Goal: Task Accomplishment & Management: Manage account settings

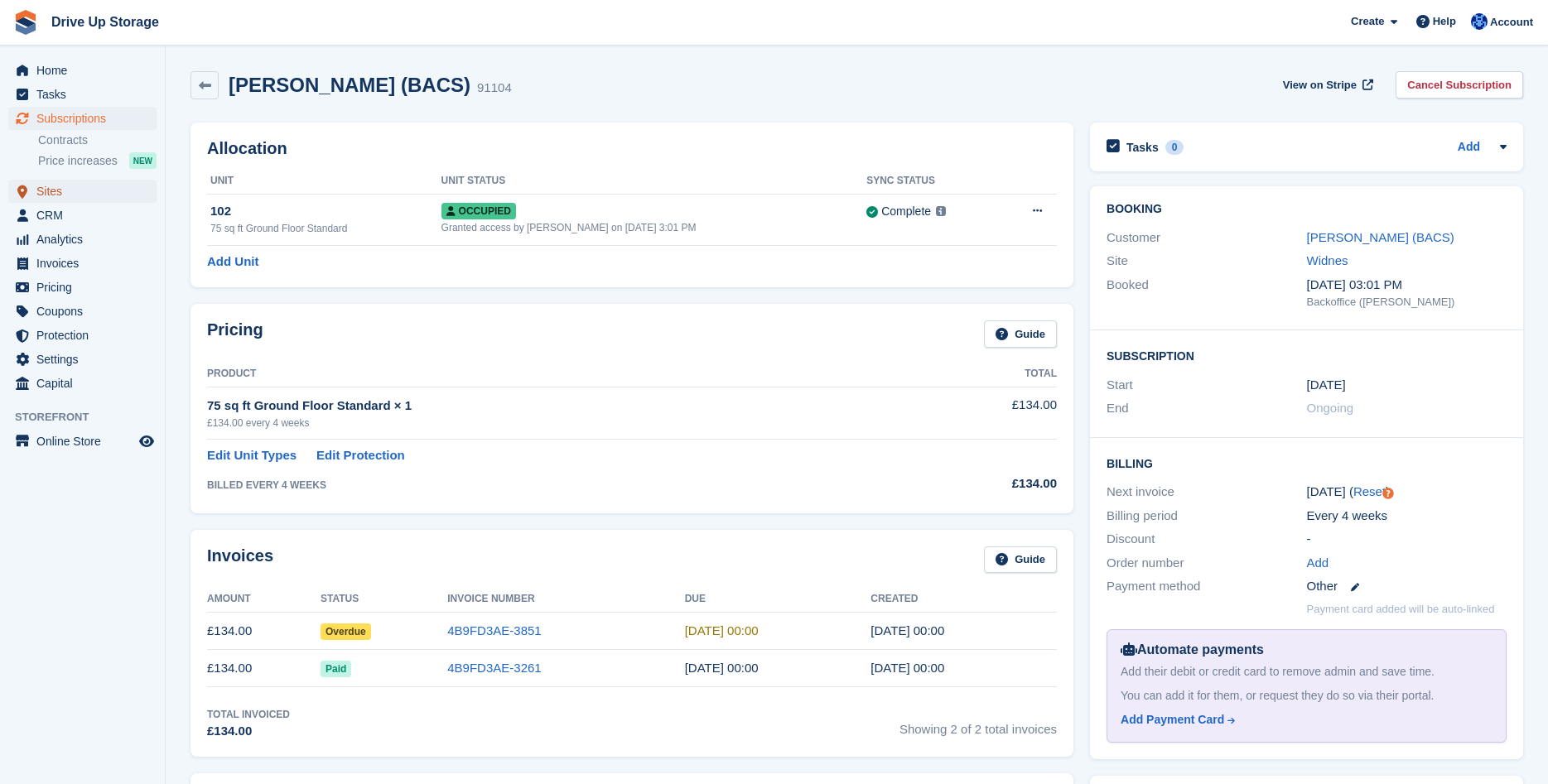
click at [53, 193] on span "Sites" at bounding box center [85, 190] width 99 height 23
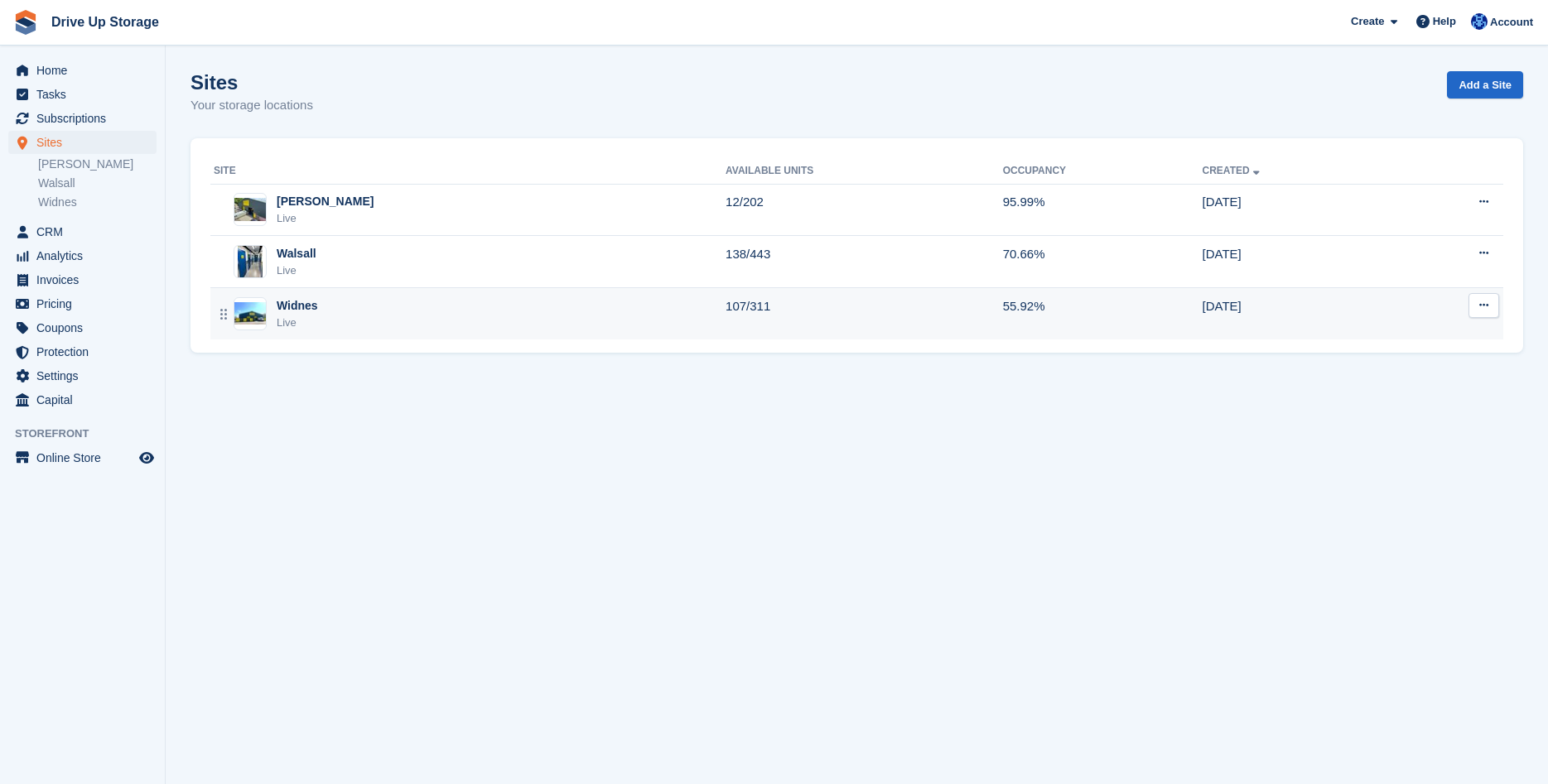
click at [327, 308] on div "Widnes Live" at bounding box center [469, 314] width 512 height 34
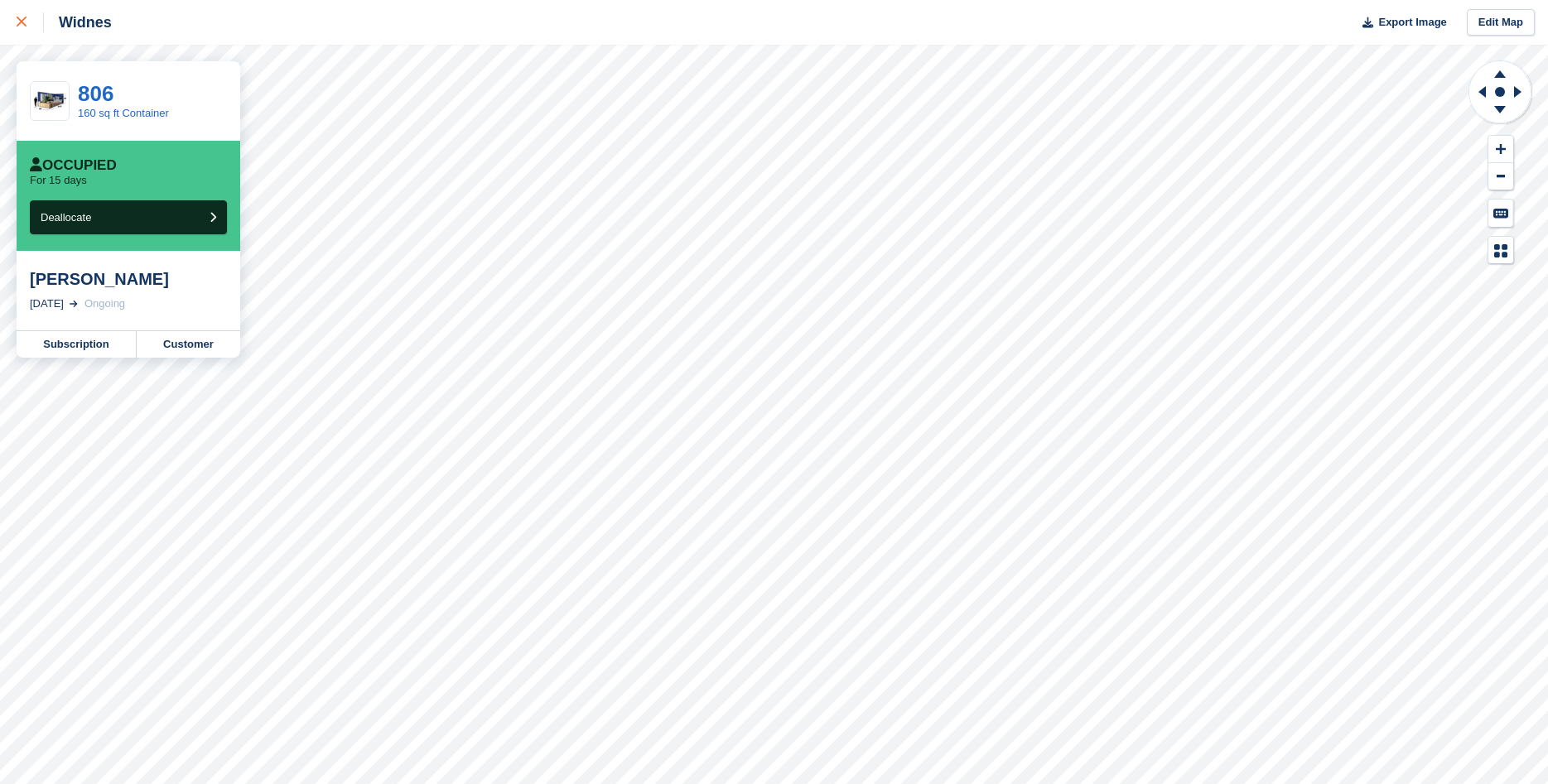
click at [23, 26] on icon at bounding box center [21, 21] width 10 height 10
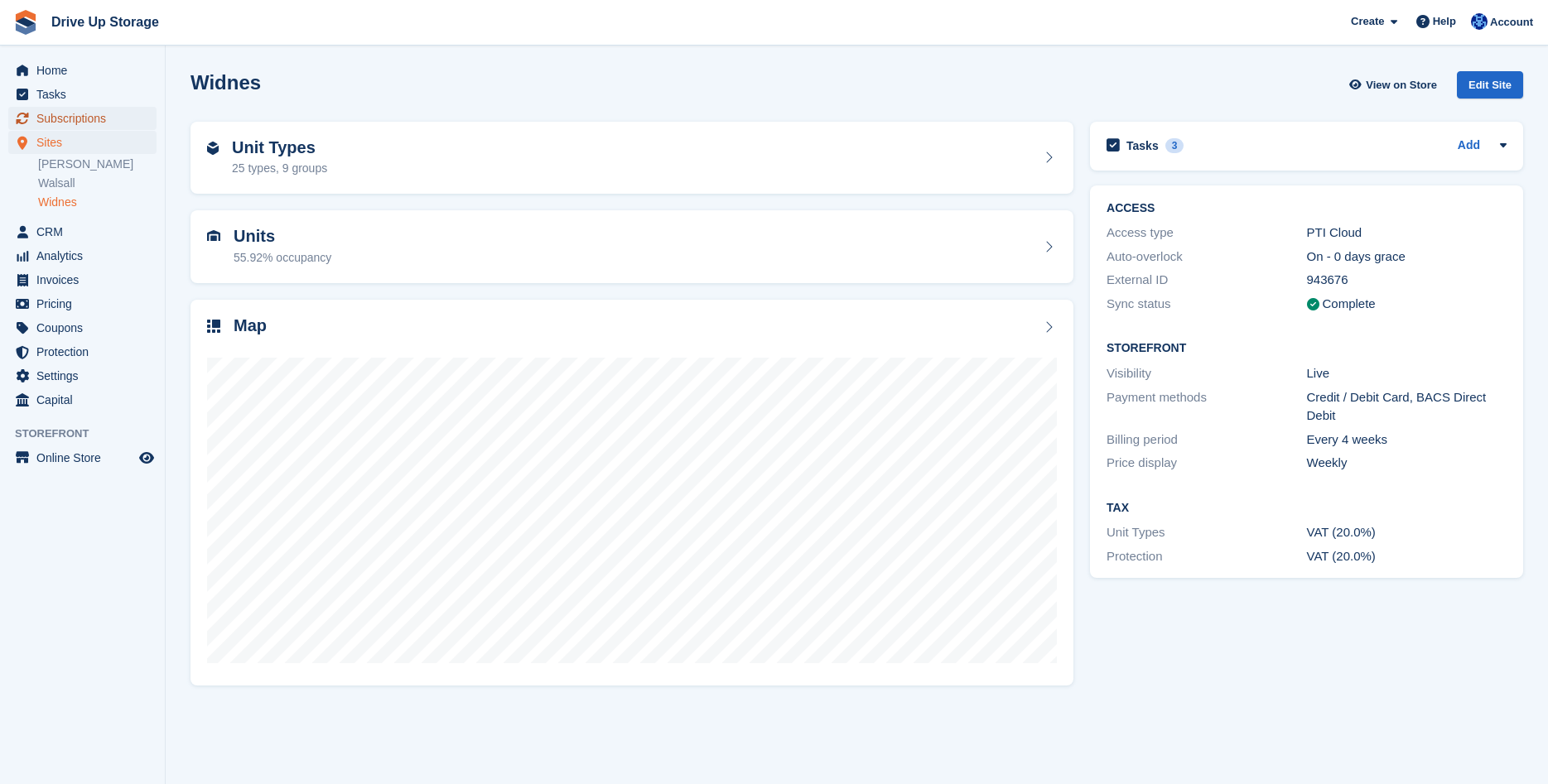
click at [48, 118] on span "Subscriptions" at bounding box center [85, 118] width 99 height 23
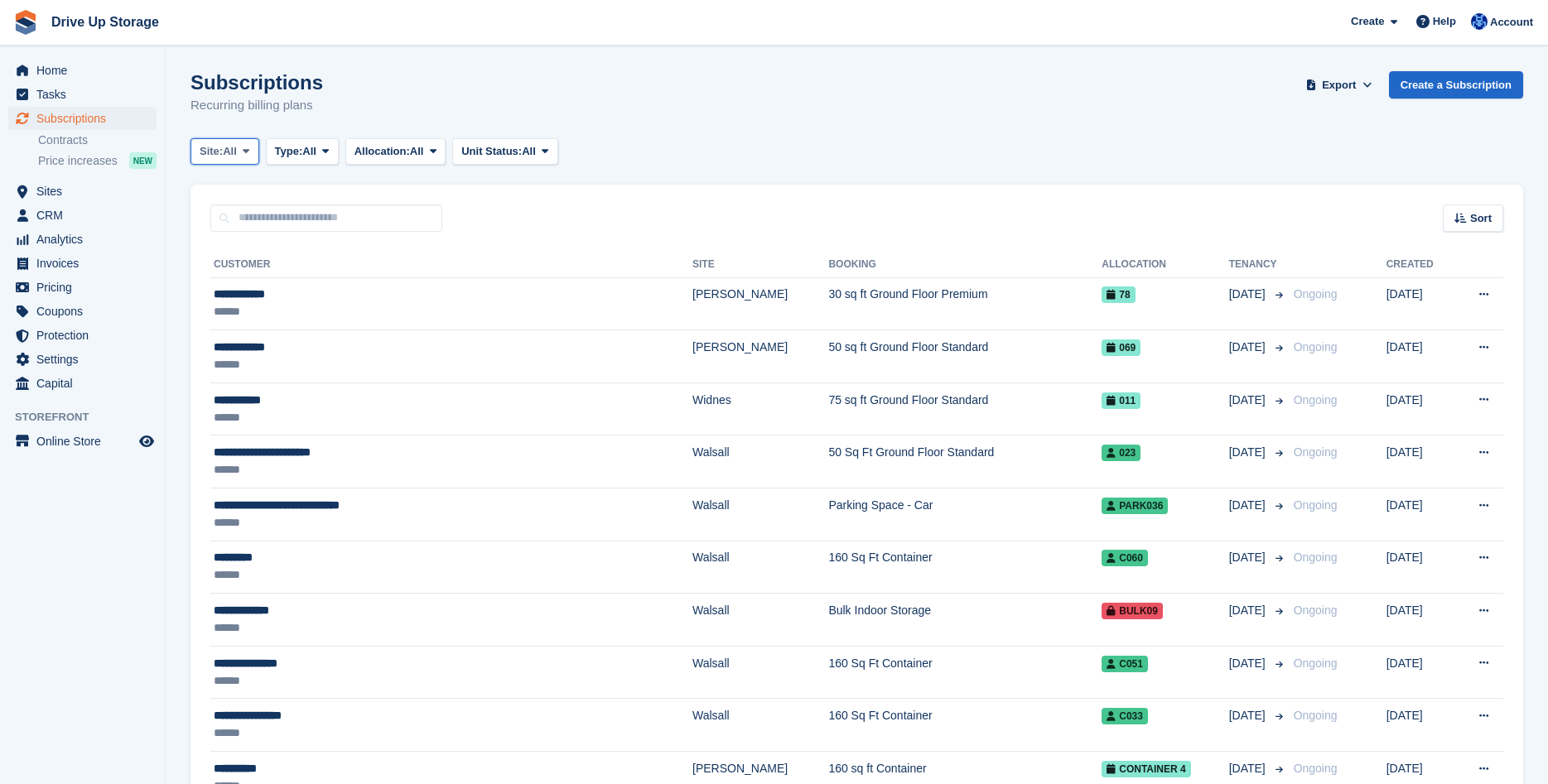
click at [246, 154] on icon at bounding box center [245, 151] width 7 height 11
click at [240, 280] on link "Widnes" at bounding box center [269, 280] width 144 height 30
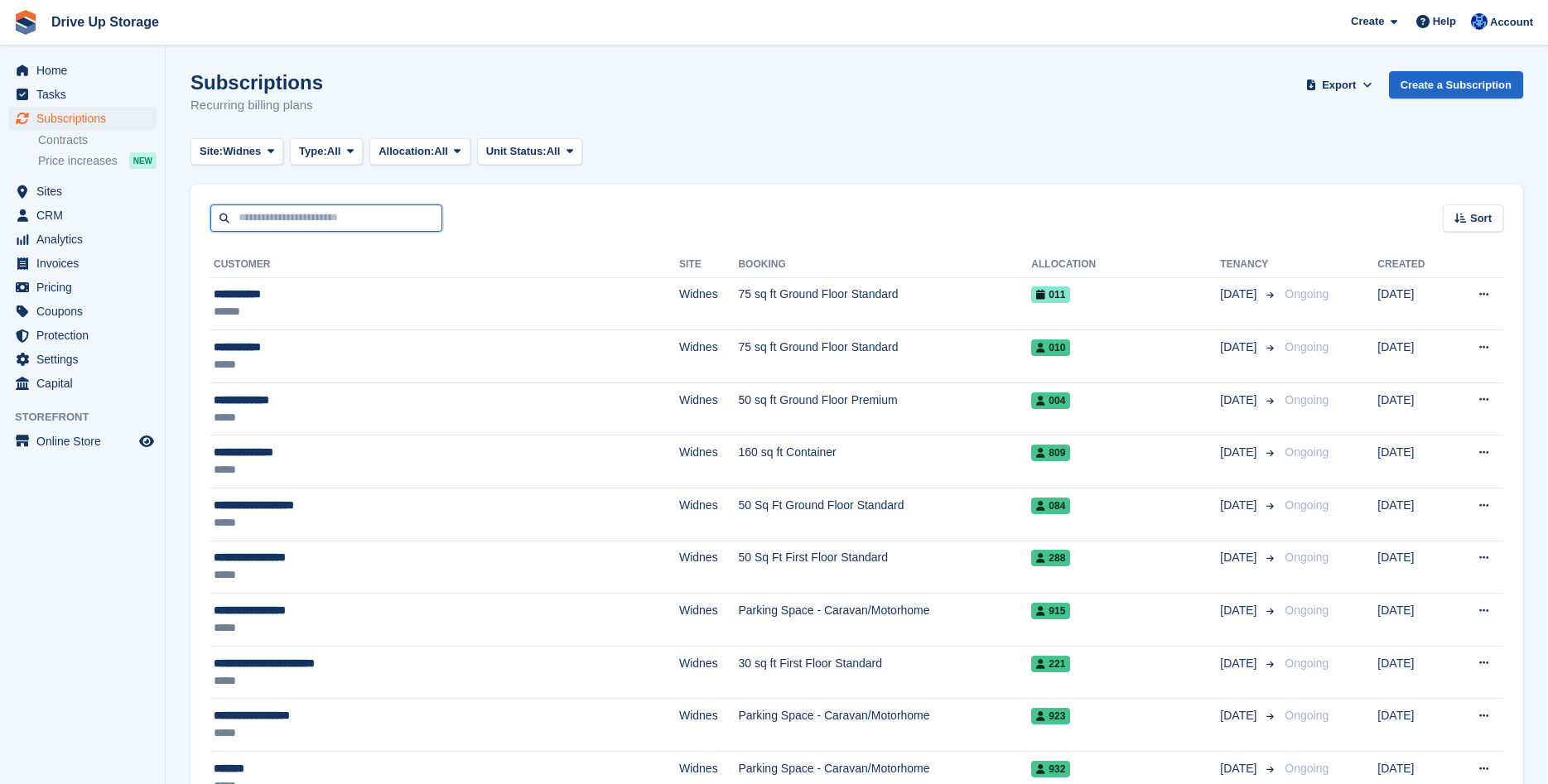
click at [264, 218] on input "text" at bounding box center [326, 217] width 232 height 27
type input "*********"
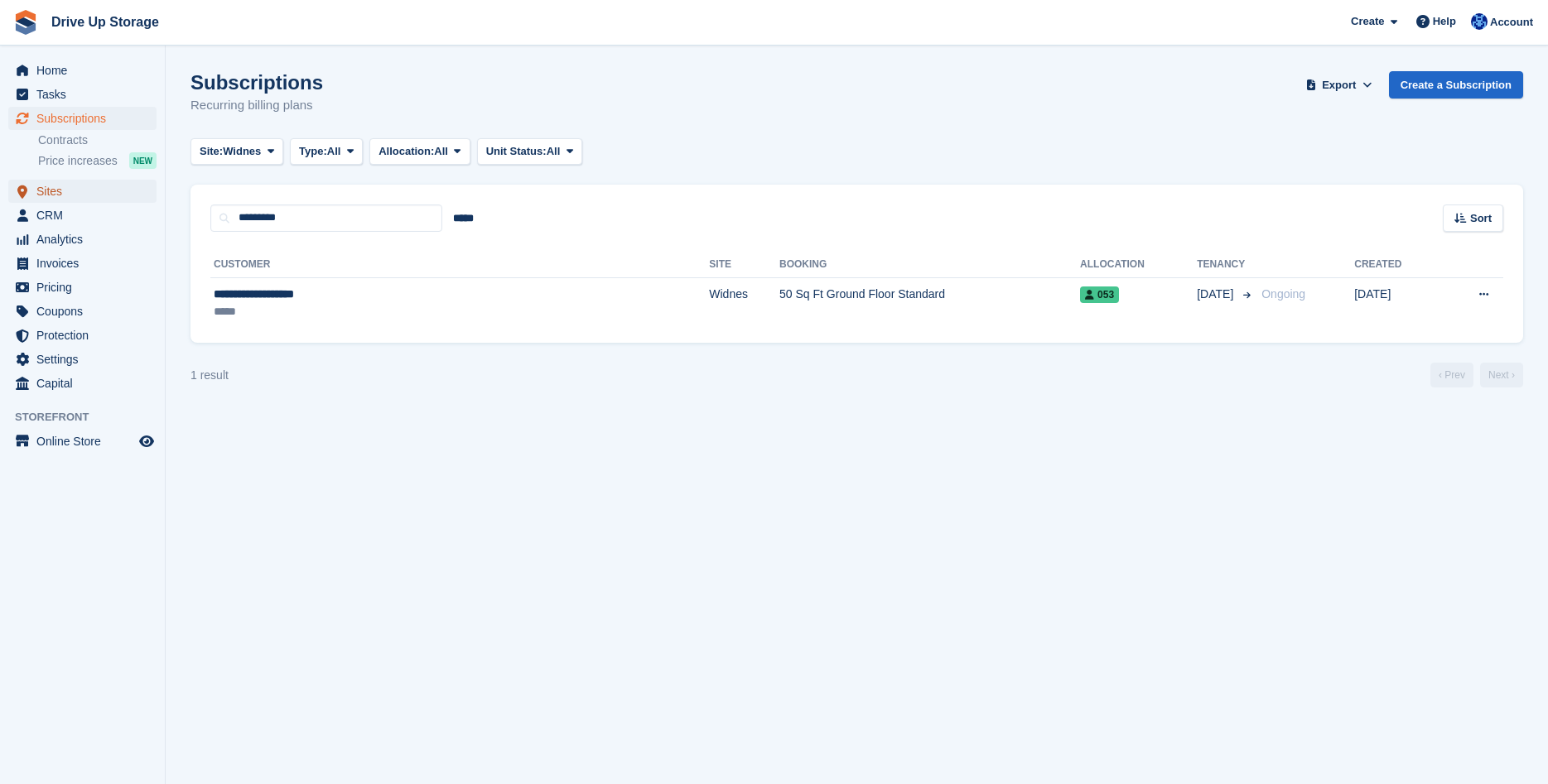
click at [52, 188] on span "Sites" at bounding box center [85, 190] width 99 height 23
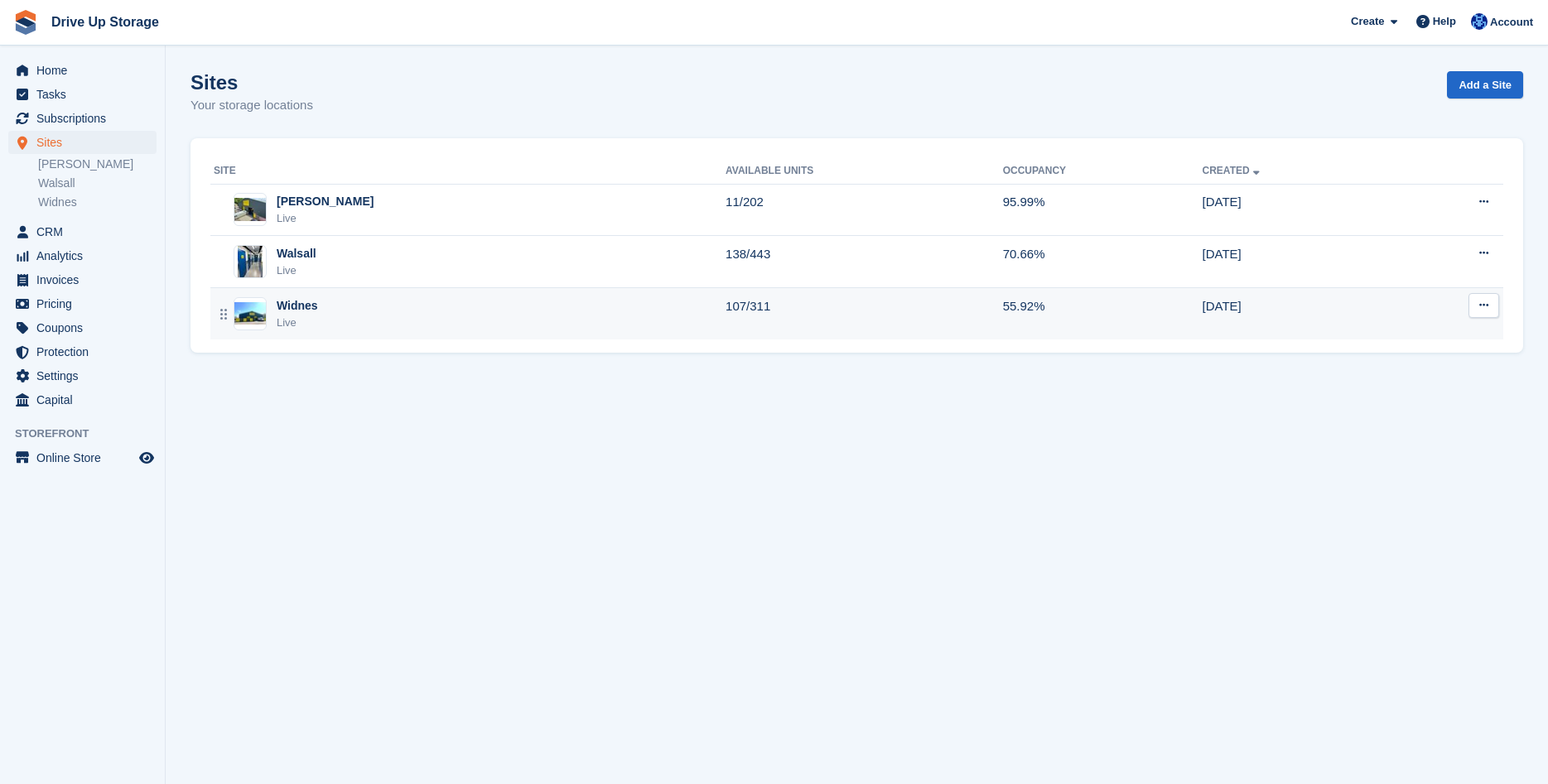
click at [316, 321] on div "Live" at bounding box center [297, 323] width 42 height 17
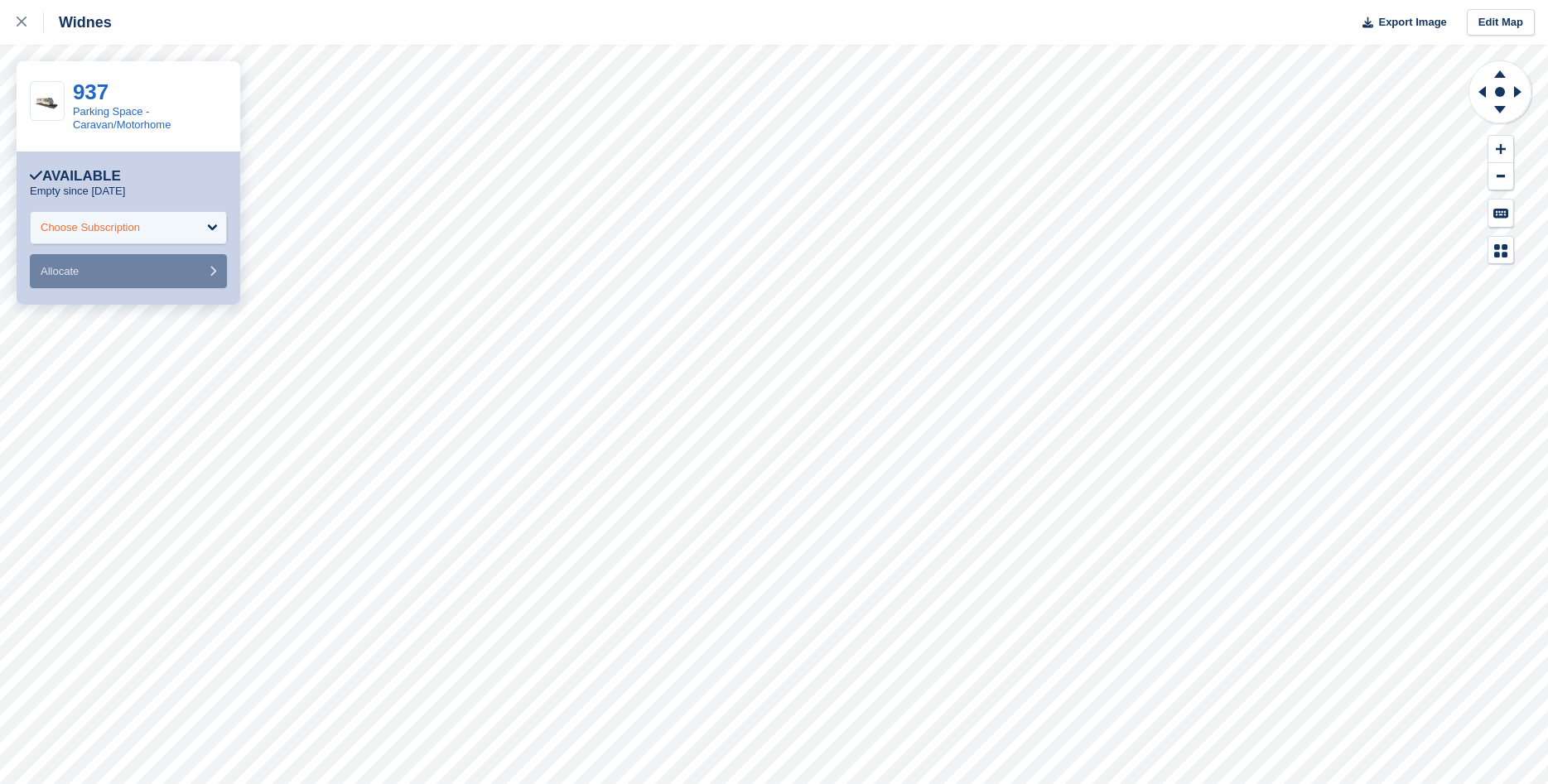
click at [213, 224] on div "Choose Subscription" at bounding box center [128, 228] width 197 height 33
click at [85, 107] on link "Parking Space - Caravan/Motorhome" at bounding box center [122, 118] width 98 height 26
click at [210, 227] on div "Choose Subscription" at bounding box center [128, 228] width 197 height 33
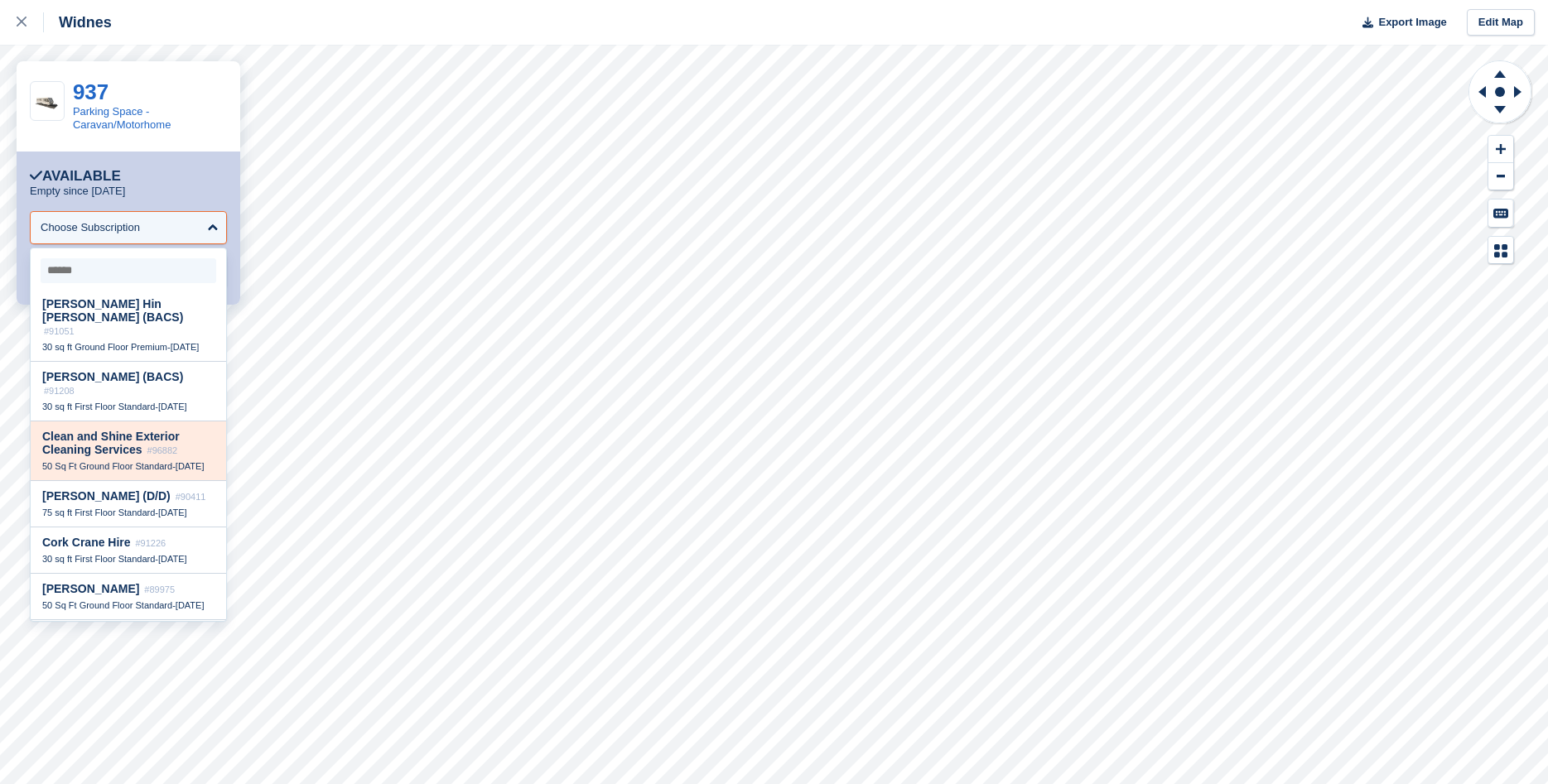
scroll to position [2187, 0]
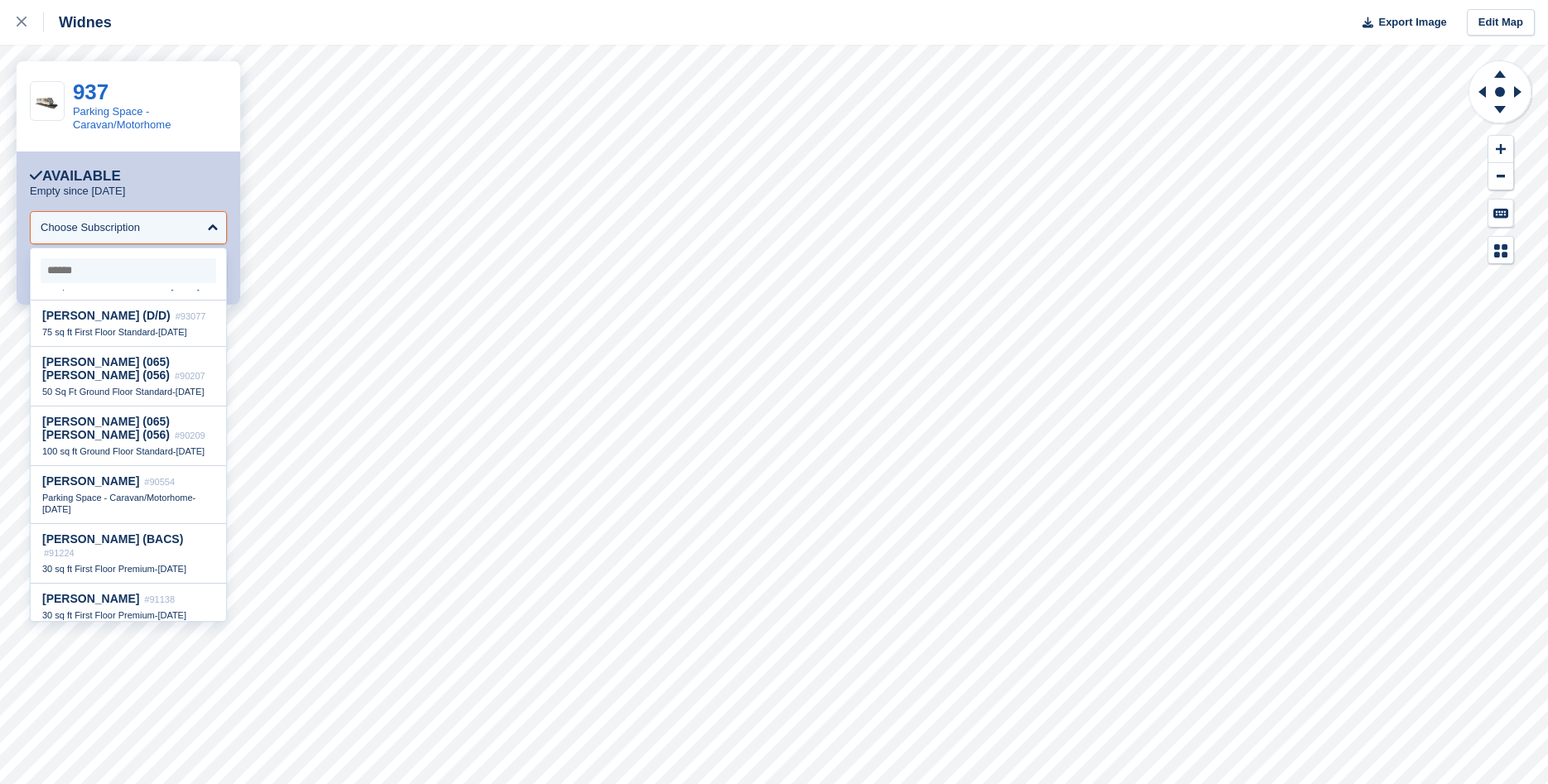
click at [114, 268] on input "select-one" at bounding box center [128, 270] width 176 height 25
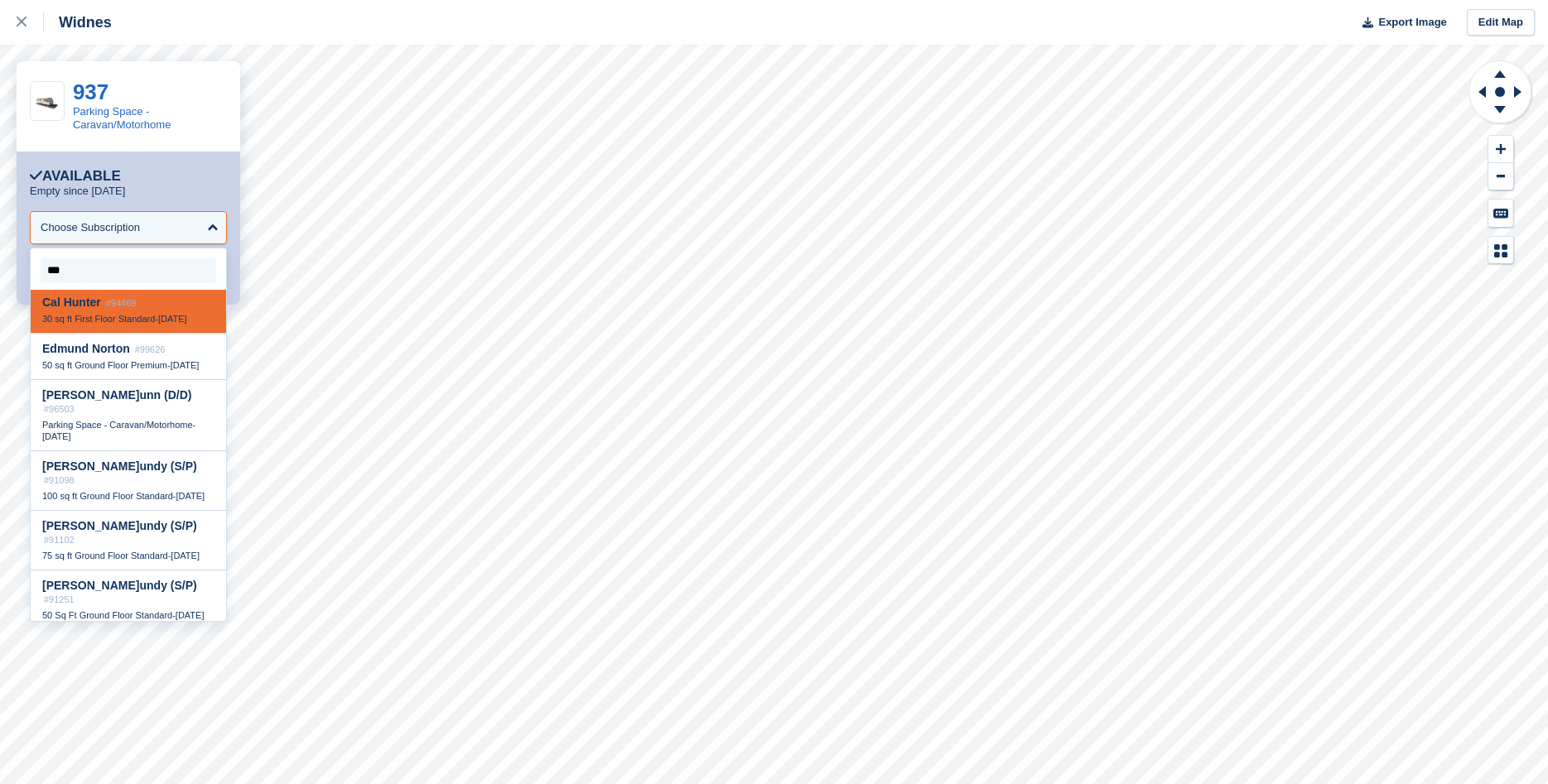
scroll to position [0, 0]
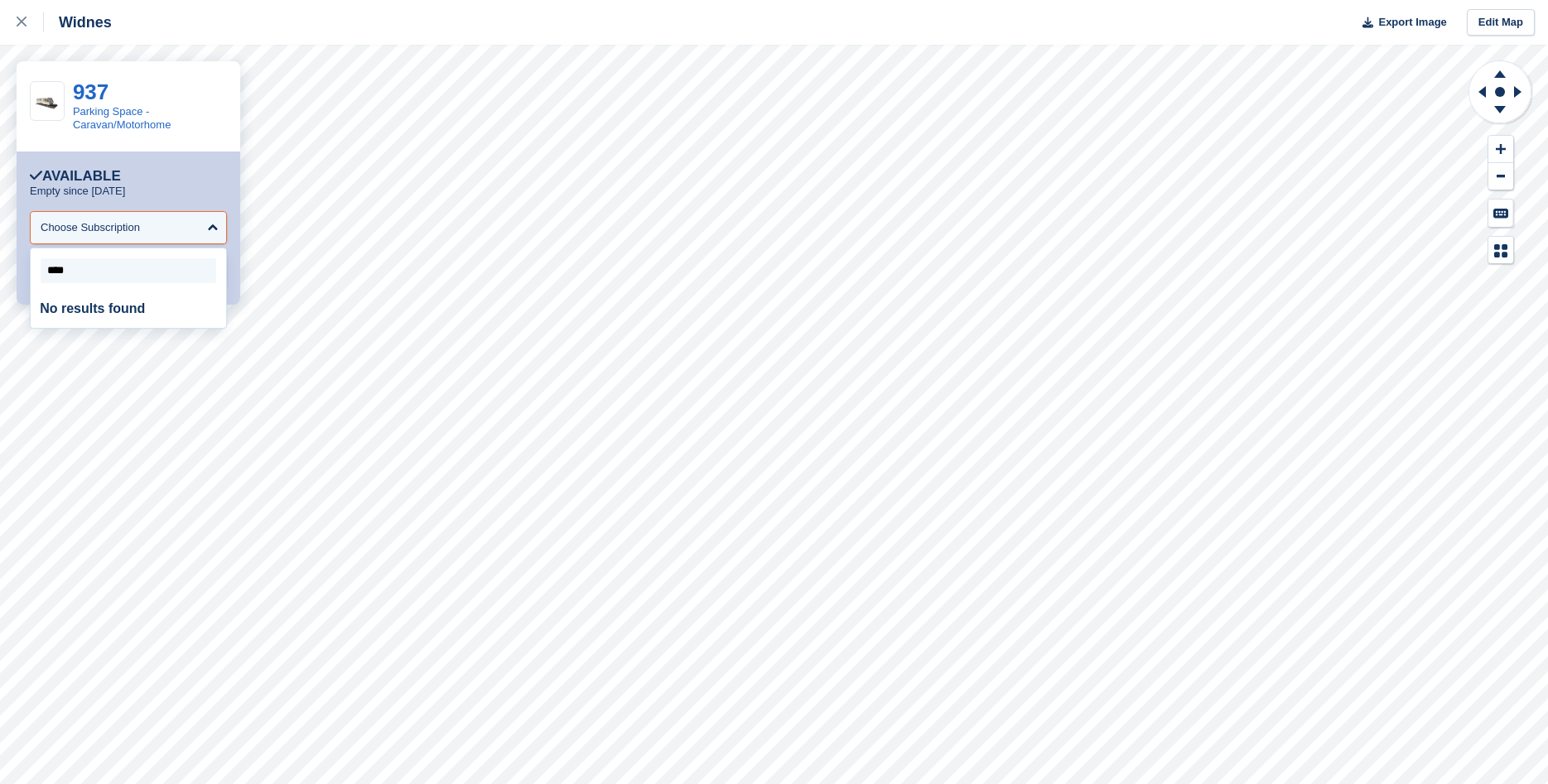
type input "*****"
drag, startPoint x: 80, startPoint y: 278, endPoint x: -13, endPoint y: 293, distance: 94.2
click at [41, 283] on input "select-one" at bounding box center [128, 270] width 176 height 25
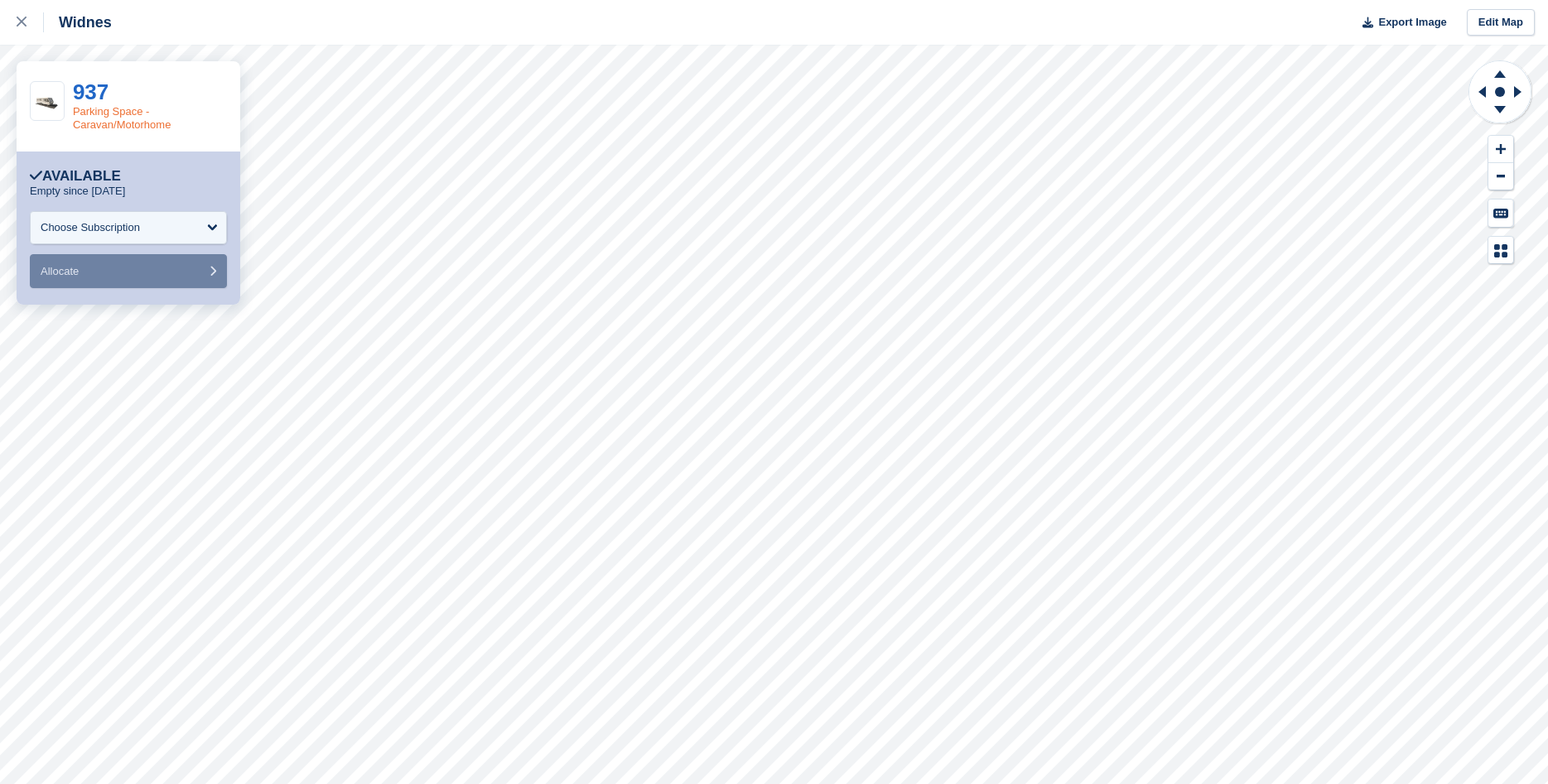
click at [114, 117] on link "Parking Space - Caravan/Motorhome" at bounding box center [122, 118] width 98 height 26
click at [127, 113] on link "Parking Space - Caravan/Motorhome" at bounding box center [122, 118] width 98 height 26
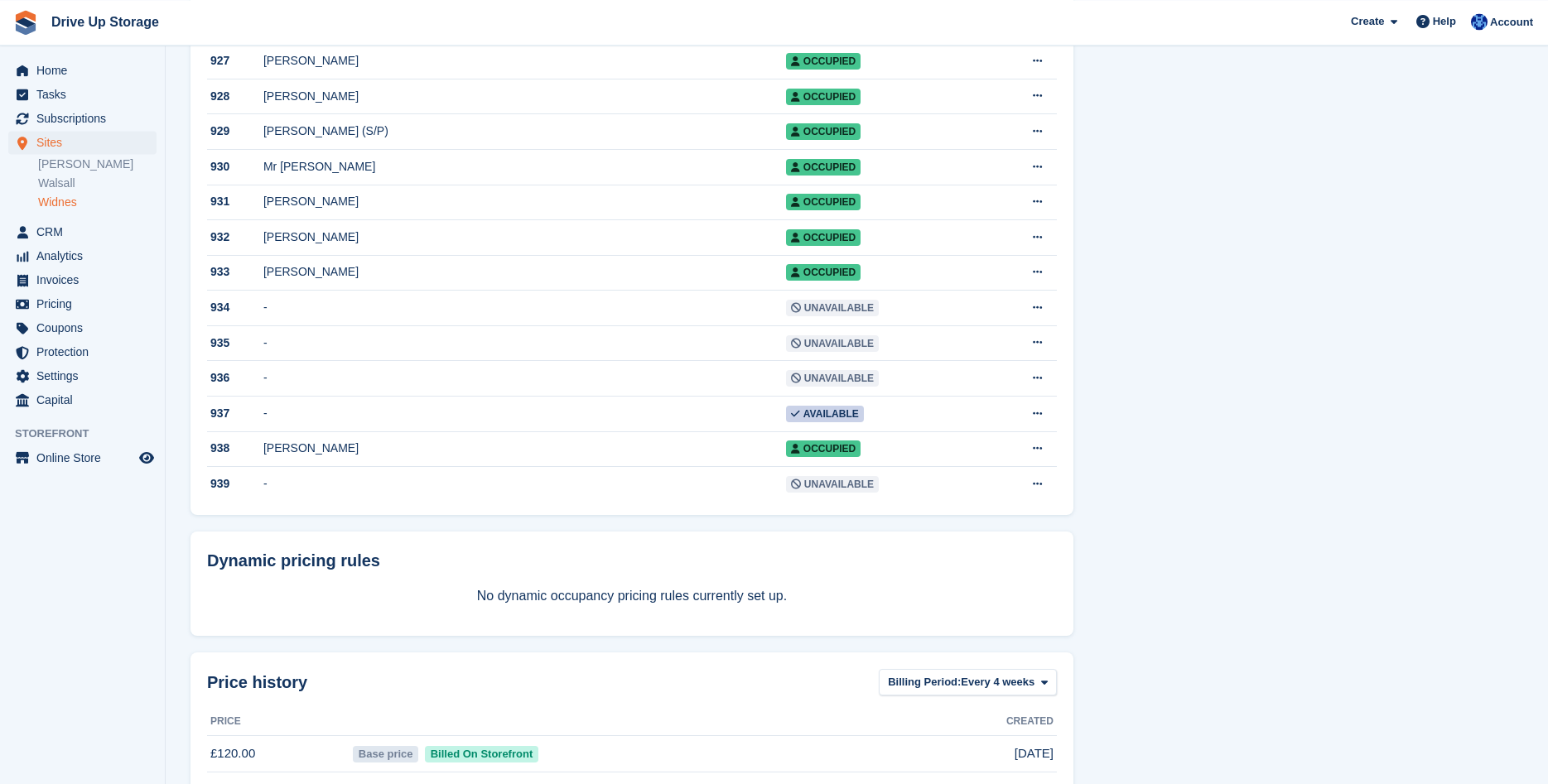
scroll to position [1200, 0]
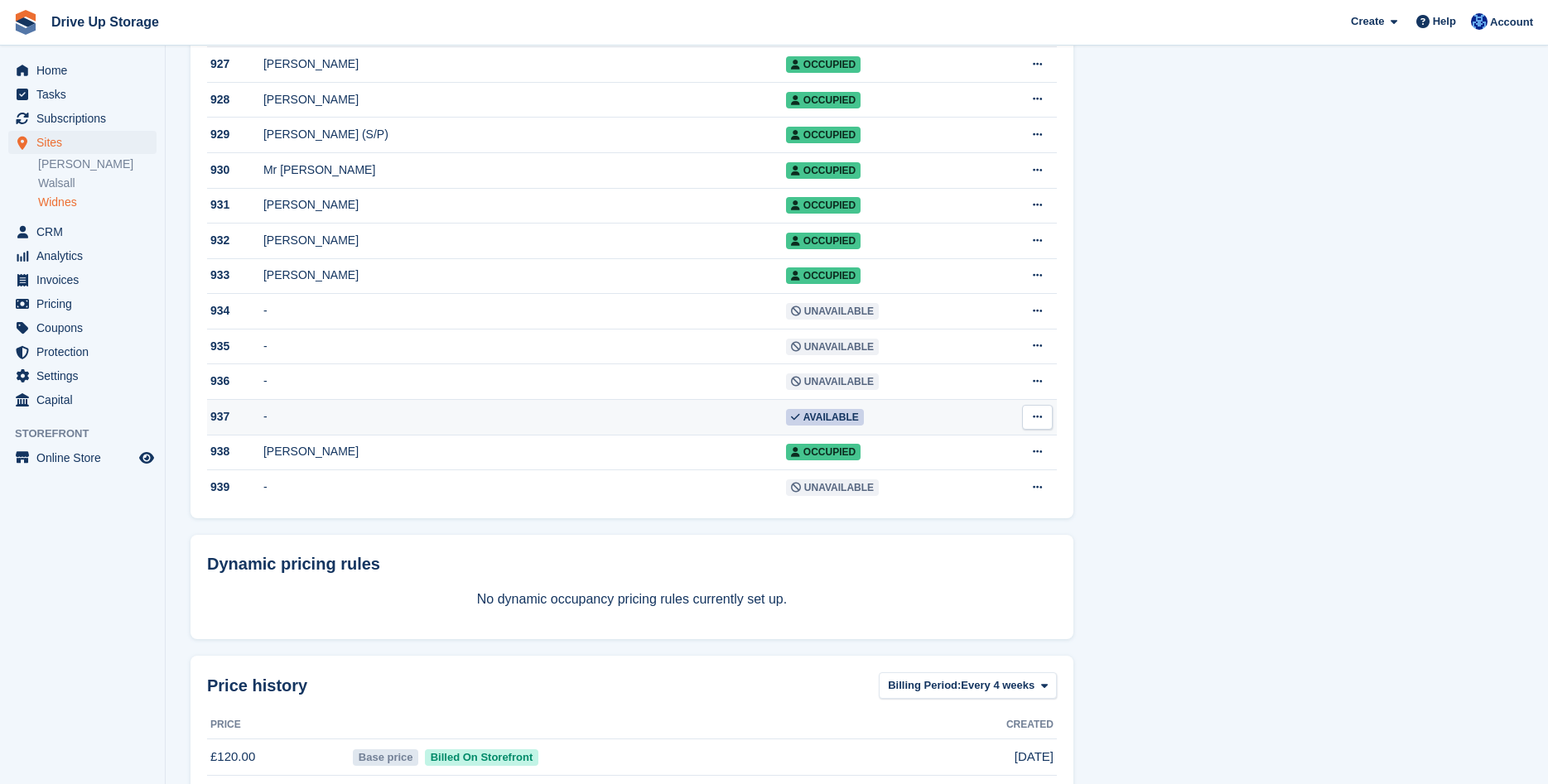
click at [1035, 423] on icon at bounding box center [1038, 417] width 9 height 11
click at [924, 461] on p "Edit unit" at bounding box center [973, 450] width 144 height 21
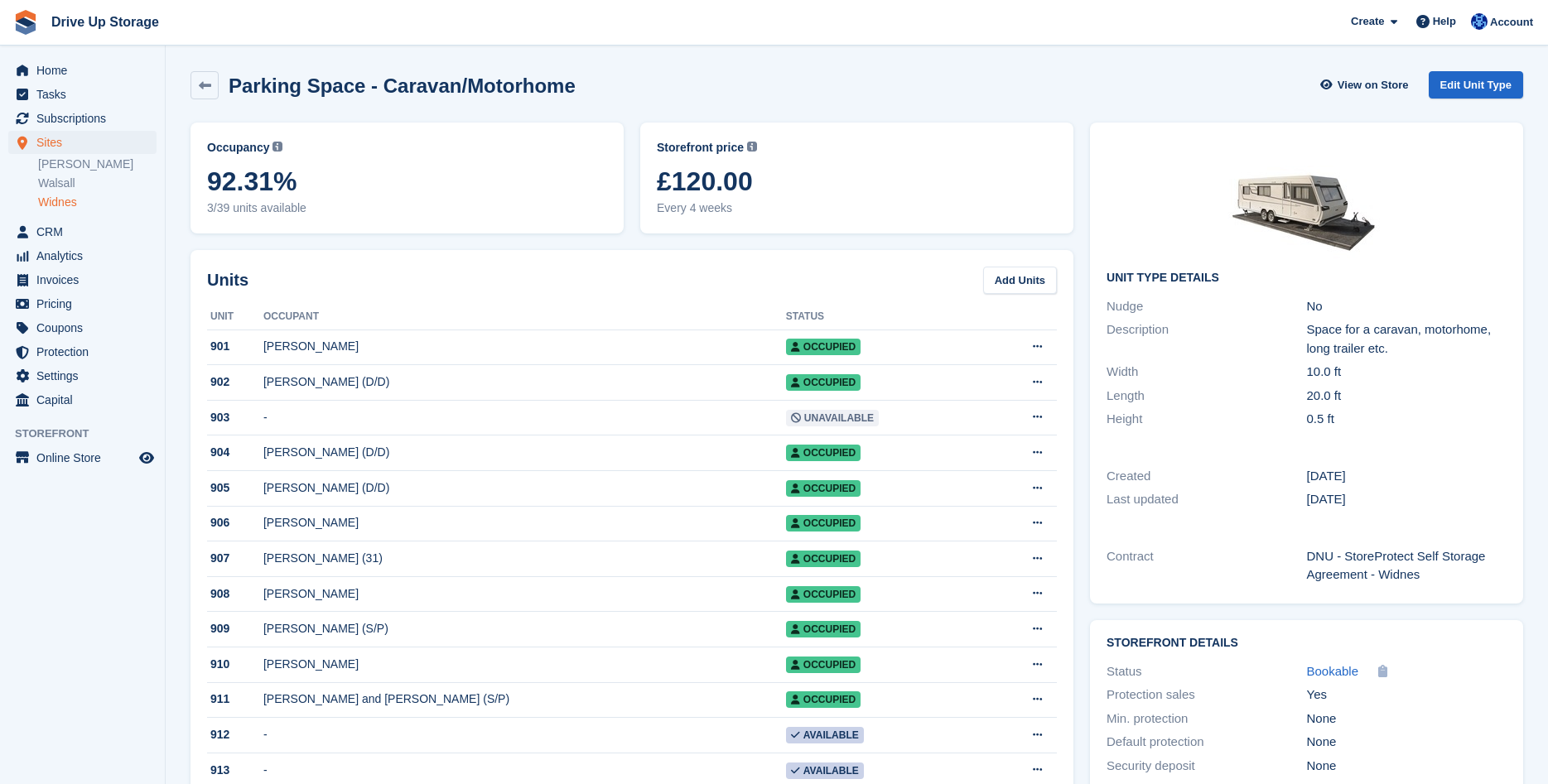
scroll to position [1200, 0]
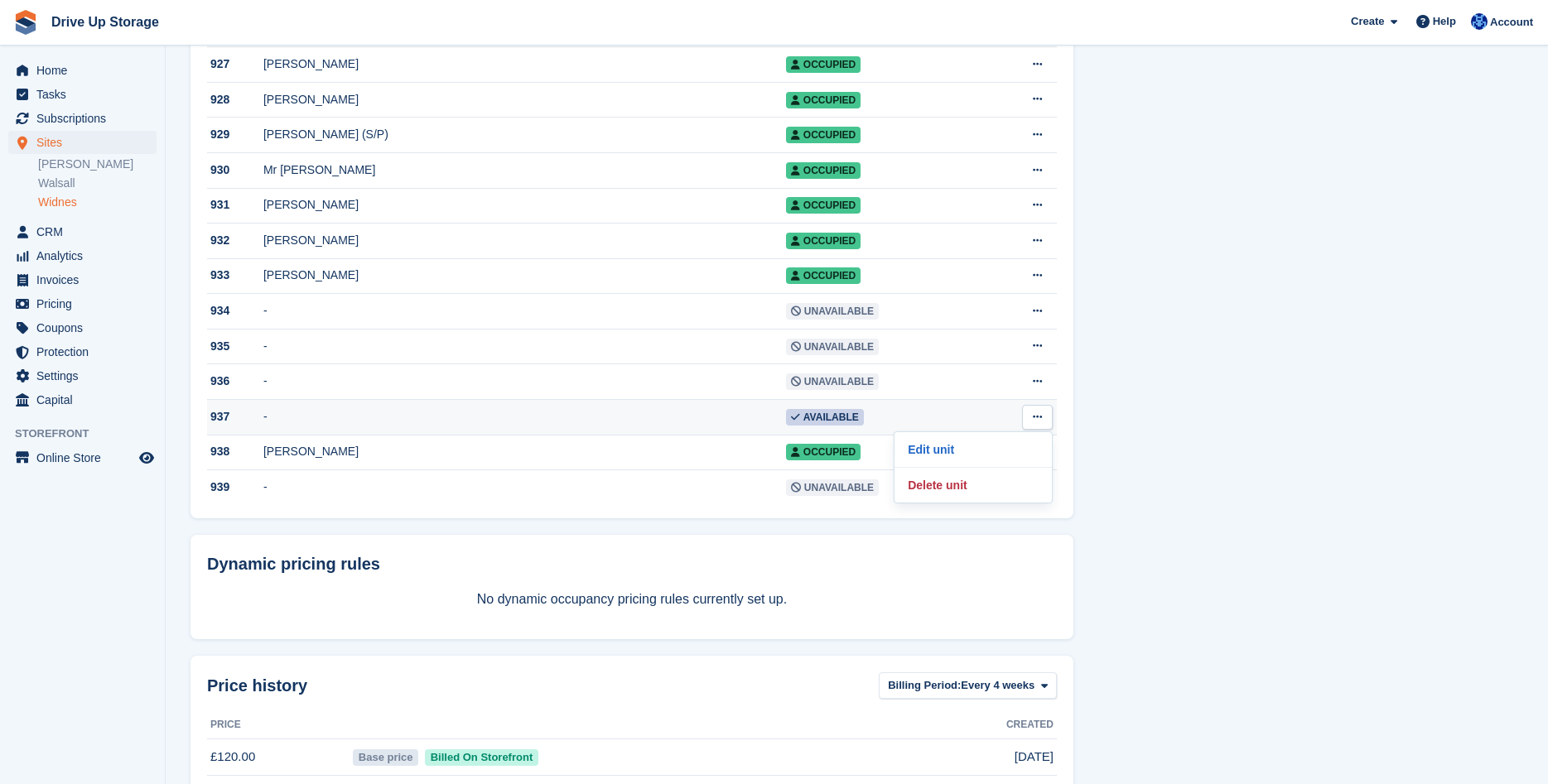
click at [786, 425] on span "Available" at bounding box center [825, 417] width 78 height 17
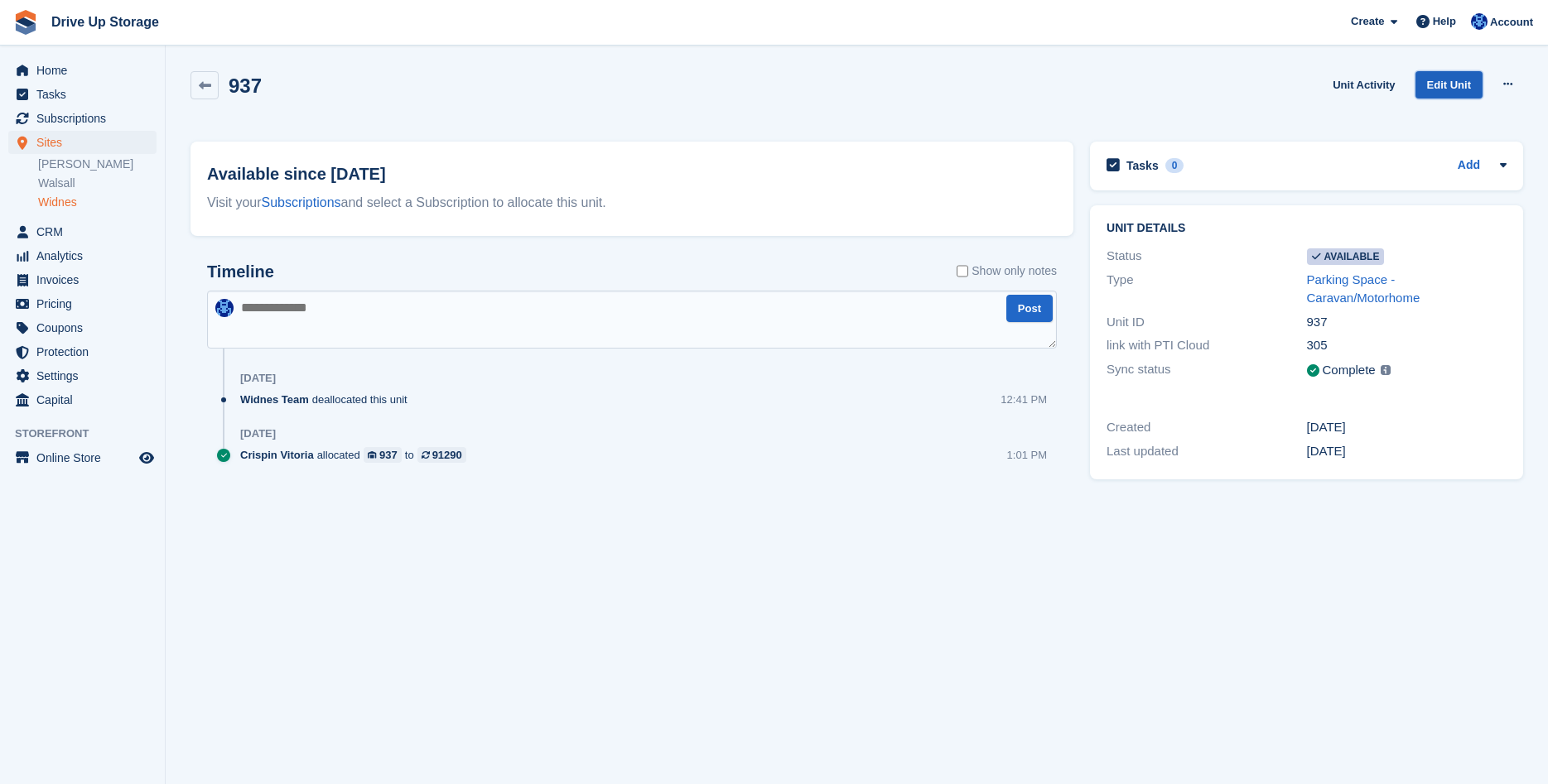
click at [1449, 84] on link "Edit Unit" at bounding box center [1450, 85] width 67 height 27
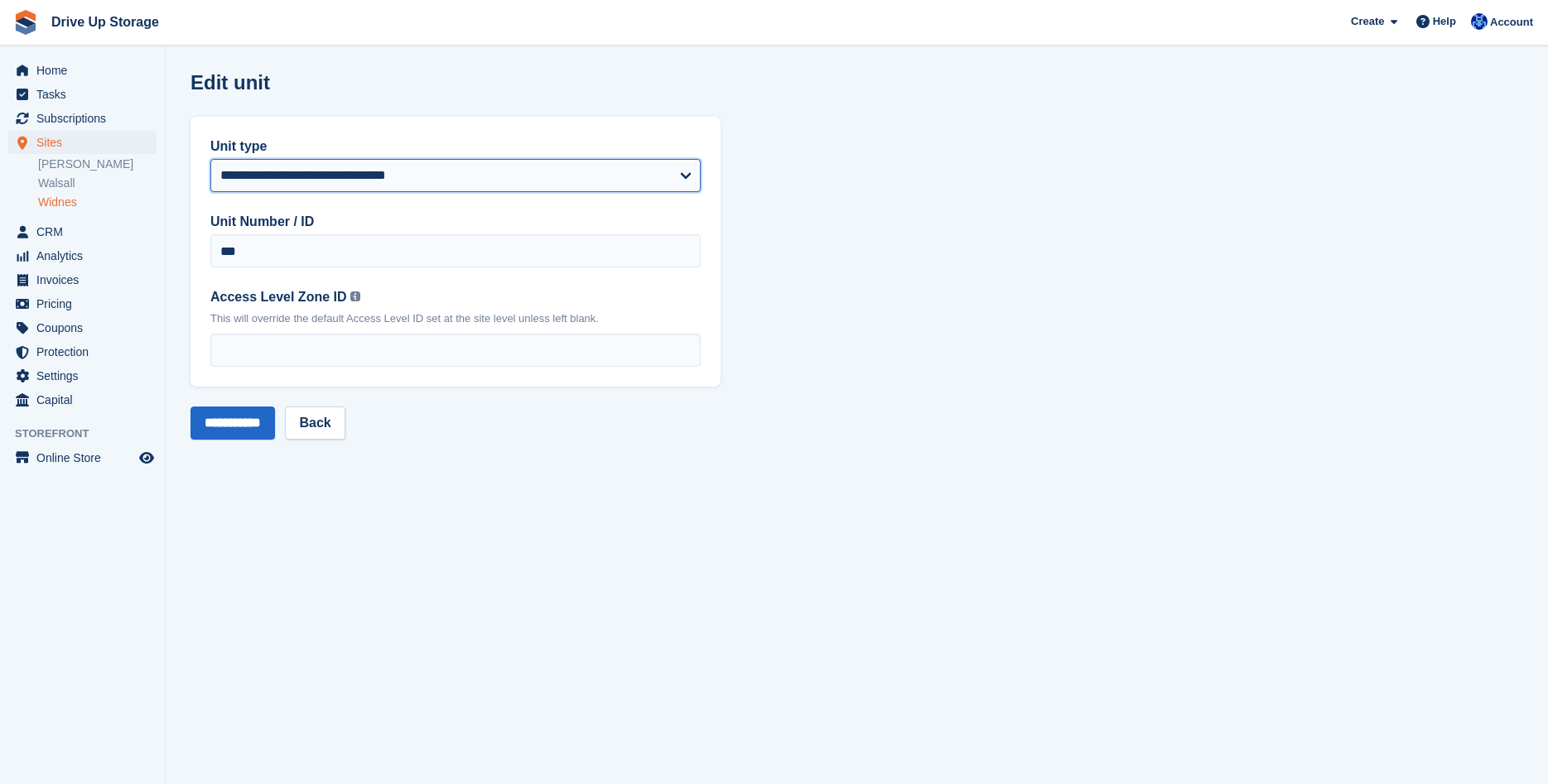
click at [210, 159] on select "**********" at bounding box center [455, 176] width 491 height 33
click at [684, 176] on select "**********" at bounding box center [455, 176] width 491 height 33
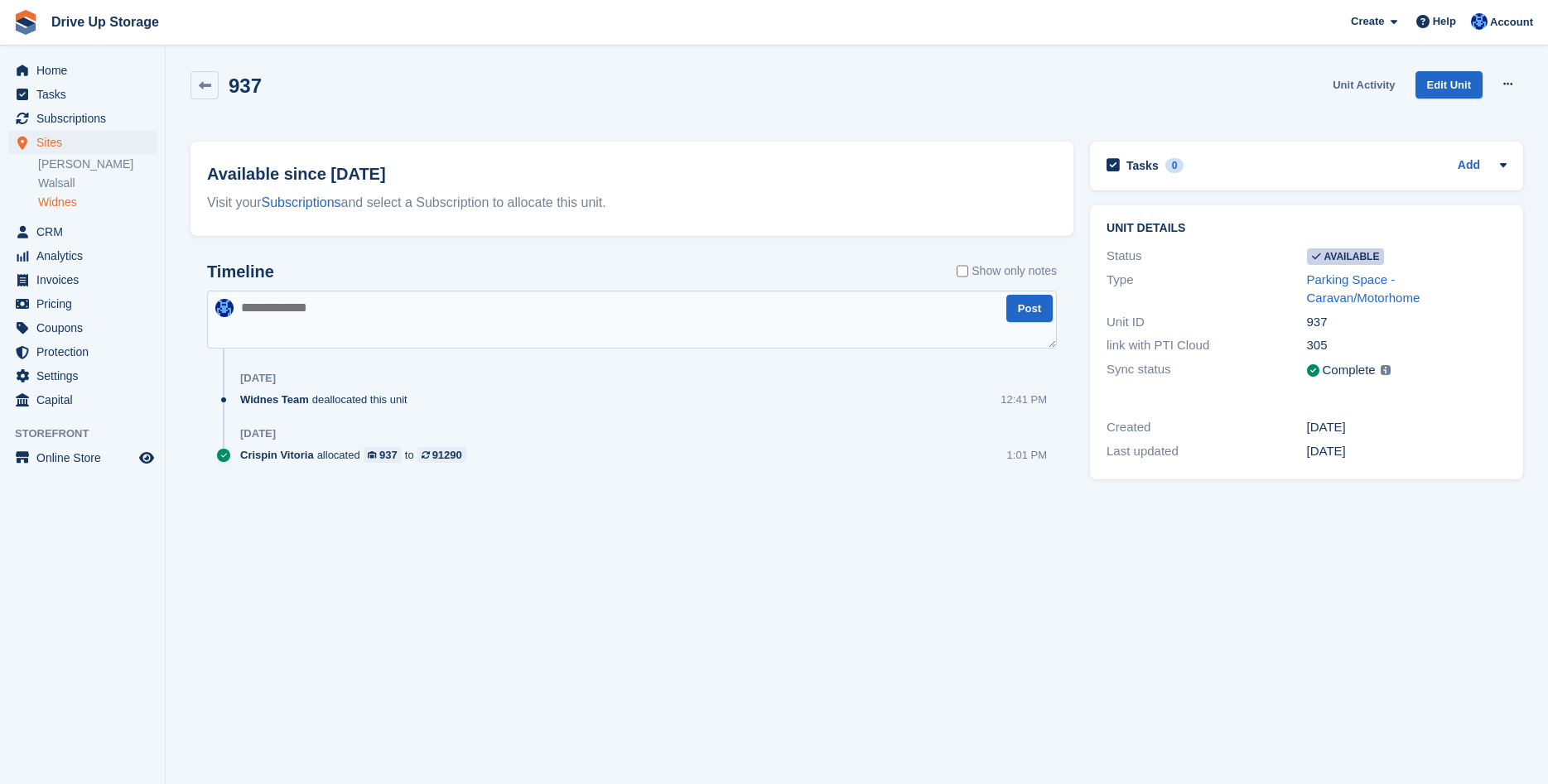
click at [1372, 85] on link "Unit Activity" at bounding box center [1363, 85] width 75 height 27
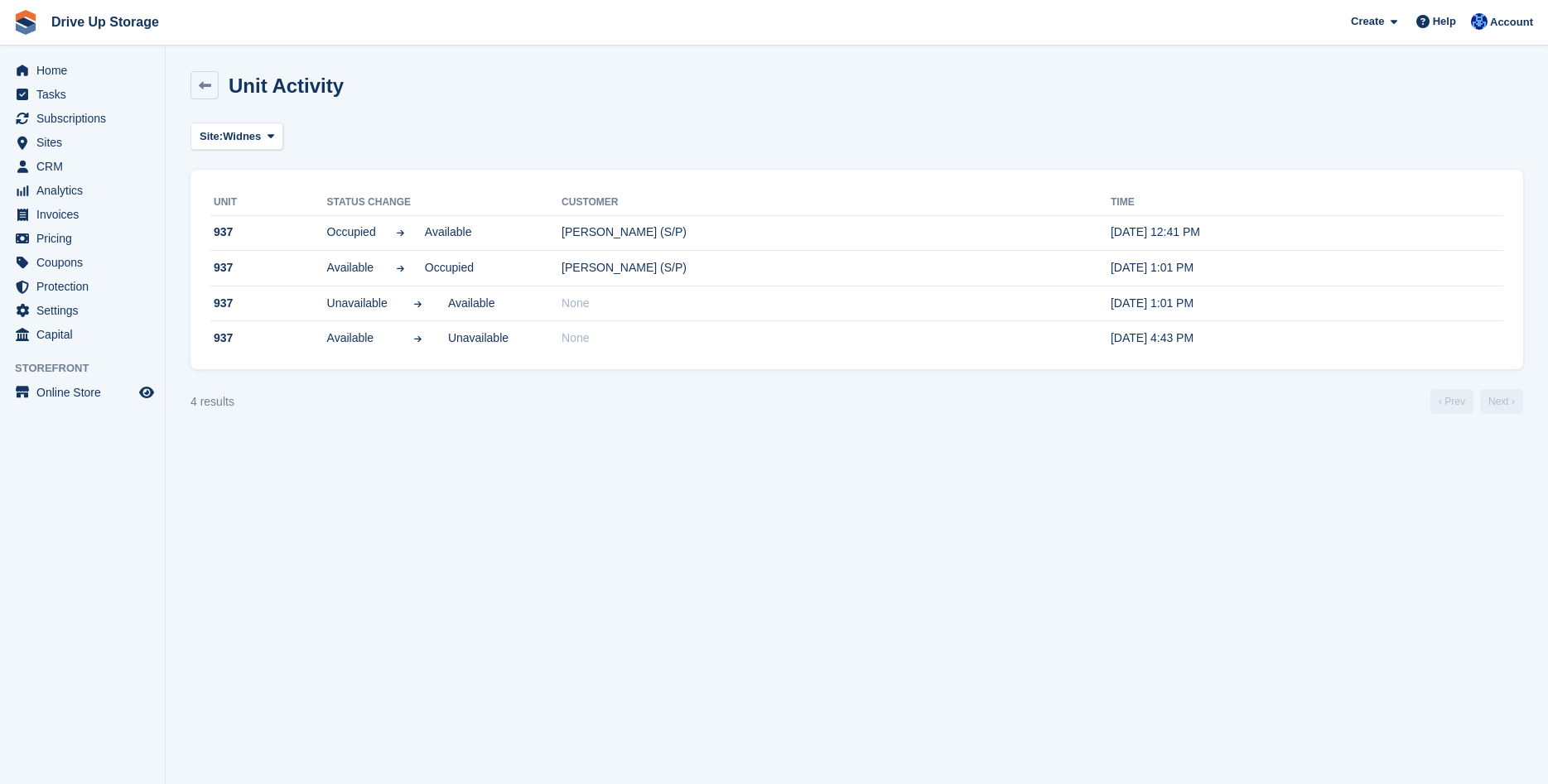
click at [365, 608] on section "Unit Activity Site: Widnes All Stroud Walsall Widnes Unit Status change Custome…" at bounding box center [857, 392] width 1383 height 784
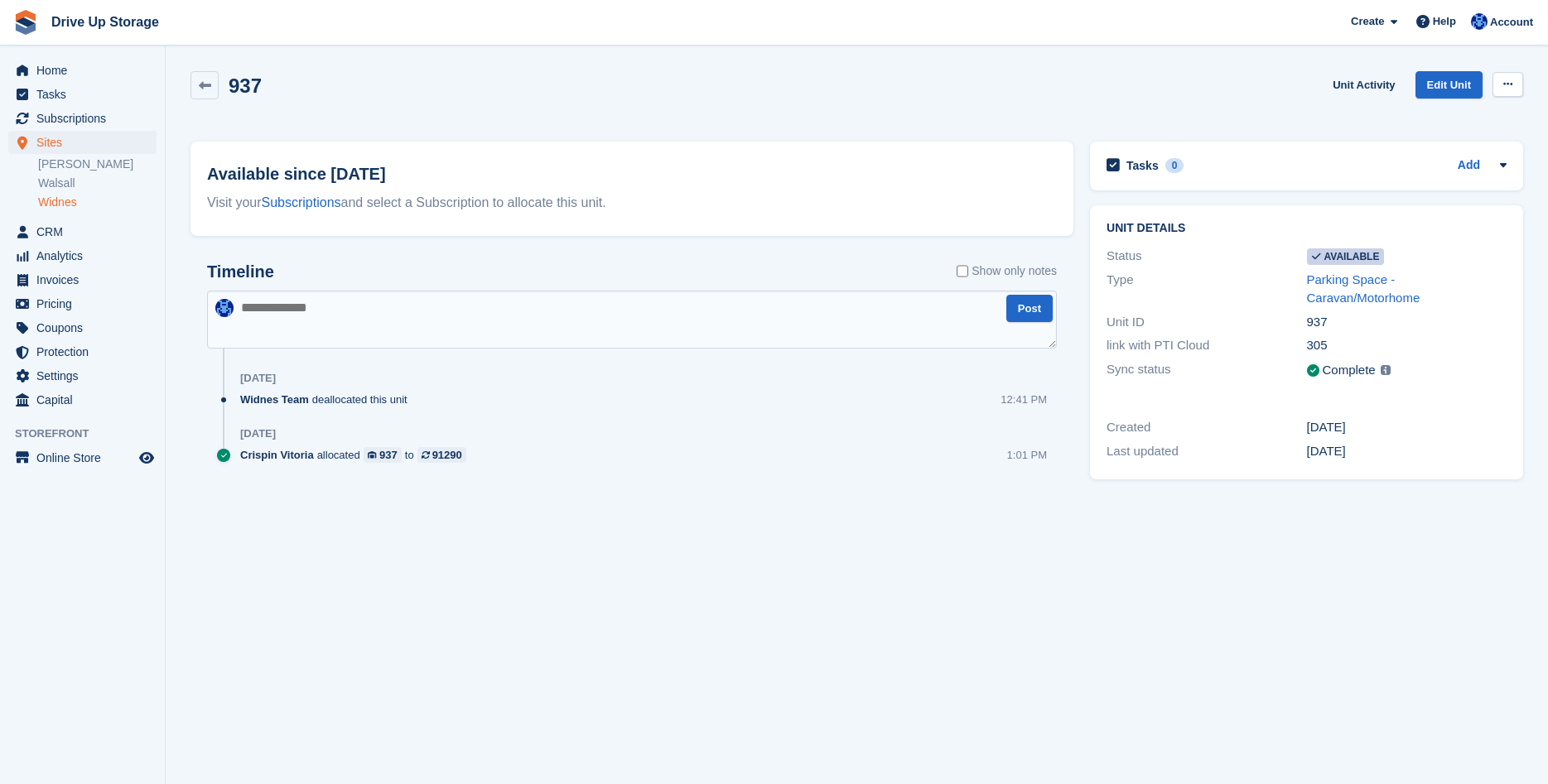
click at [1507, 86] on icon at bounding box center [1508, 85] width 9 height 11
click at [1475, 111] on p "Make unavailable" at bounding box center [1443, 116] width 144 height 21
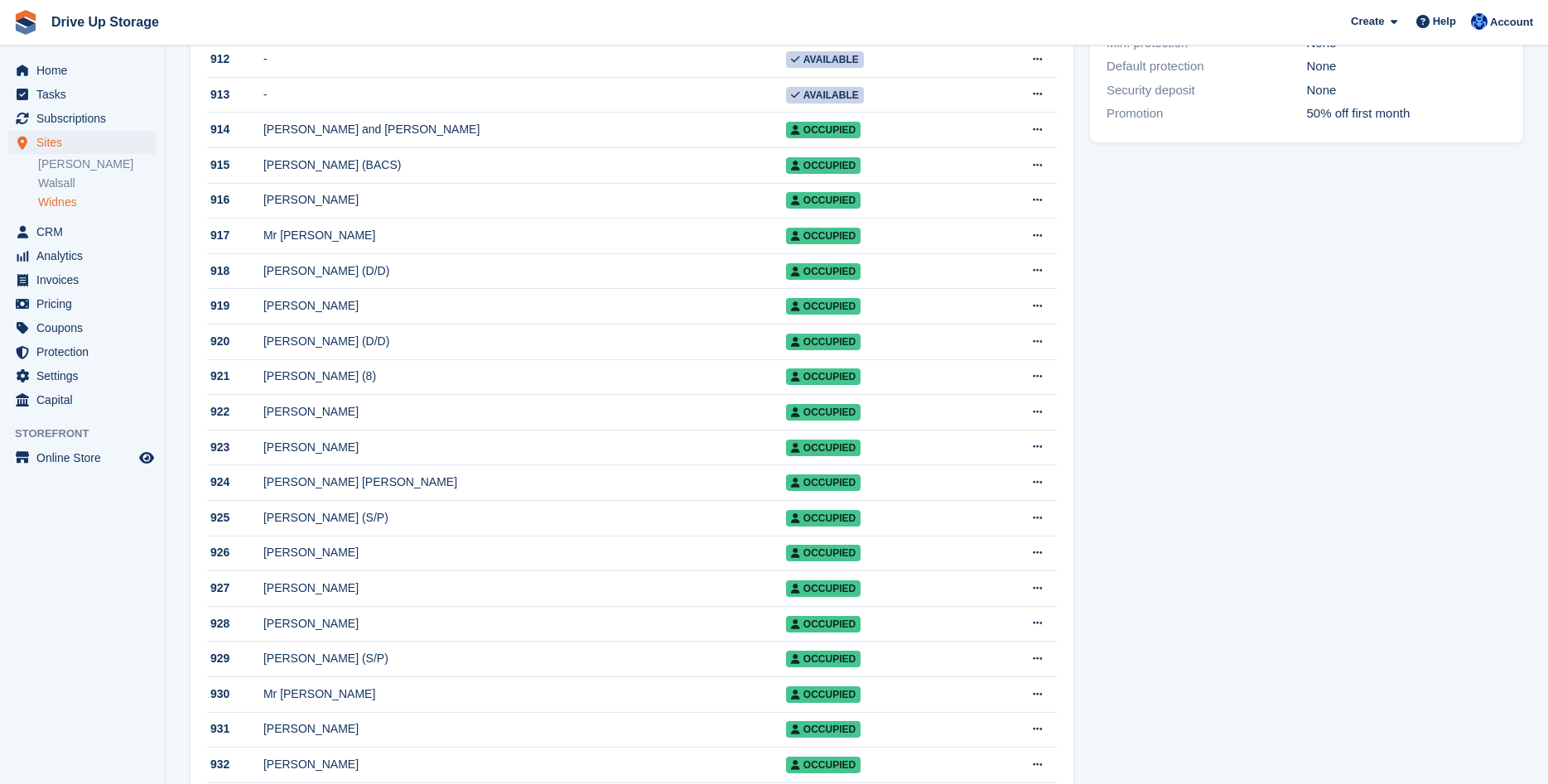
scroll to position [1285, 0]
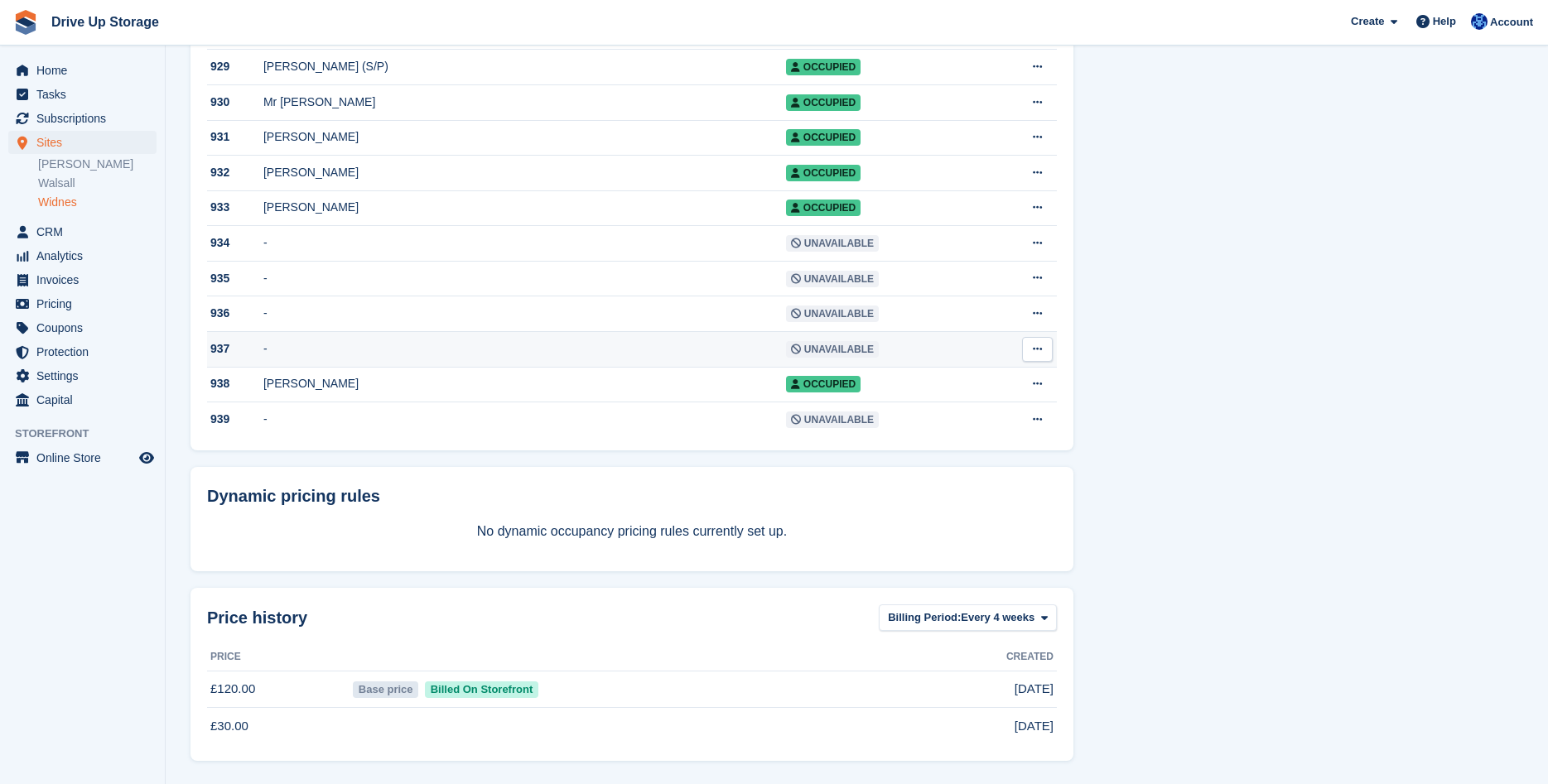
click at [786, 346] on span "Unavailable" at bounding box center [833, 349] width 93 height 17
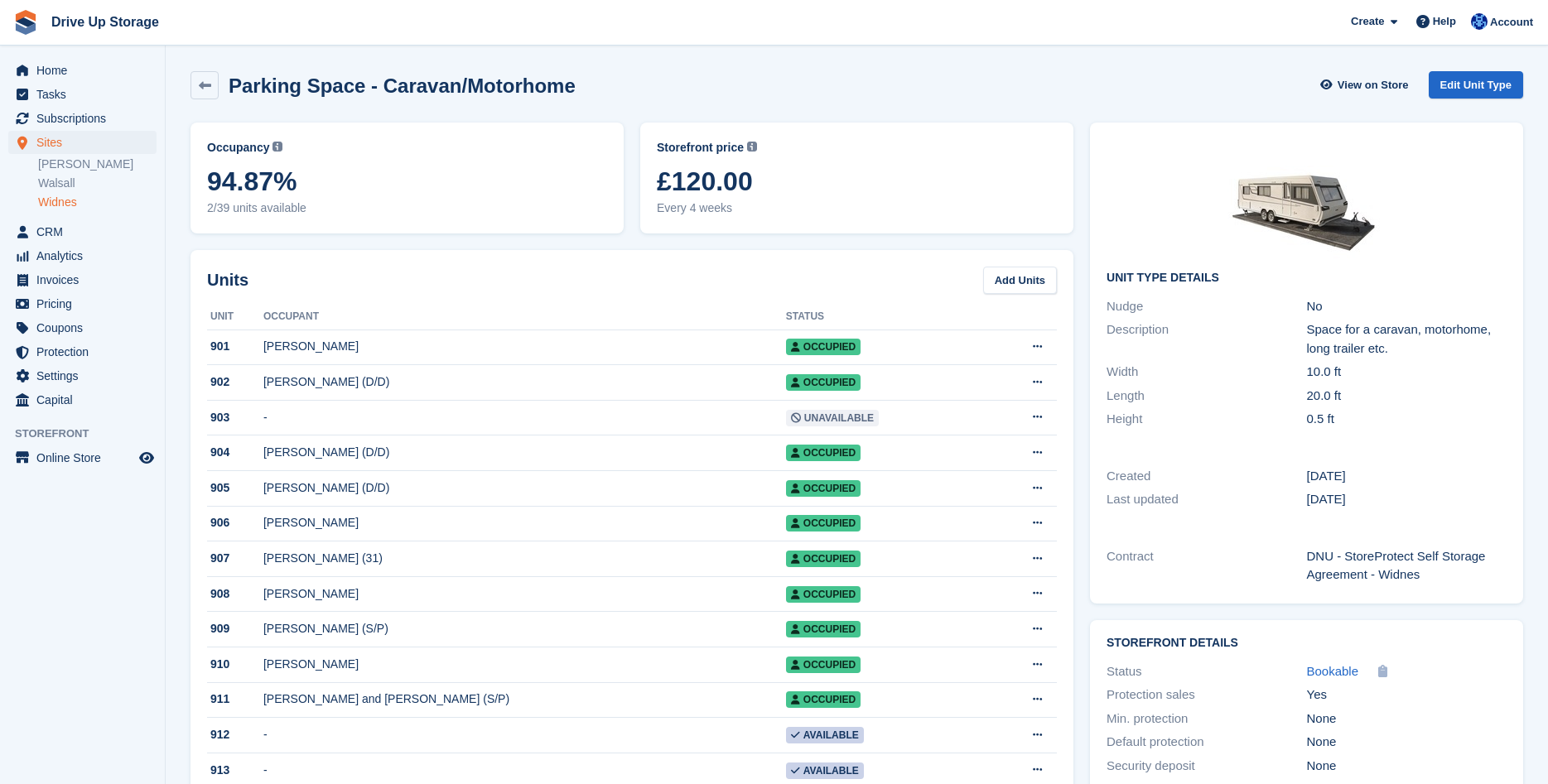
click at [62, 206] on link "Widnes" at bounding box center [97, 203] width 118 height 16
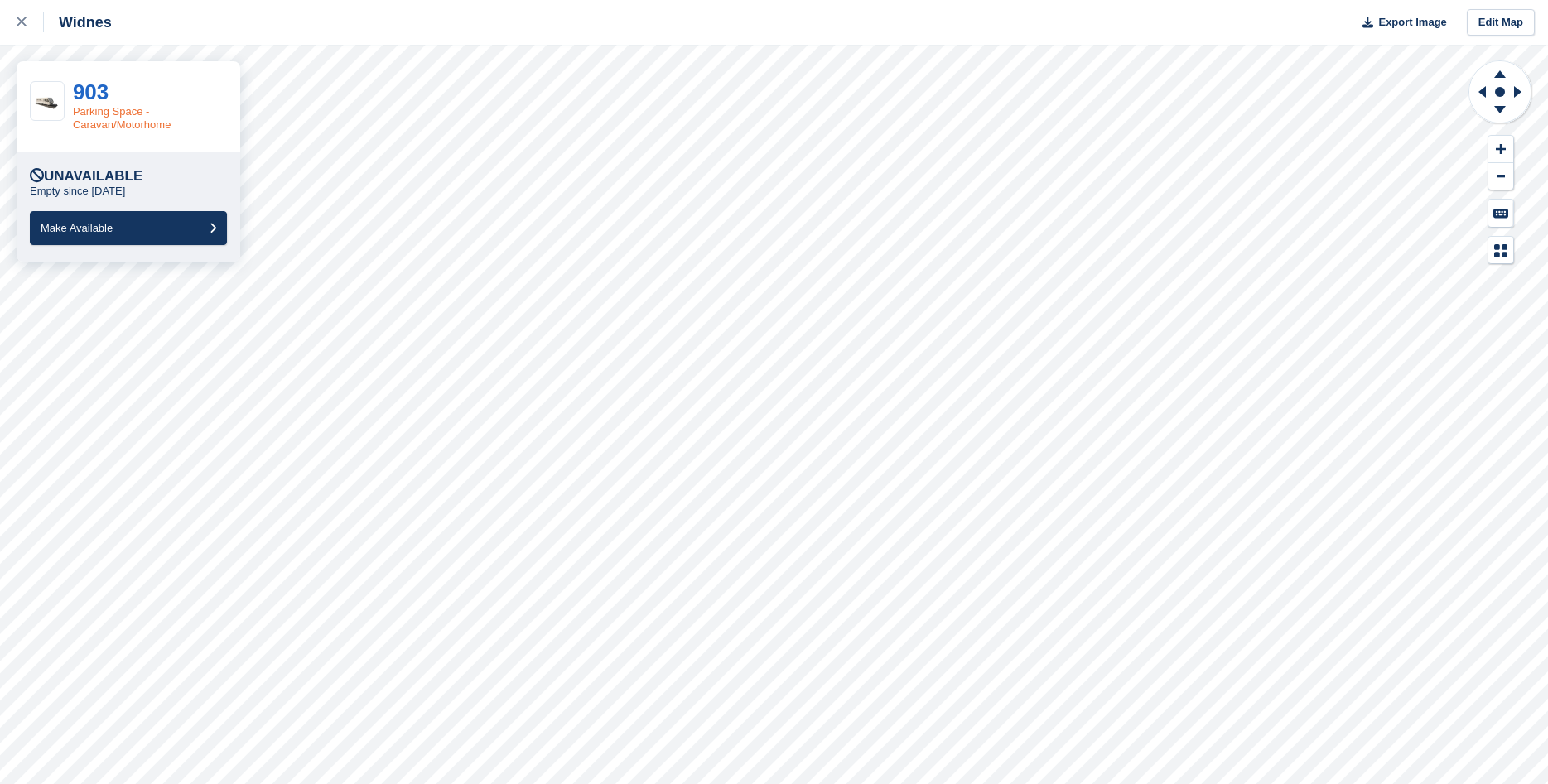
click at [138, 115] on link "Parking Space - Caravan/Motorhome" at bounding box center [122, 118] width 98 height 26
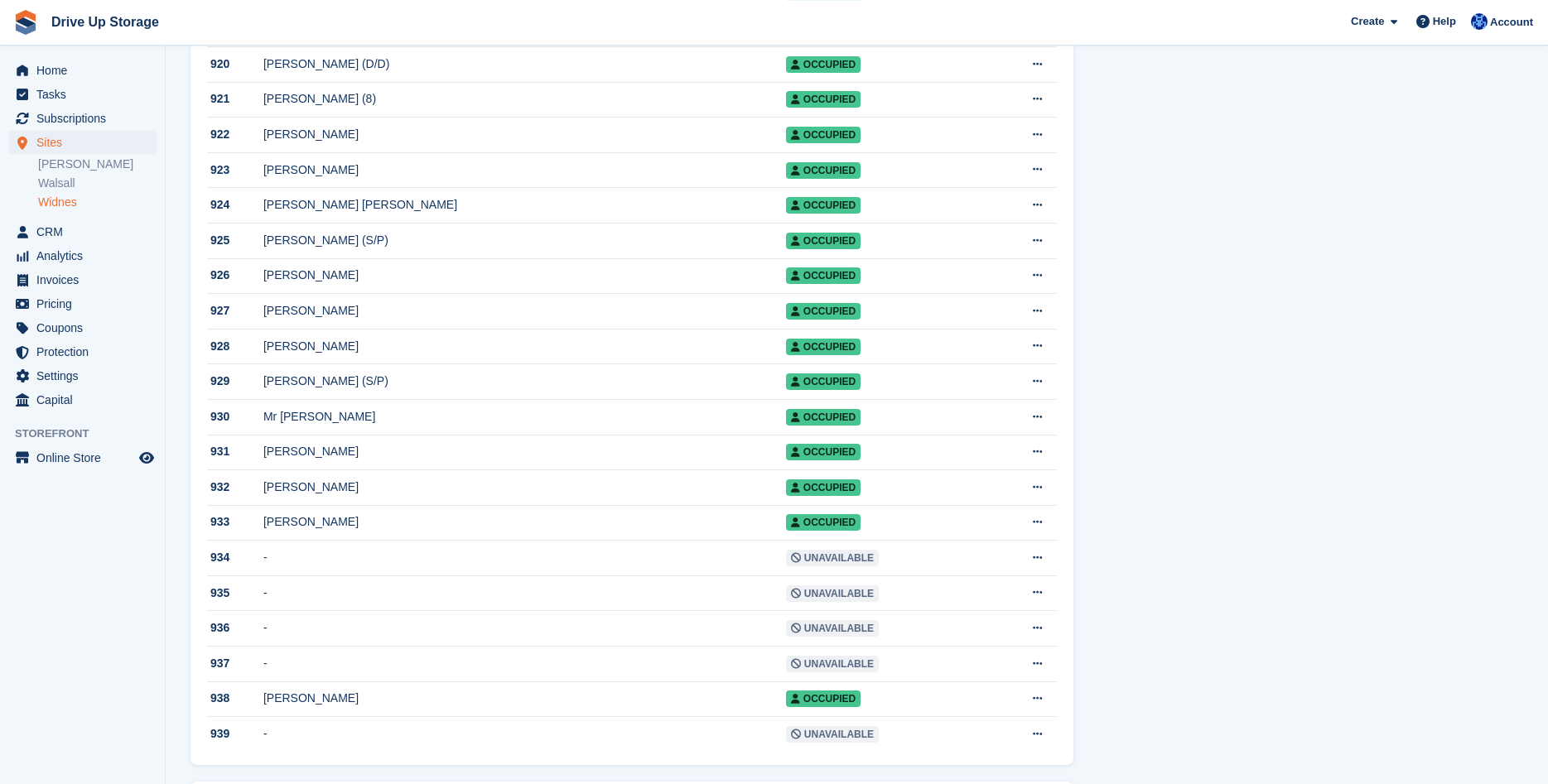
scroll to position [1098, 0]
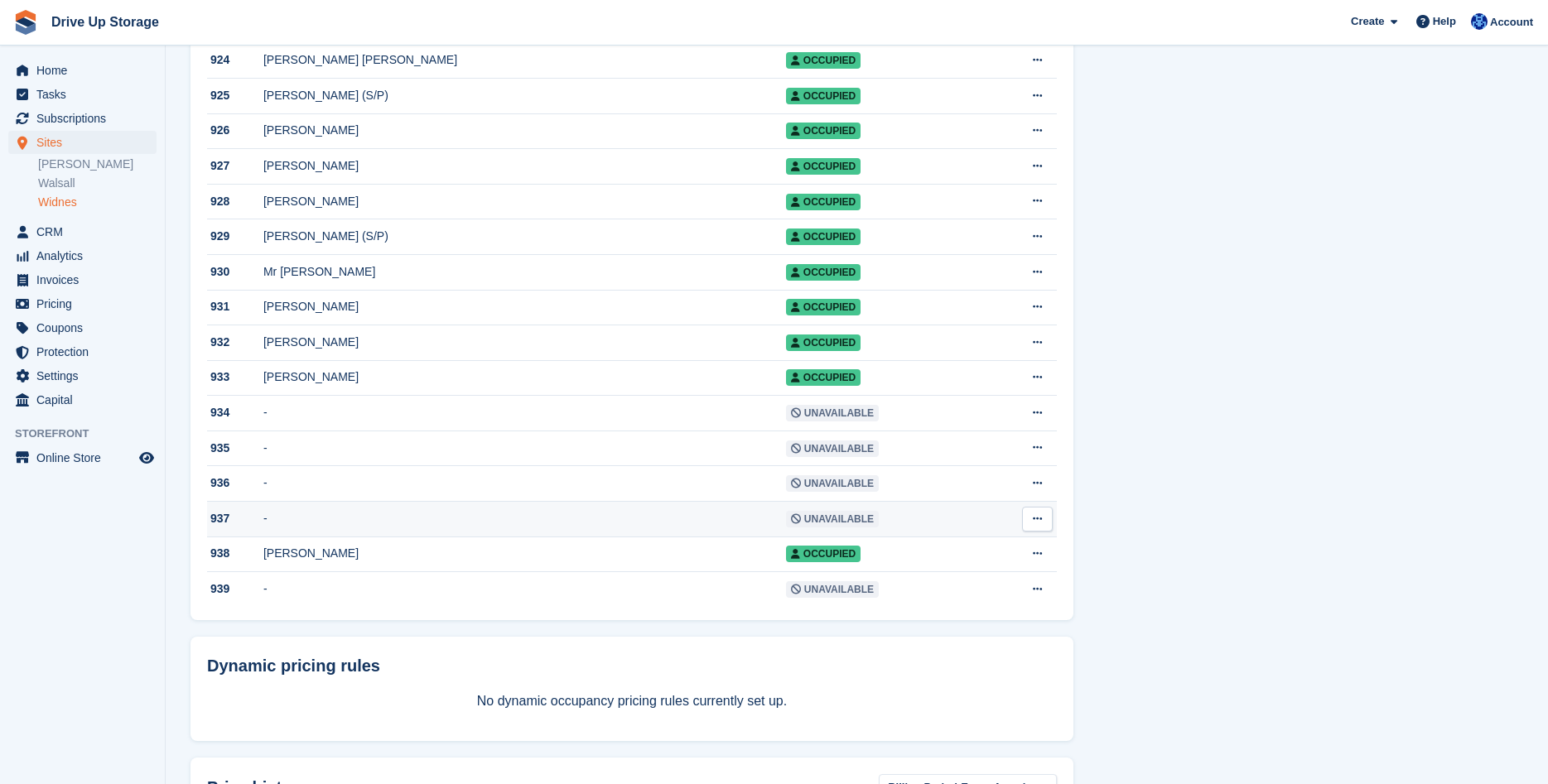
click at [786, 528] on span "Unavailable" at bounding box center [833, 519] width 93 height 17
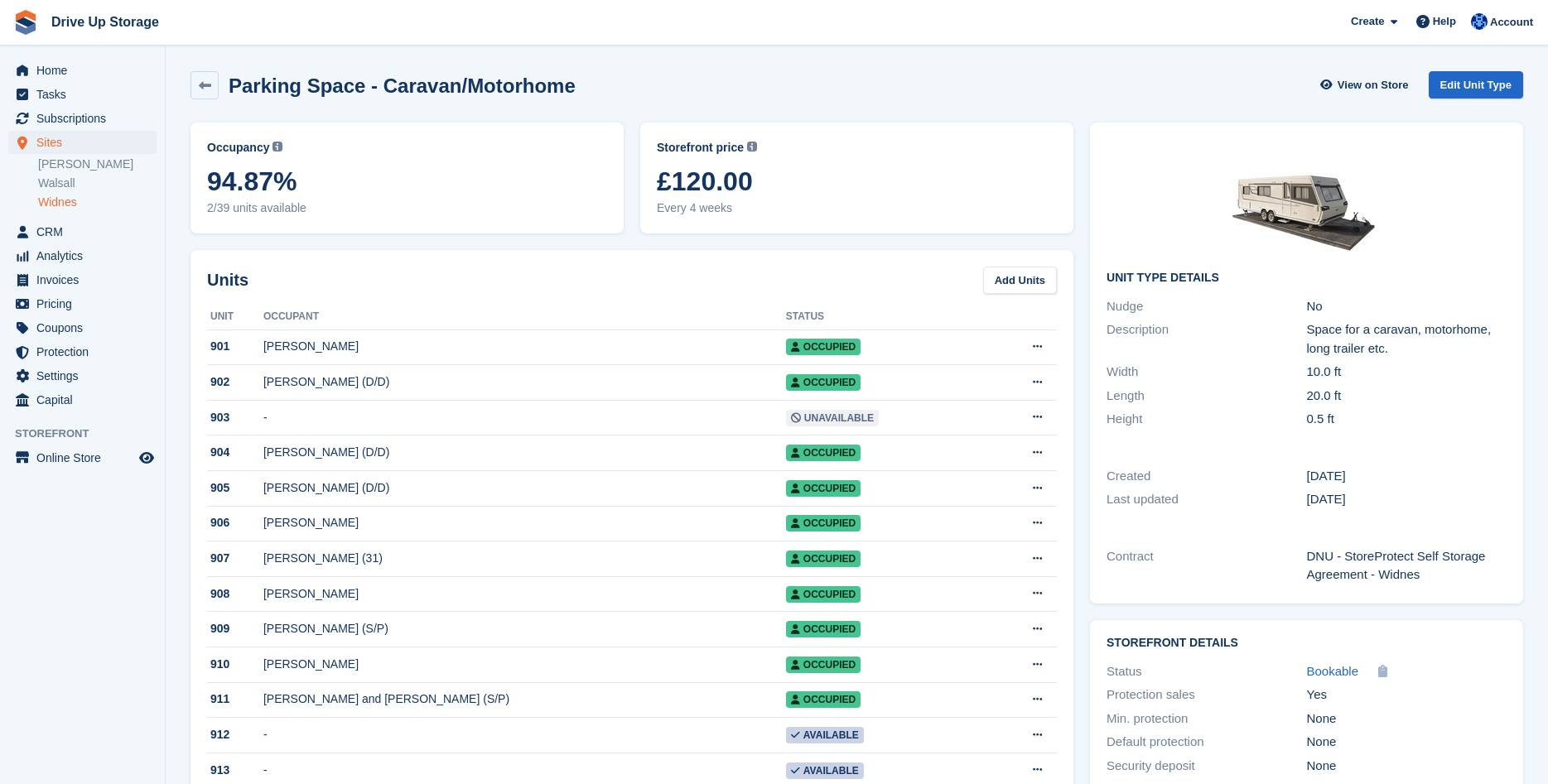
scroll to position [1098, 0]
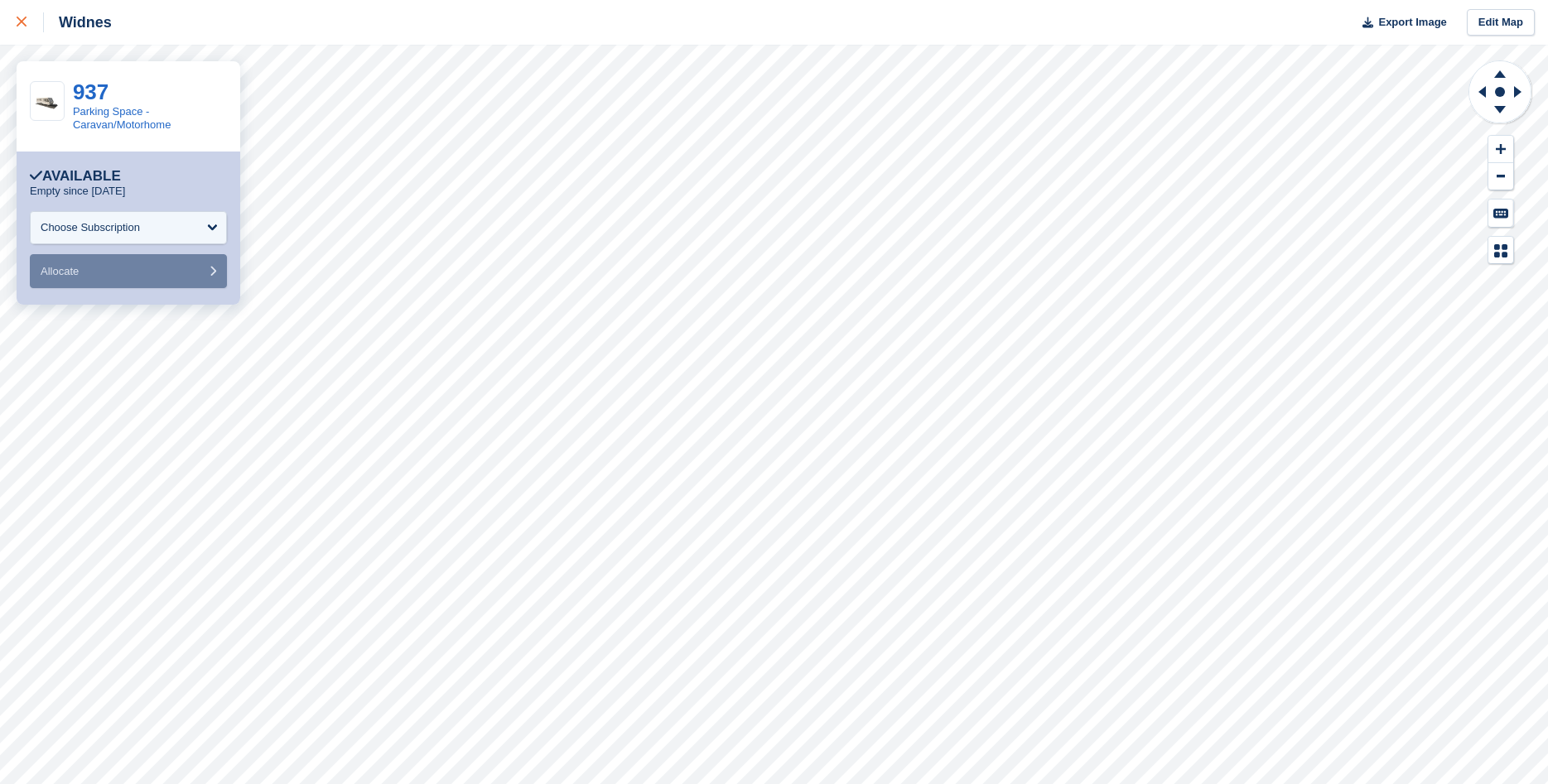
click at [20, 24] on icon at bounding box center [21, 21] width 10 height 10
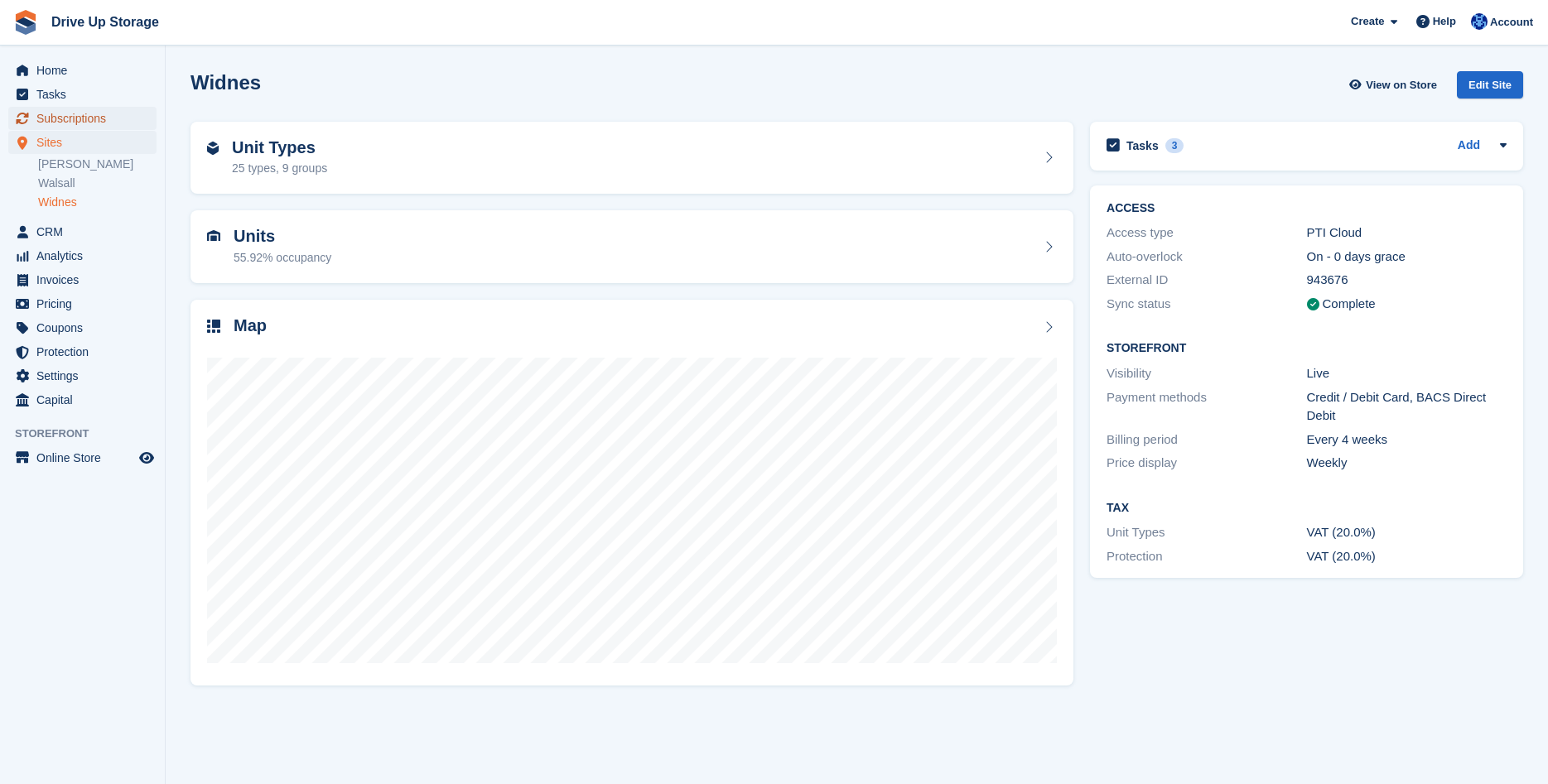
click at [71, 123] on span "Subscriptions" at bounding box center [85, 118] width 99 height 23
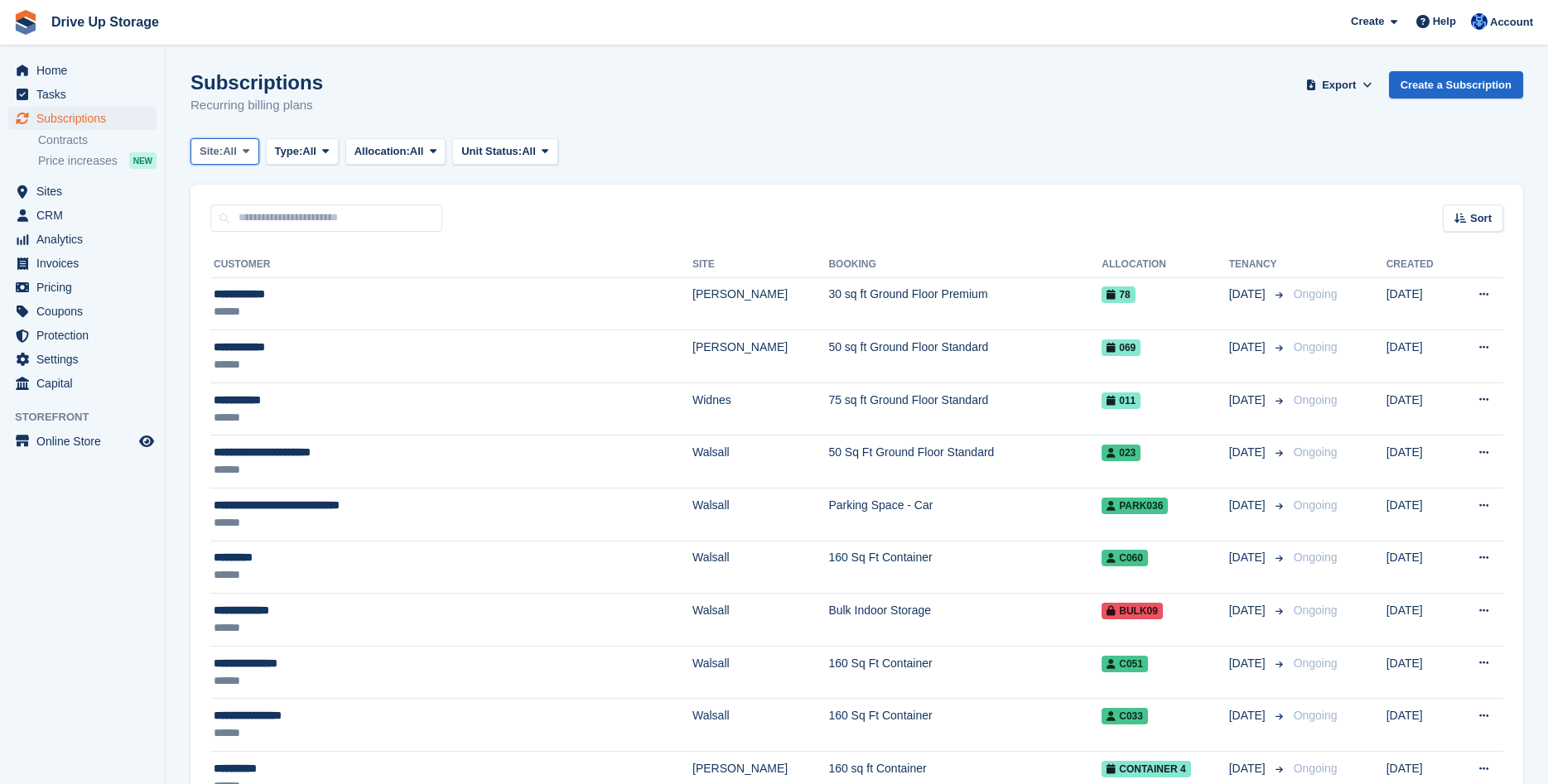
click at [246, 150] on icon at bounding box center [245, 151] width 7 height 11
click at [242, 274] on link "Widnes" at bounding box center [269, 280] width 144 height 30
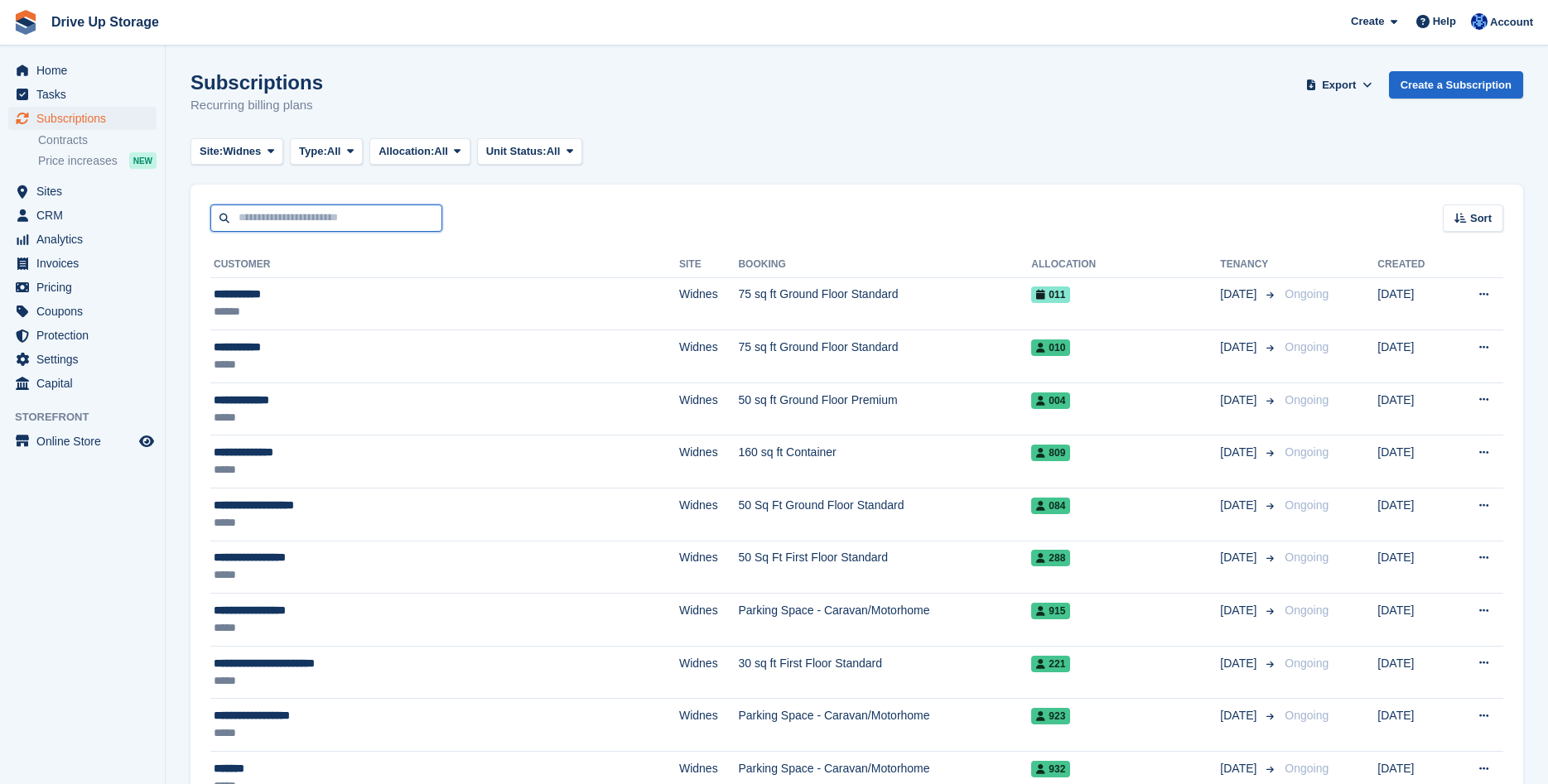
click at [256, 215] on input "text" at bounding box center [326, 217] width 232 height 27
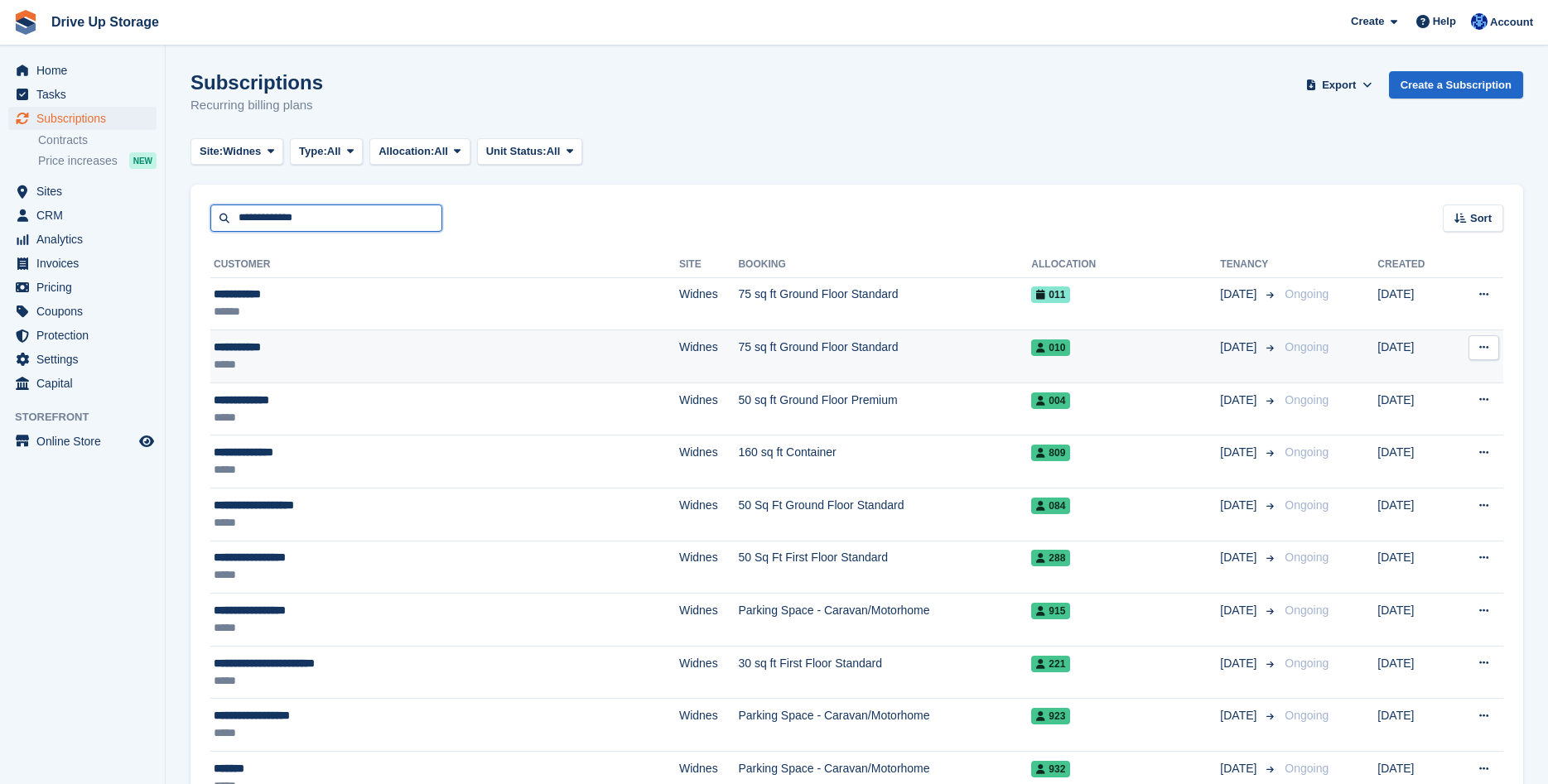
type input "**********"
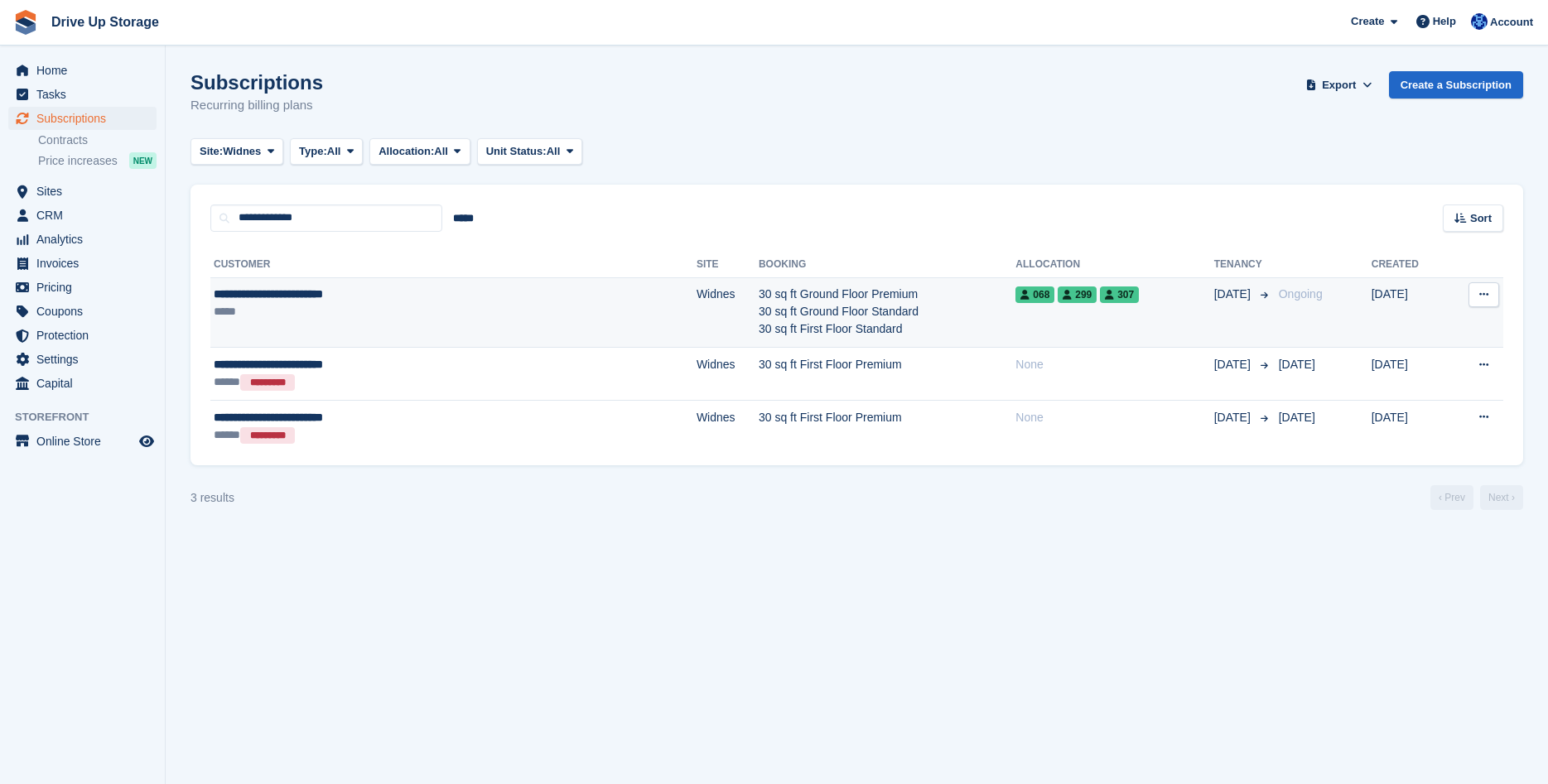
click at [272, 287] on div "**********" at bounding box center [363, 294] width 299 height 18
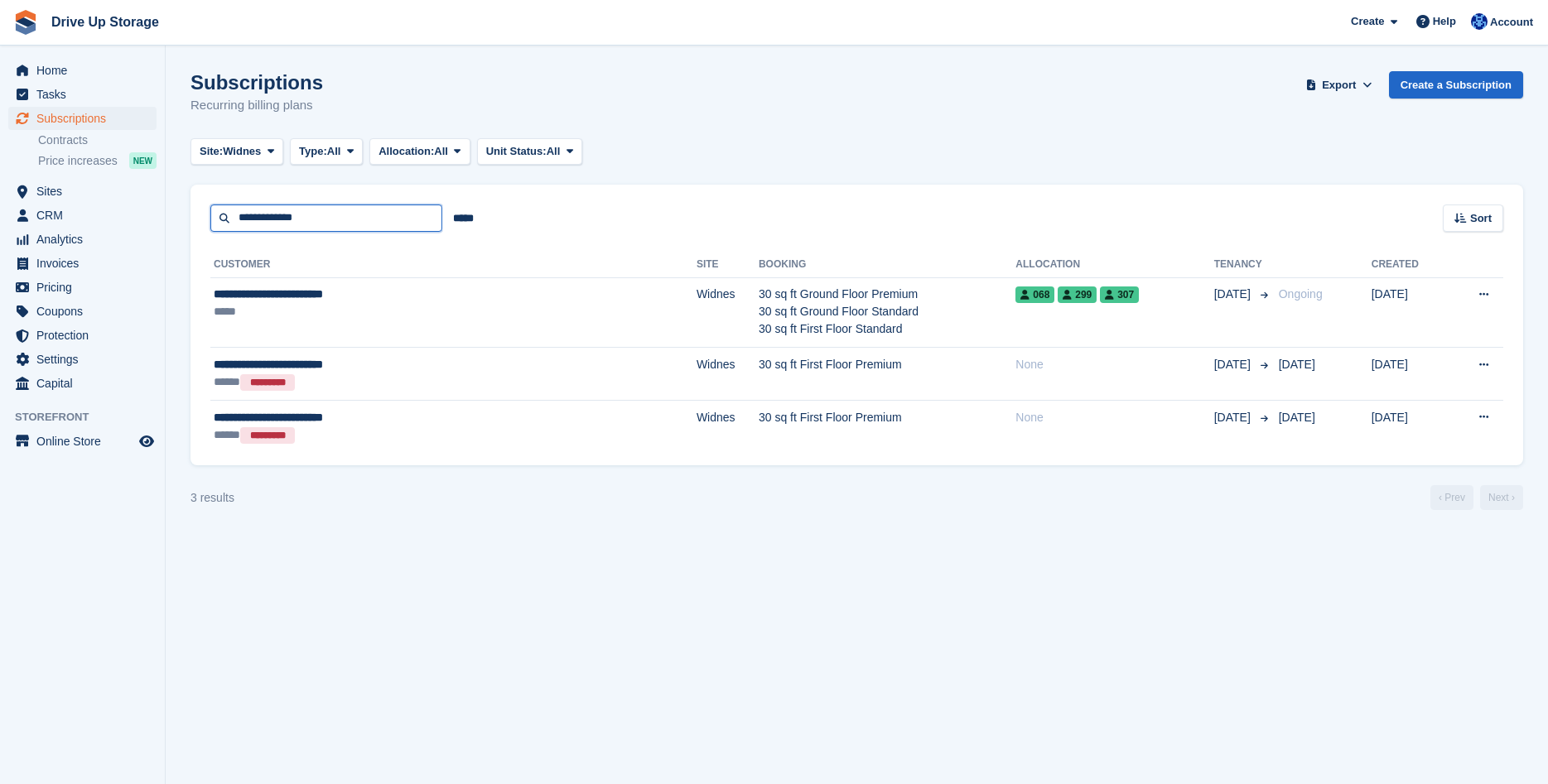
drag, startPoint x: 320, startPoint y: 216, endPoint x: -42, endPoint y: 224, distance: 362.1
click at [210, 224] on input "**********" at bounding box center [326, 217] width 232 height 27
type input "******"
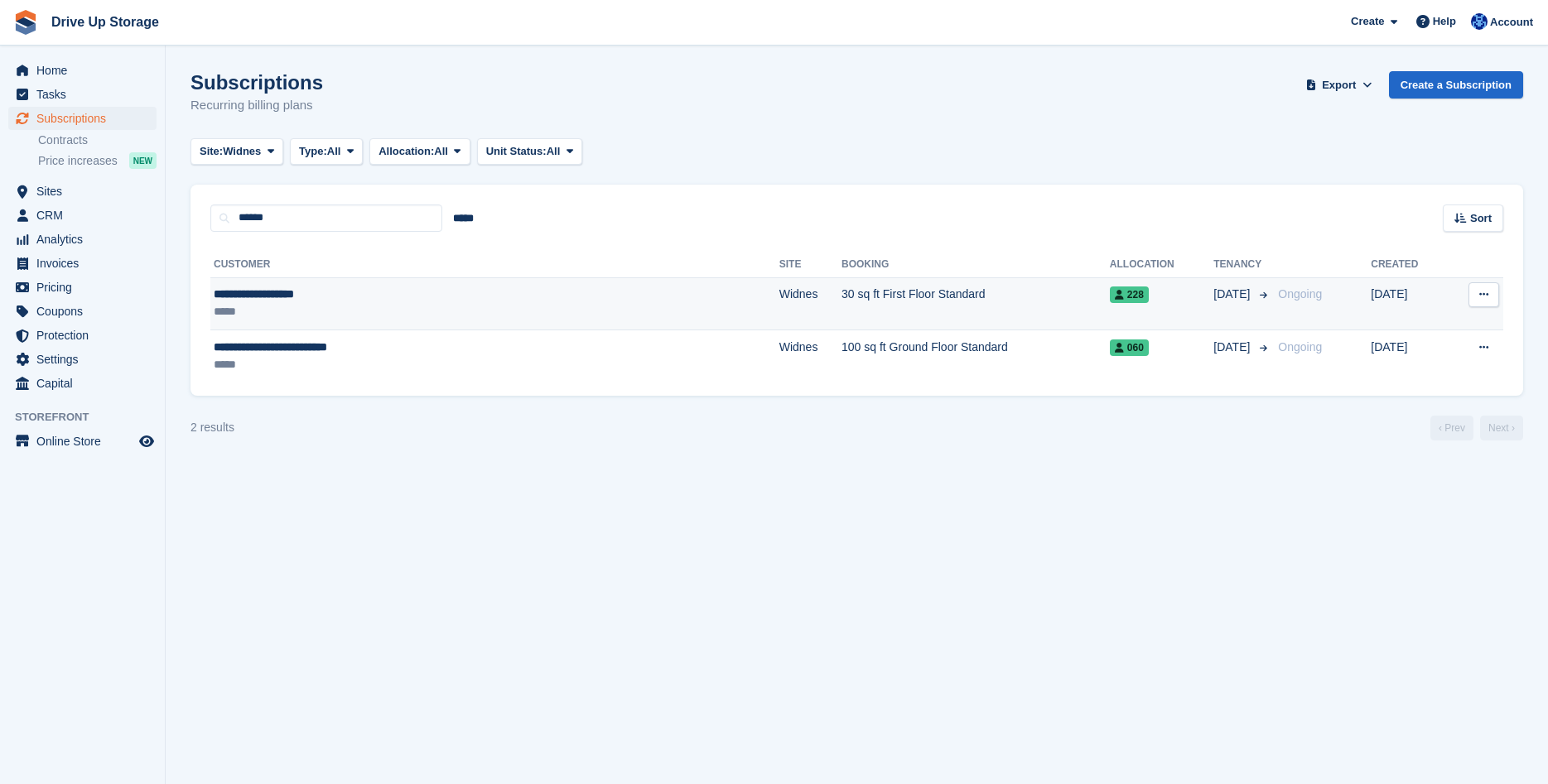
click at [223, 302] on div "**********" at bounding box center [388, 294] width 349 height 18
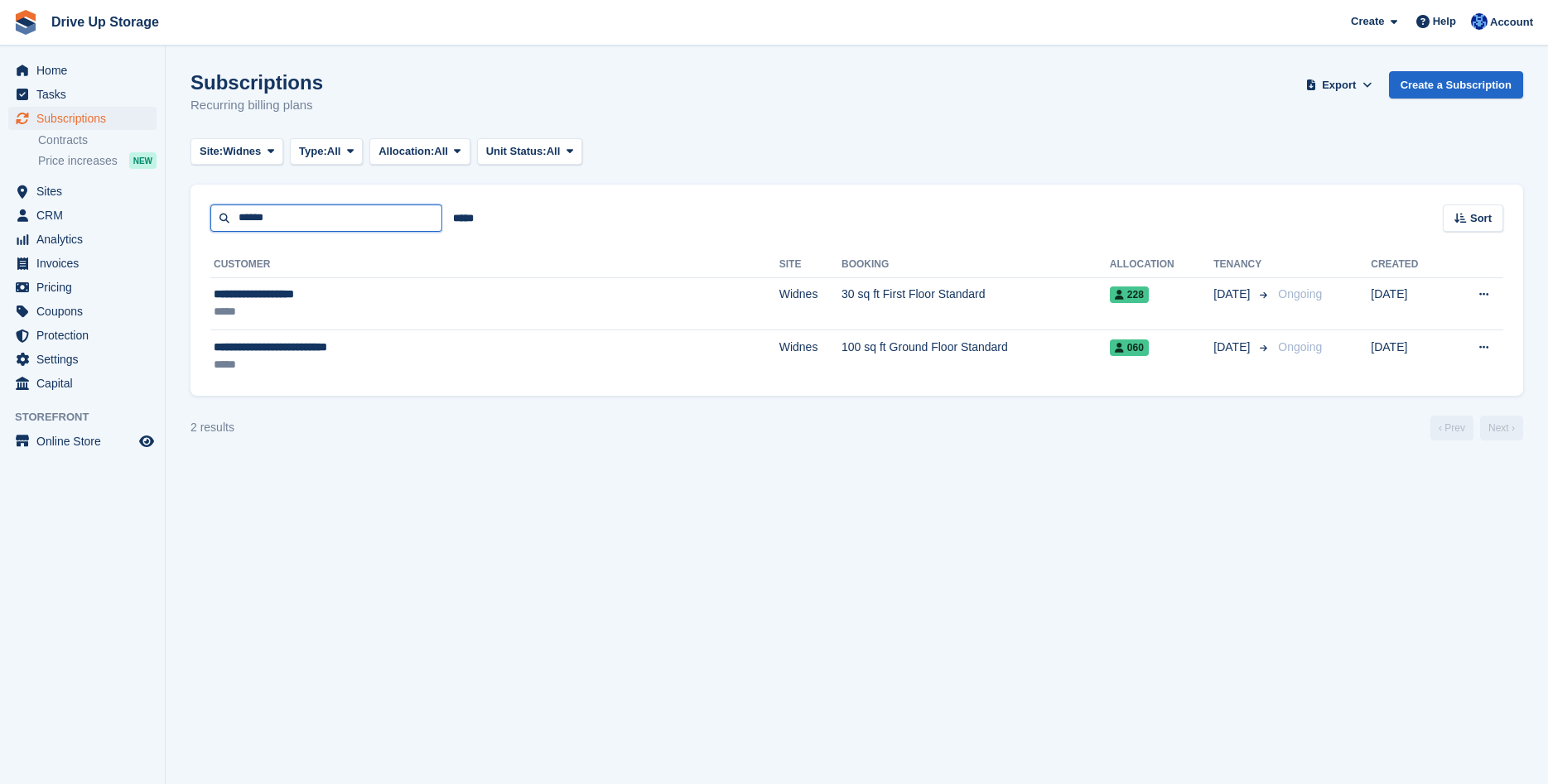
drag, startPoint x: 286, startPoint y: 216, endPoint x: 206, endPoint y: 218, distance: 80.0
click at [210, 218] on input "******" at bounding box center [326, 217] width 232 height 27
type input "**********"
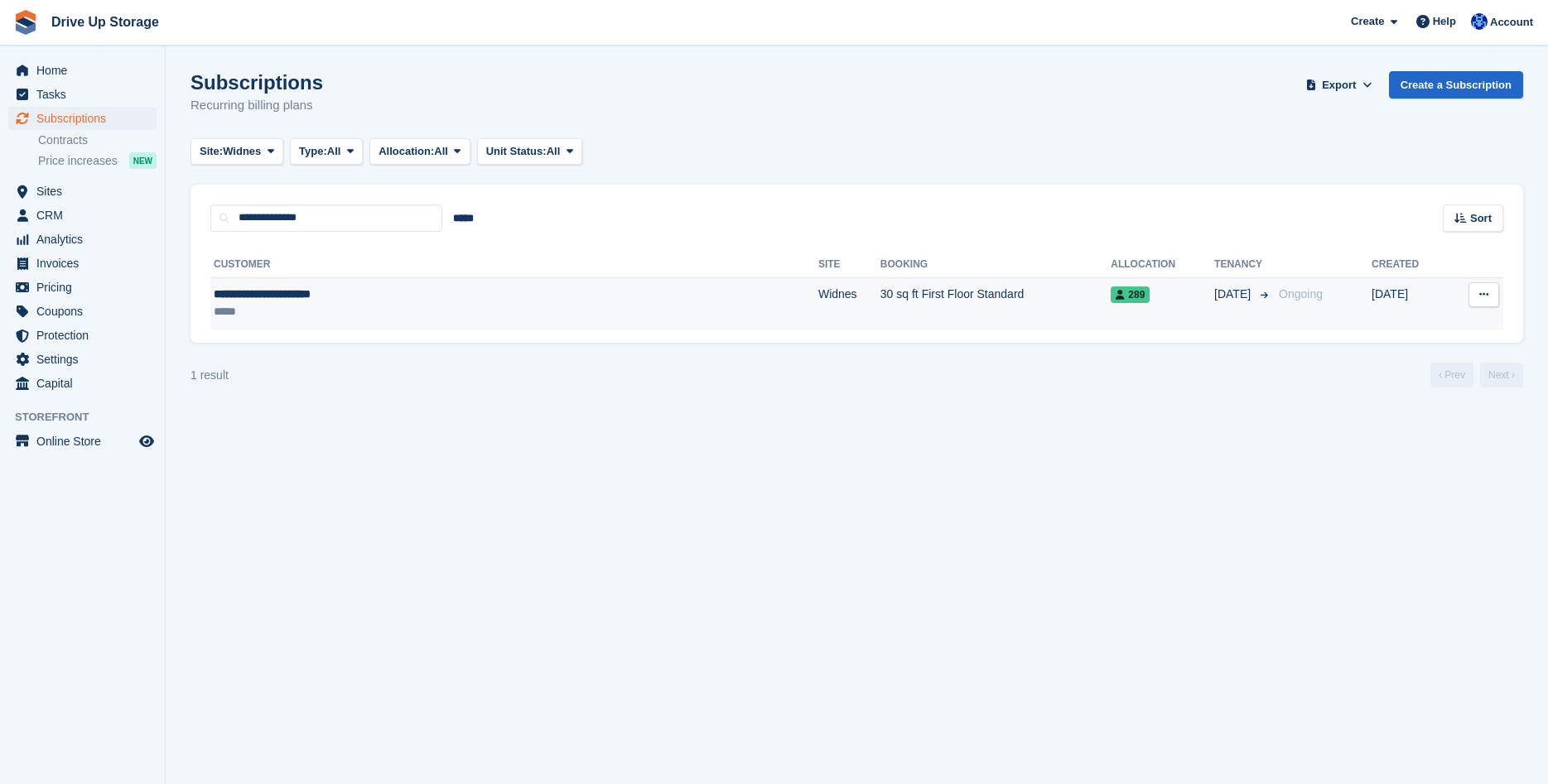
click at [282, 301] on div "**********" at bounding box center [401, 294] width 375 height 18
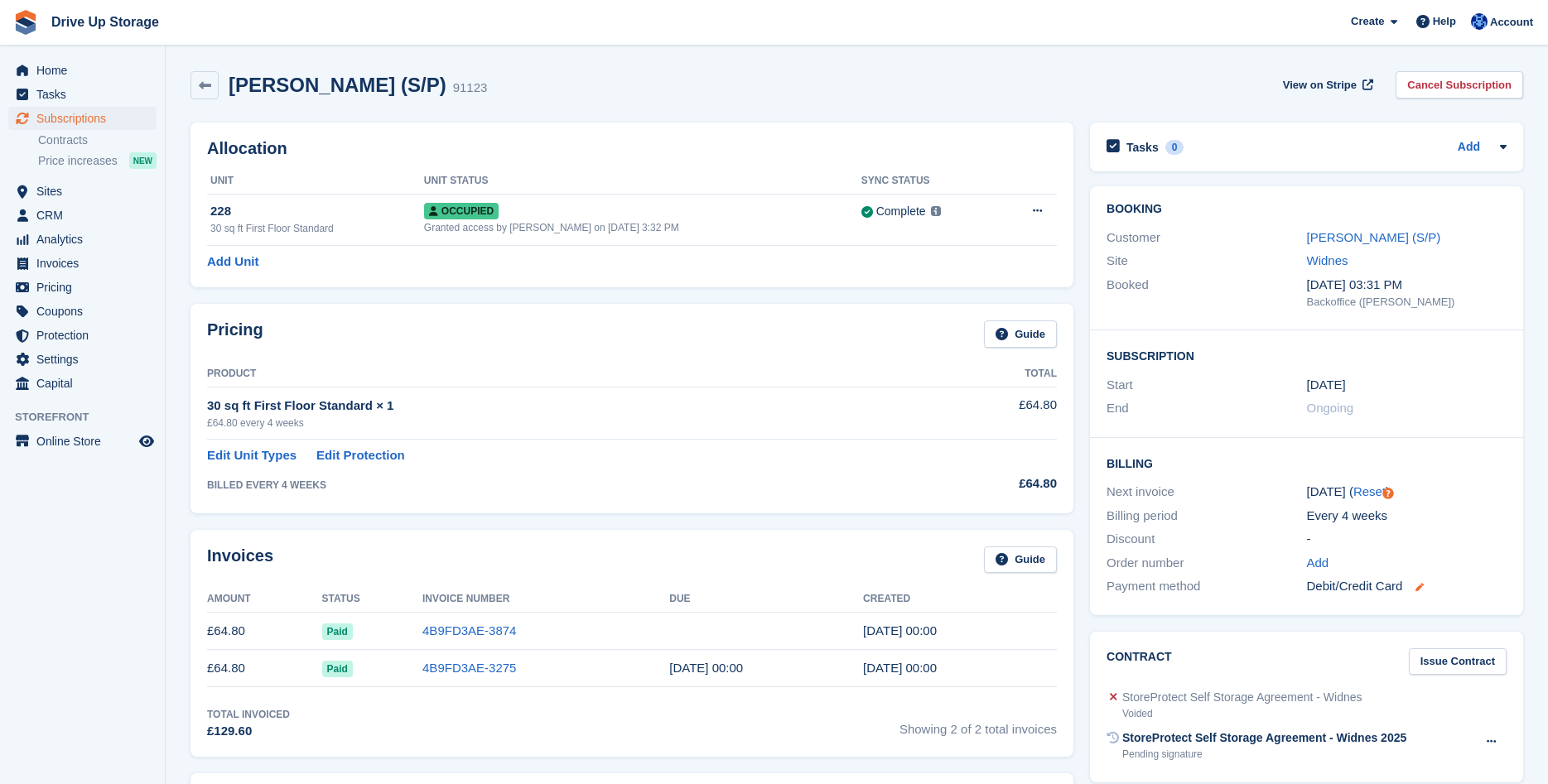
click at [1421, 586] on icon at bounding box center [1420, 587] width 8 height 8
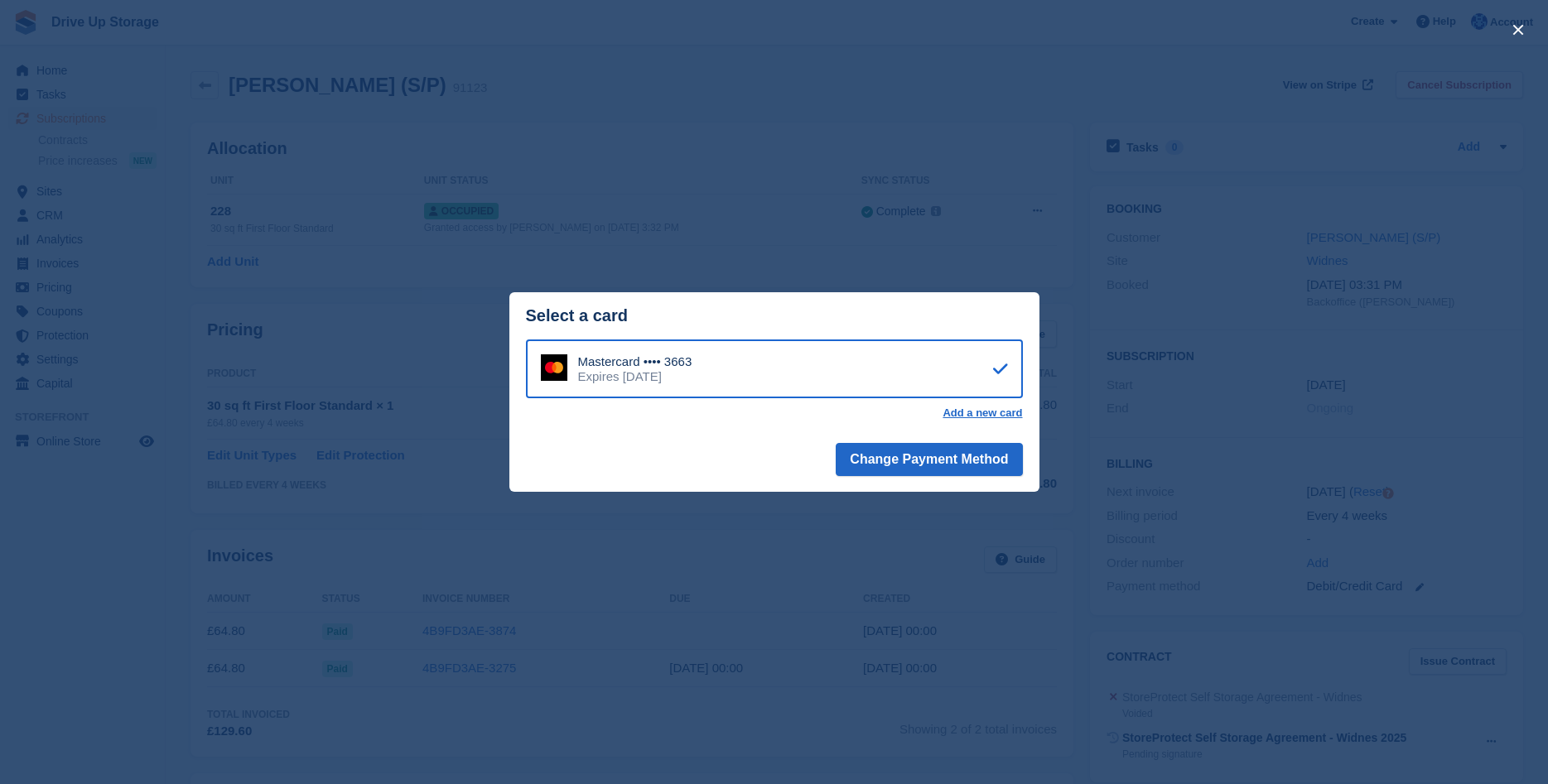
click at [523, 597] on div "close" at bounding box center [774, 392] width 1548 height 784
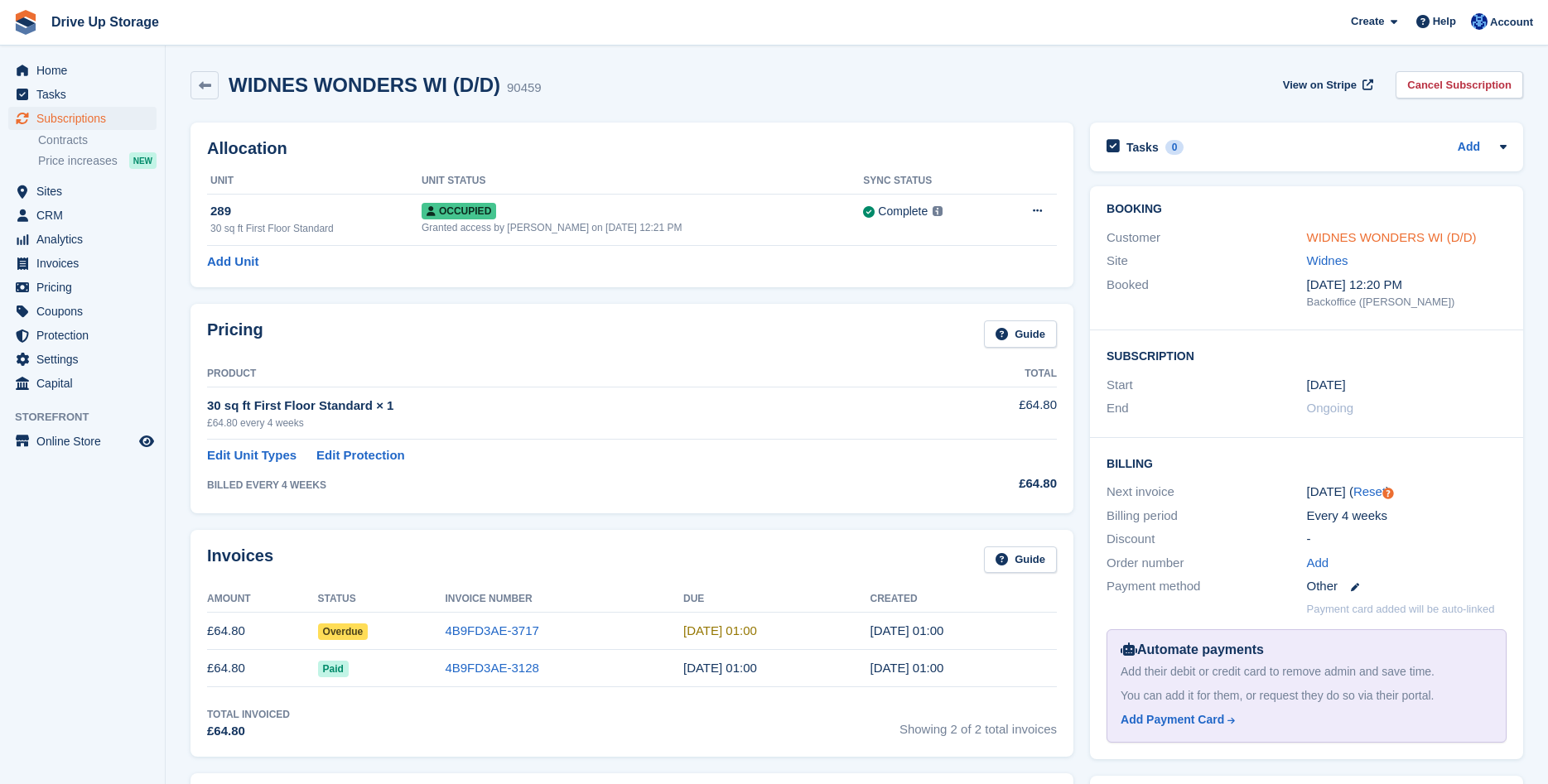
click at [1366, 233] on link "WIDNES WONDERS WI (D/D)" at bounding box center [1392, 237] width 170 height 14
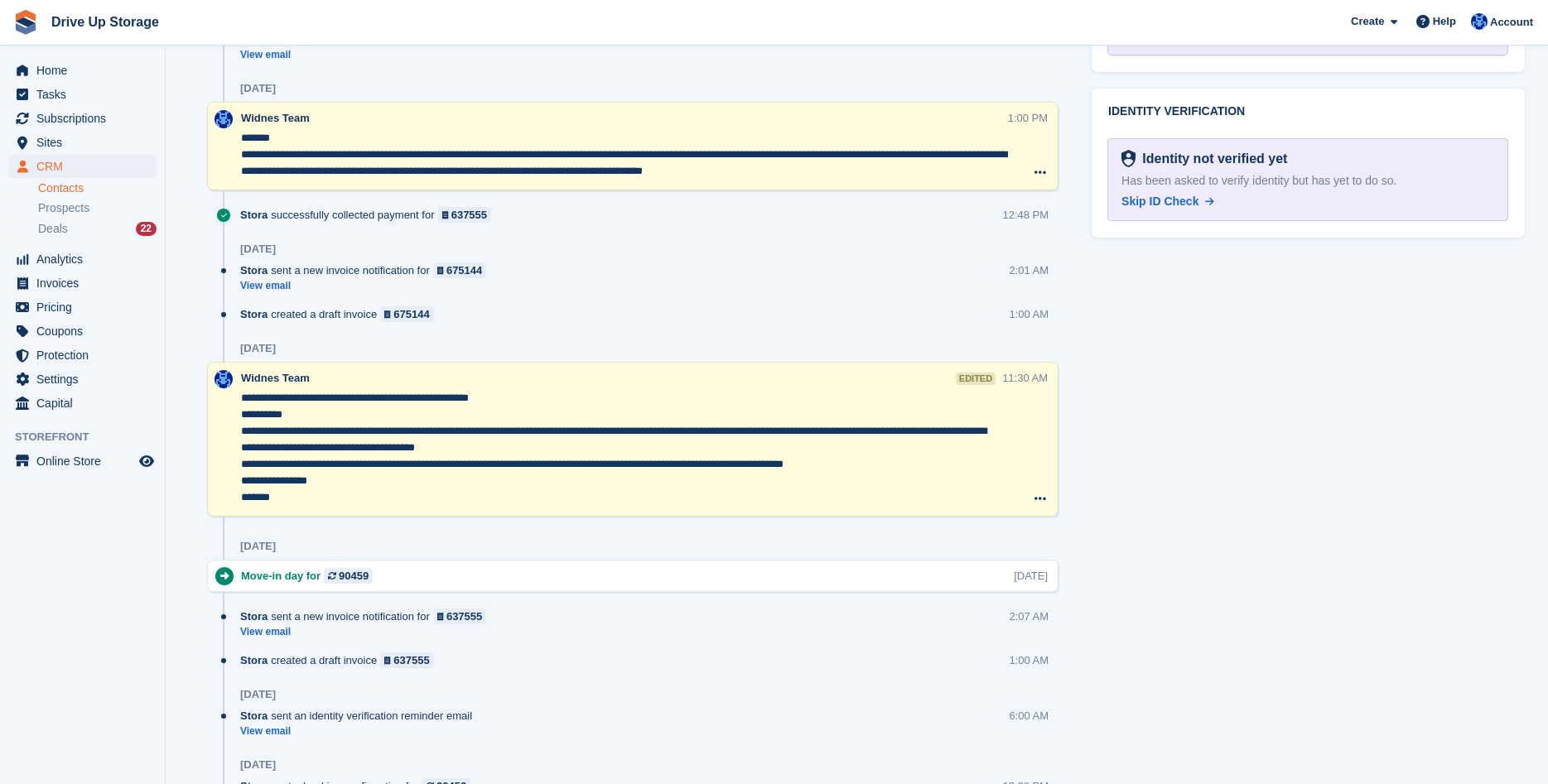
scroll to position [1335, 0]
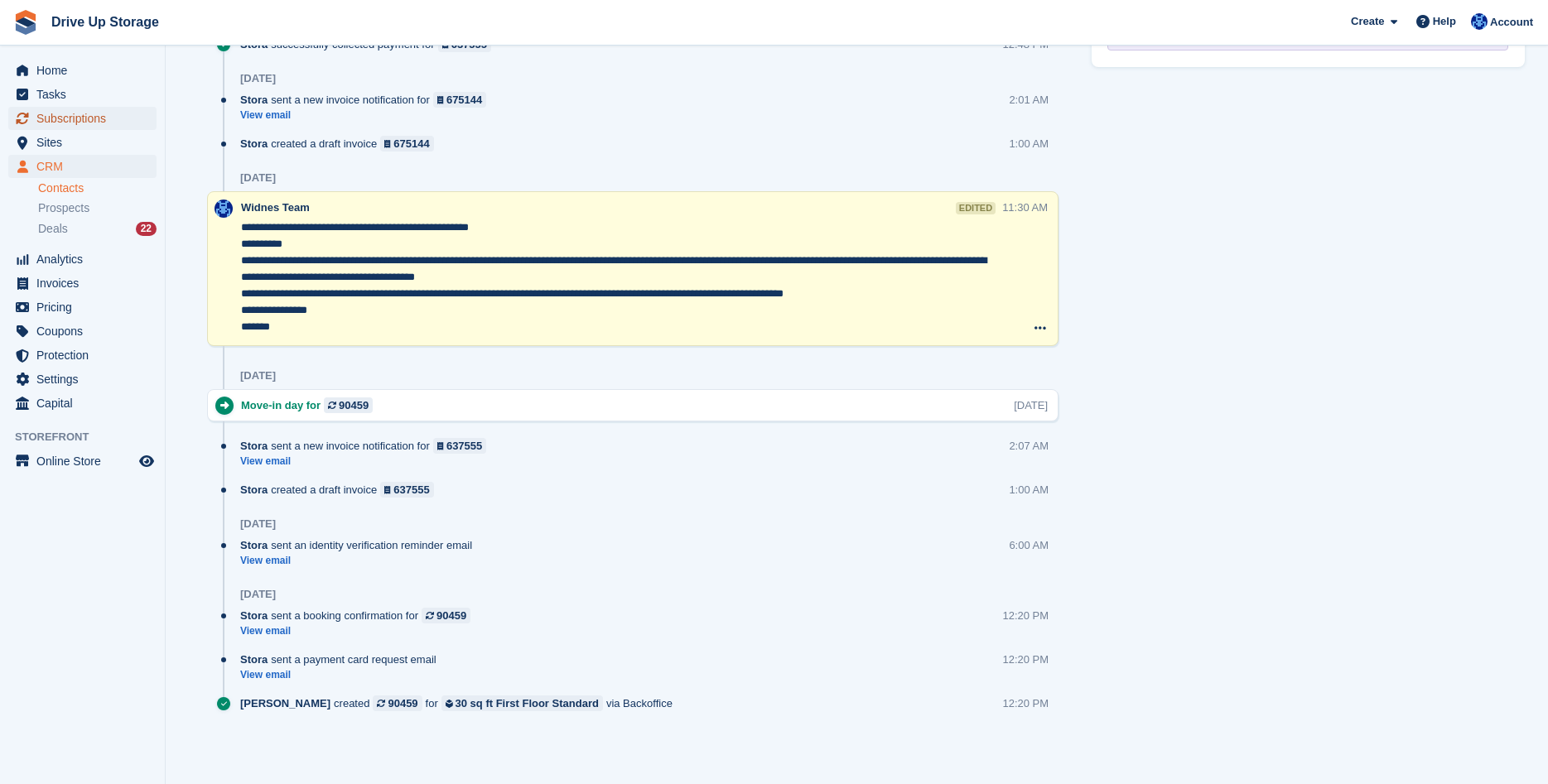
click at [53, 120] on span "Subscriptions" at bounding box center [85, 118] width 99 height 23
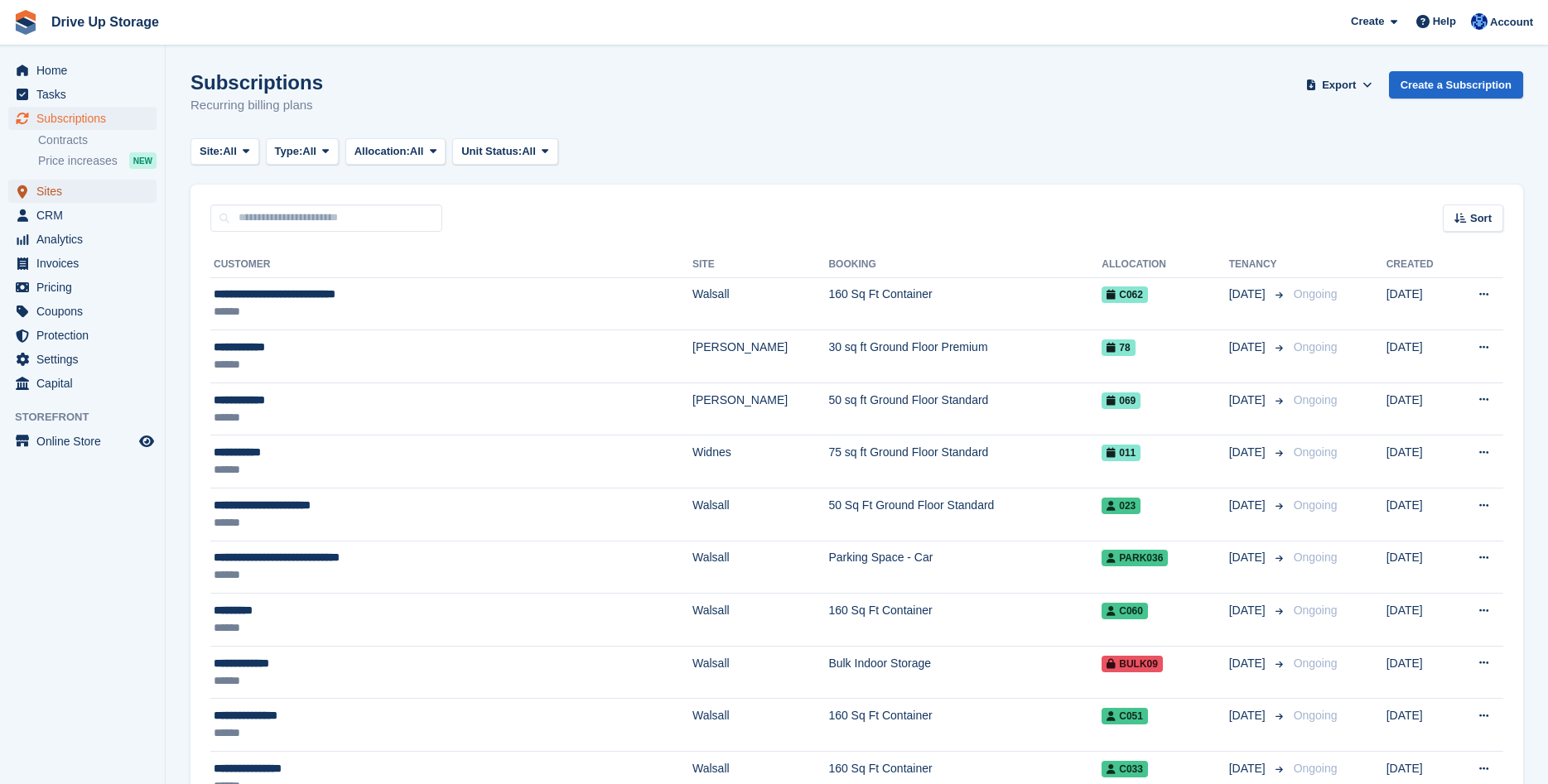
click at [44, 188] on span "Sites" at bounding box center [85, 190] width 99 height 23
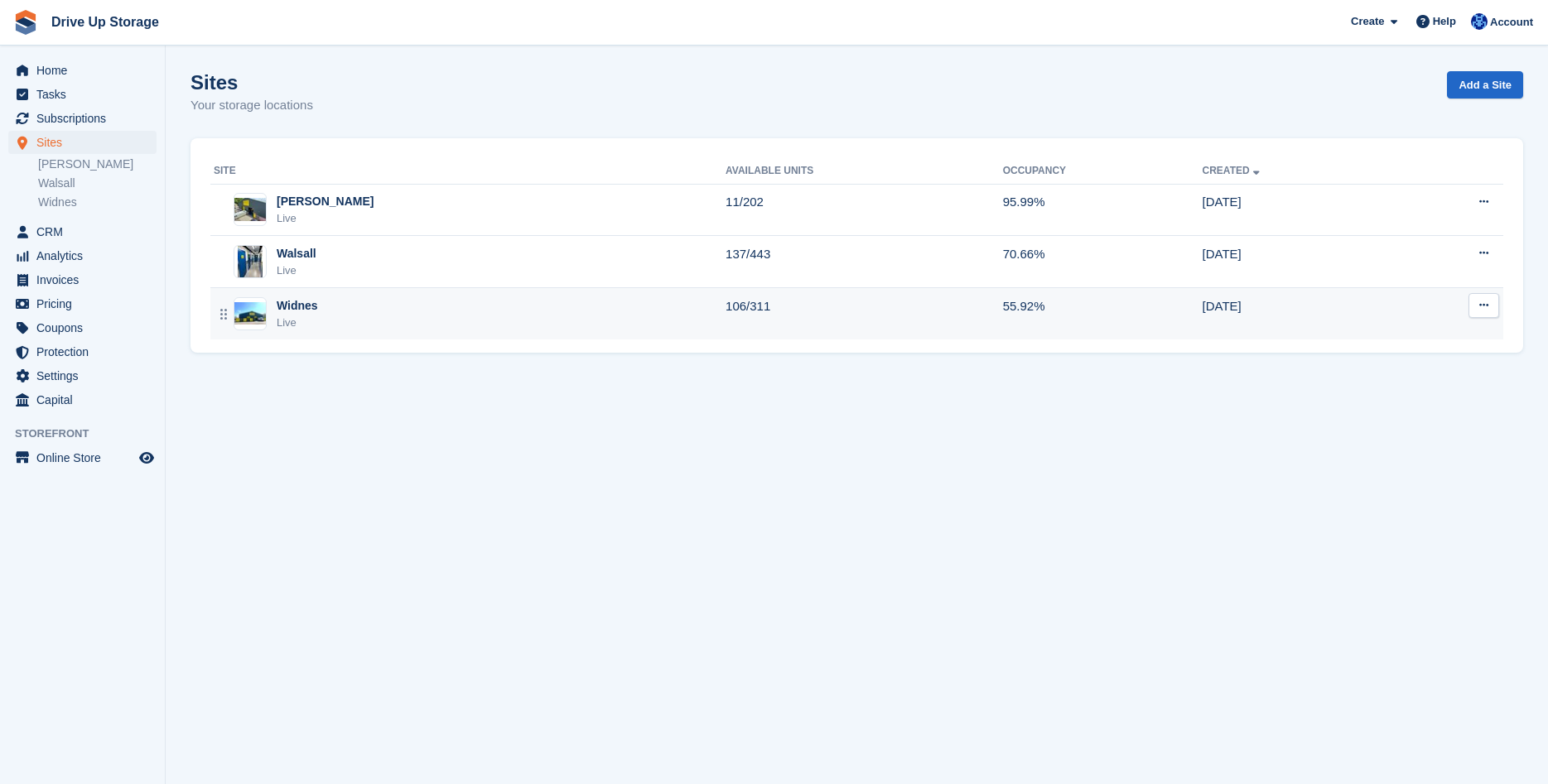
click at [306, 312] on div "Widnes" at bounding box center [297, 306] width 42 height 18
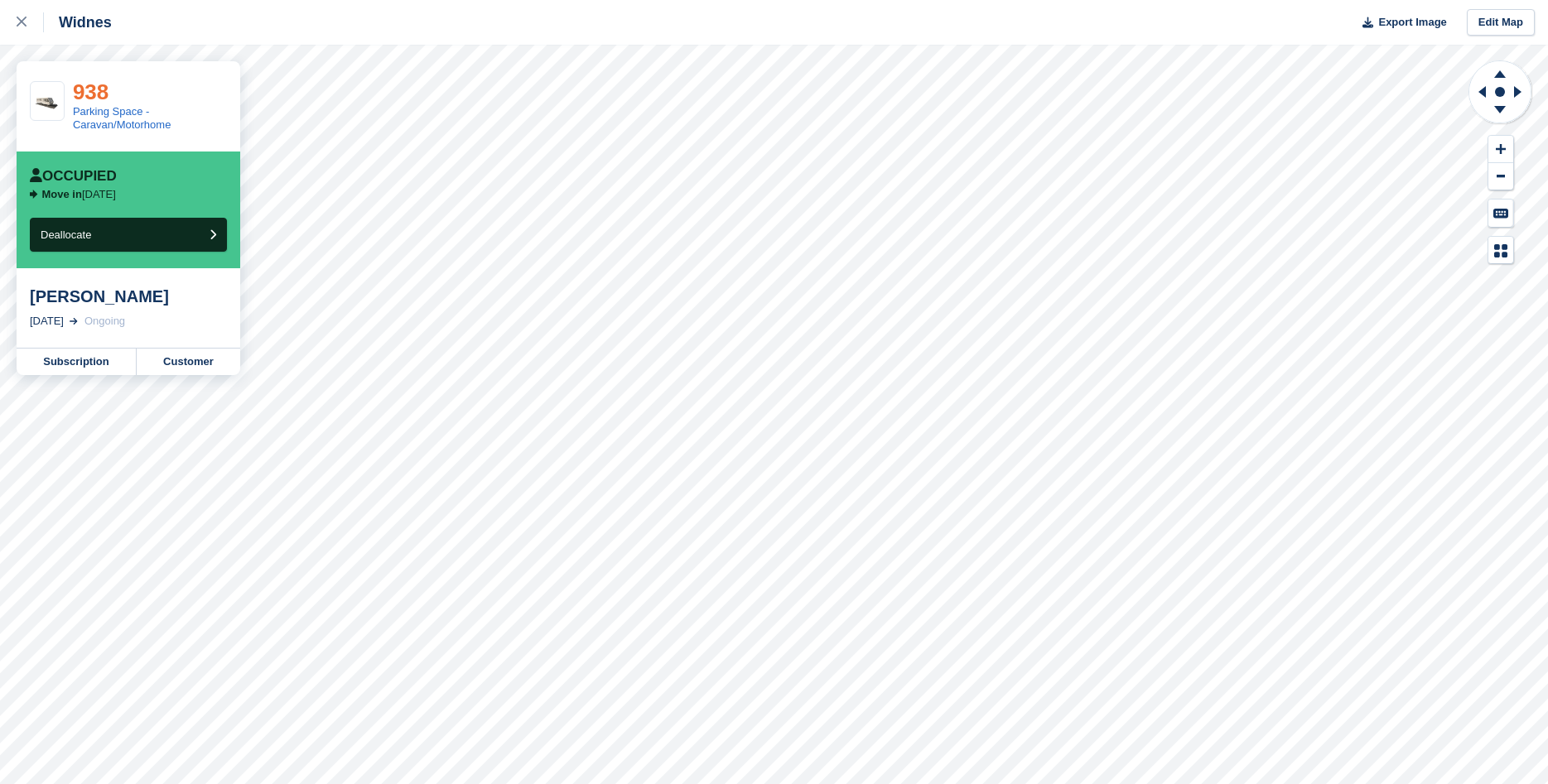
click at [92, 100] on link "938" at bounding box center [90, 92] width 35 height 25
click at [98, 120] on link "Parking Space - Caravan/Motorhome" at bounding box center [122, 118] width 98 height 26
click at [85, 120] on link "Parking Space - Caravan/Motorhome" at bounding box center [122, 118] width 98 height 26
click at [21, 30] on div at bounding box center [30, 21] width 27 height 20
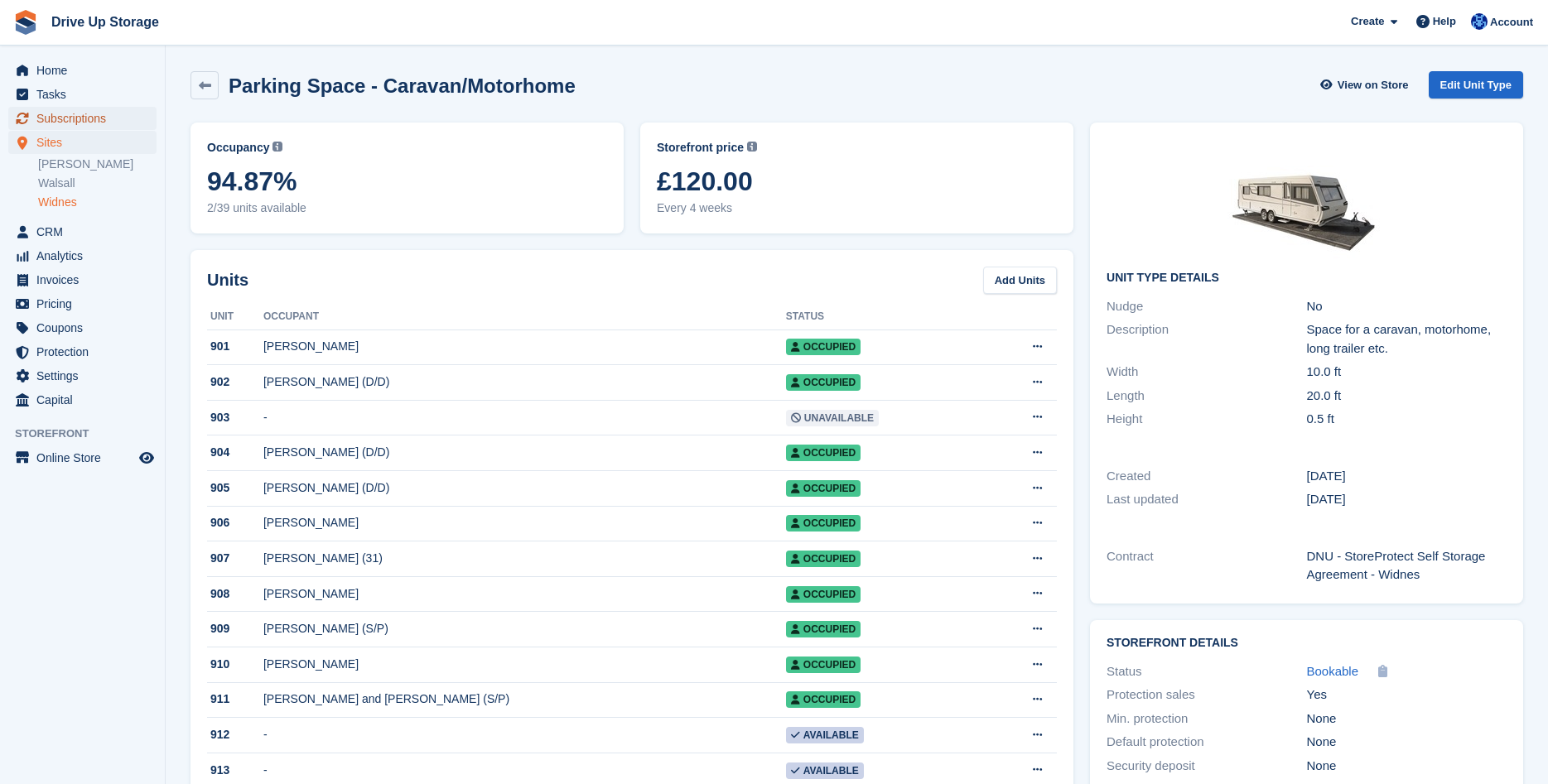
click at [75, 118] on span "Subscriptions" at bounding box center [85, 118] width 99 height 23
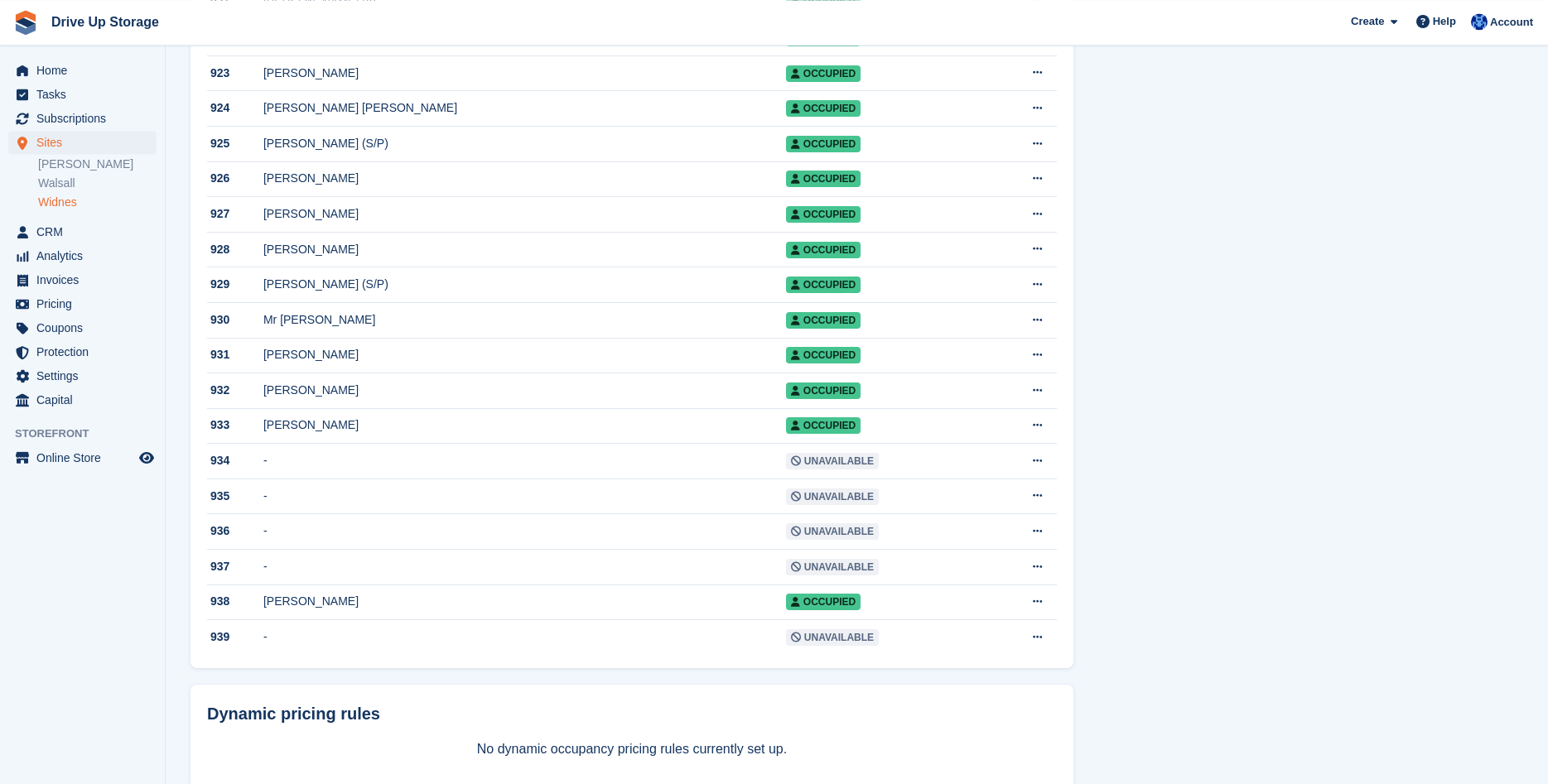
scroll to position [1098, 0]
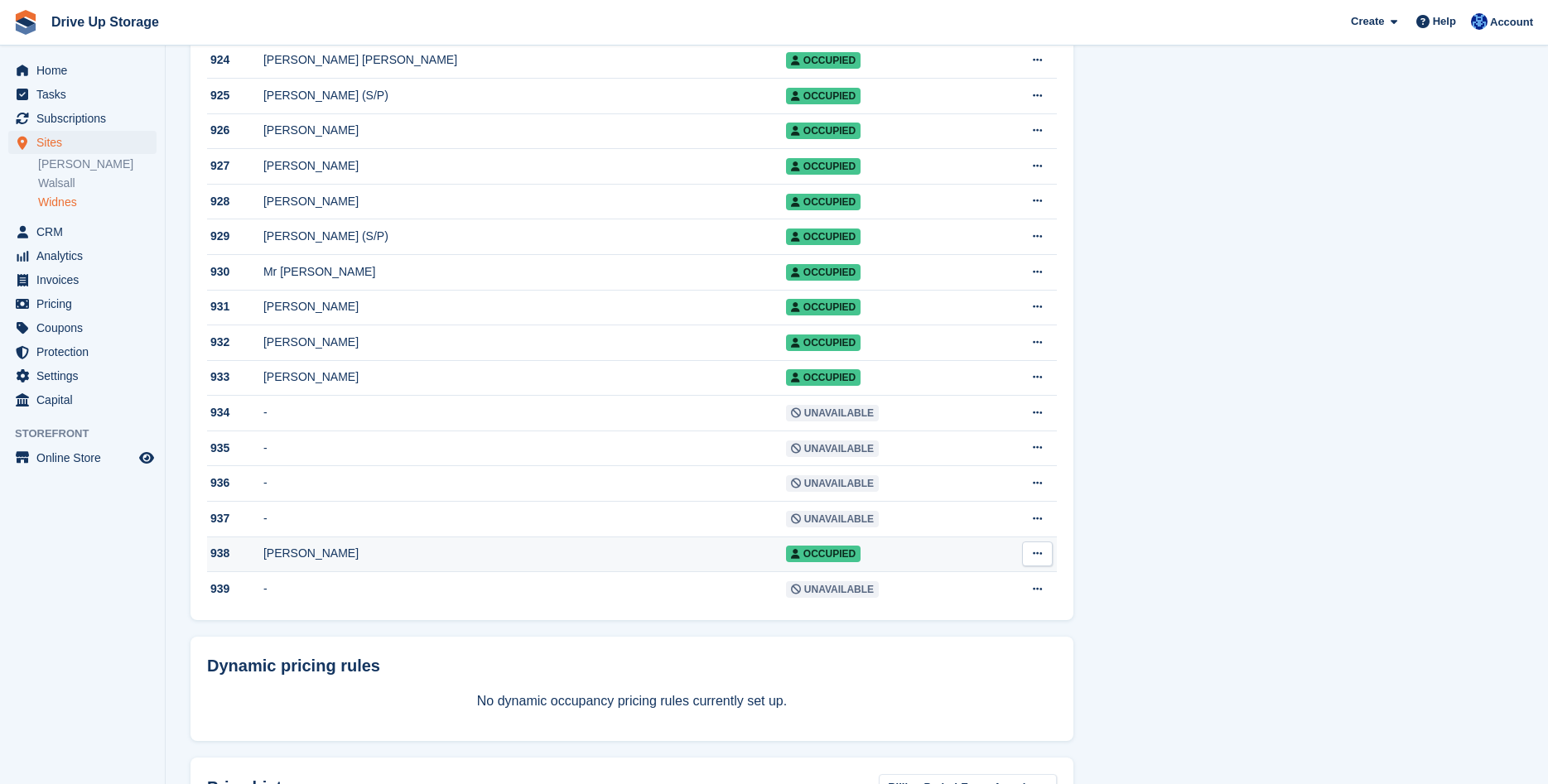
click at [786, 562] on span "Occupied" at bounding box center [823, 555] width 74 height 17
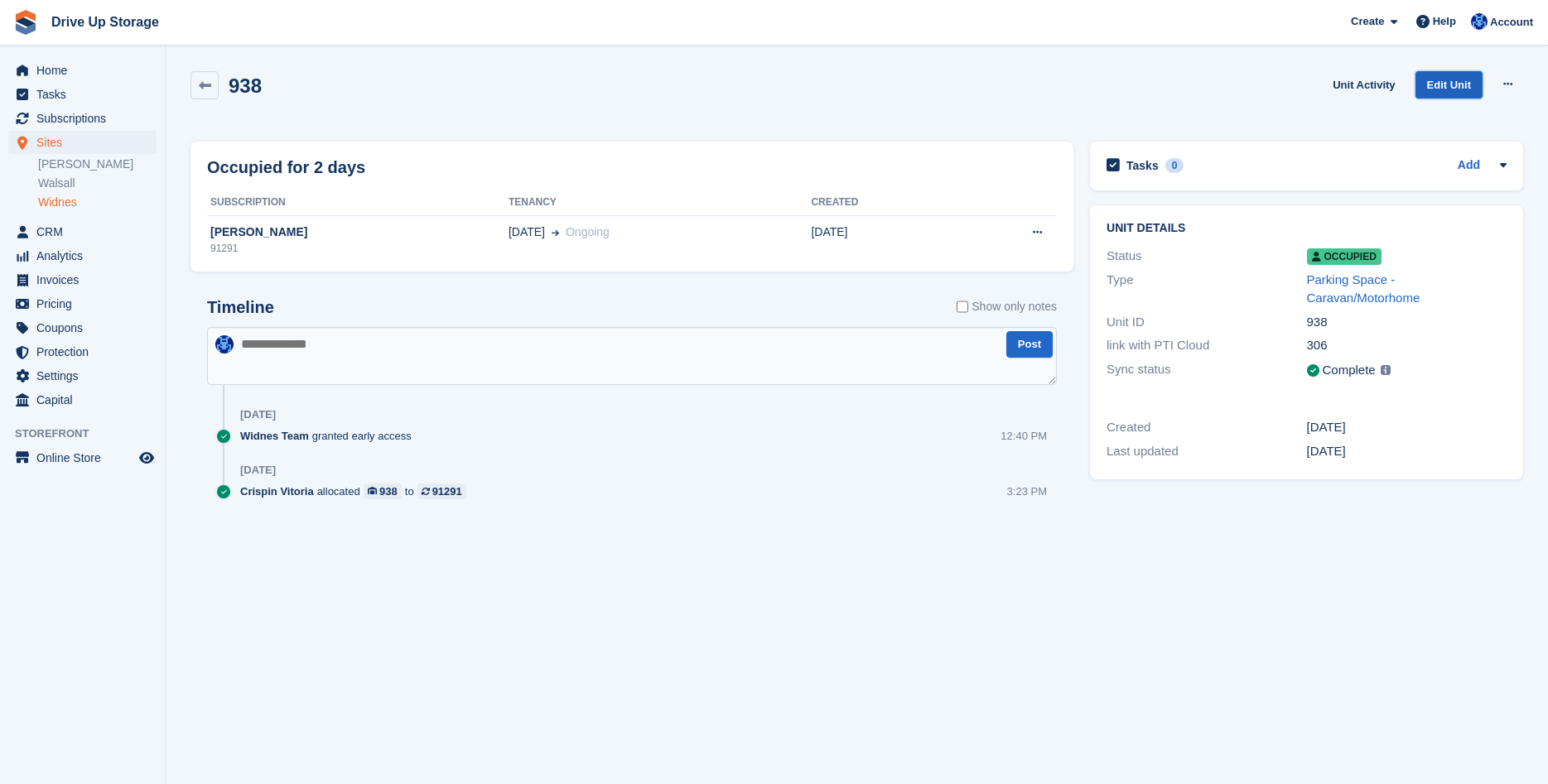
click at [1448, 82] on link "Edit Unit" at bounding box center [1450, 85] width 67 height 27
click at [1369, 83] on link "Unit Activity" at bounding box center [1363, 85] width 75 height 27
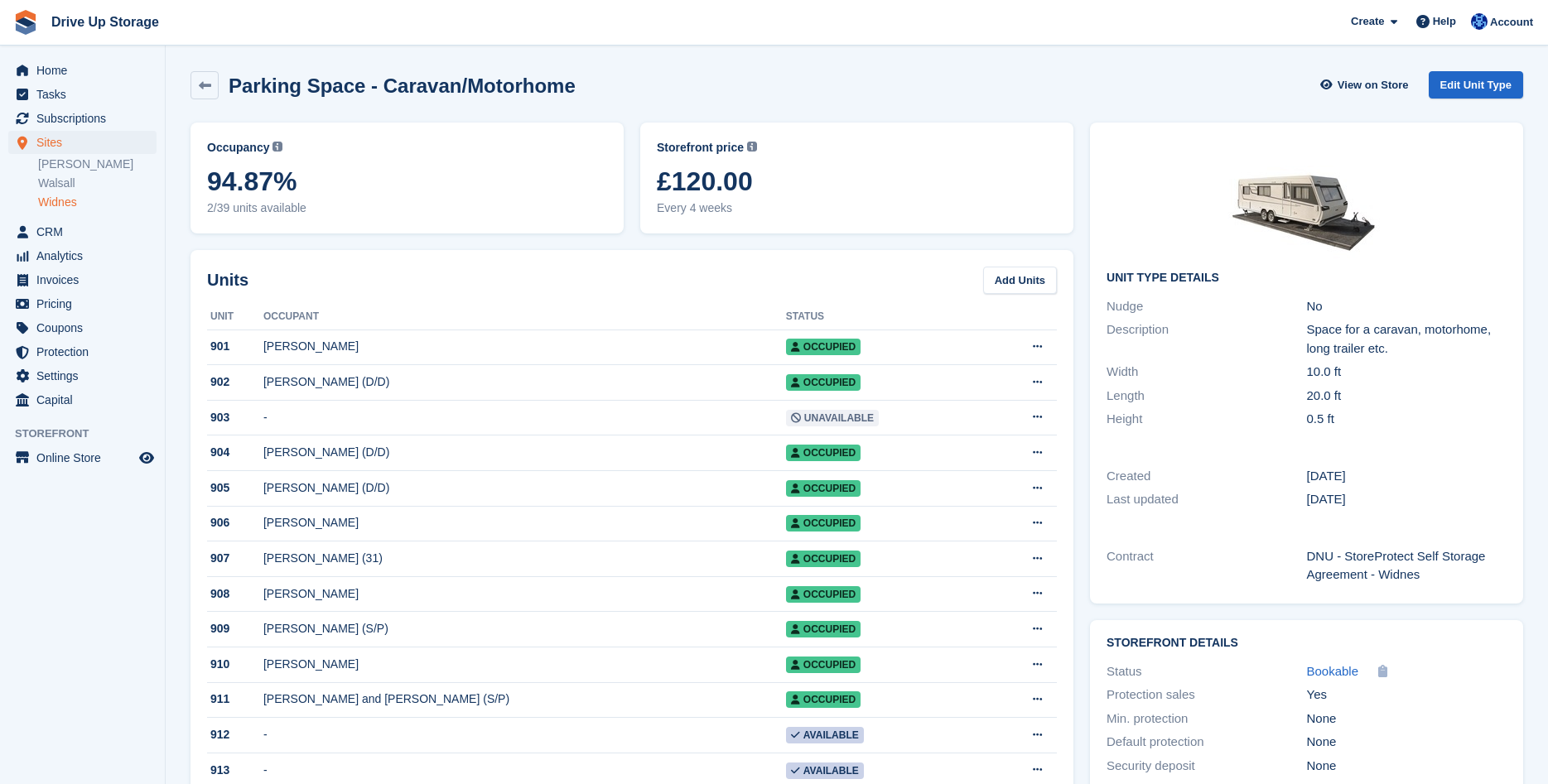
scroll to position [1098, 0]
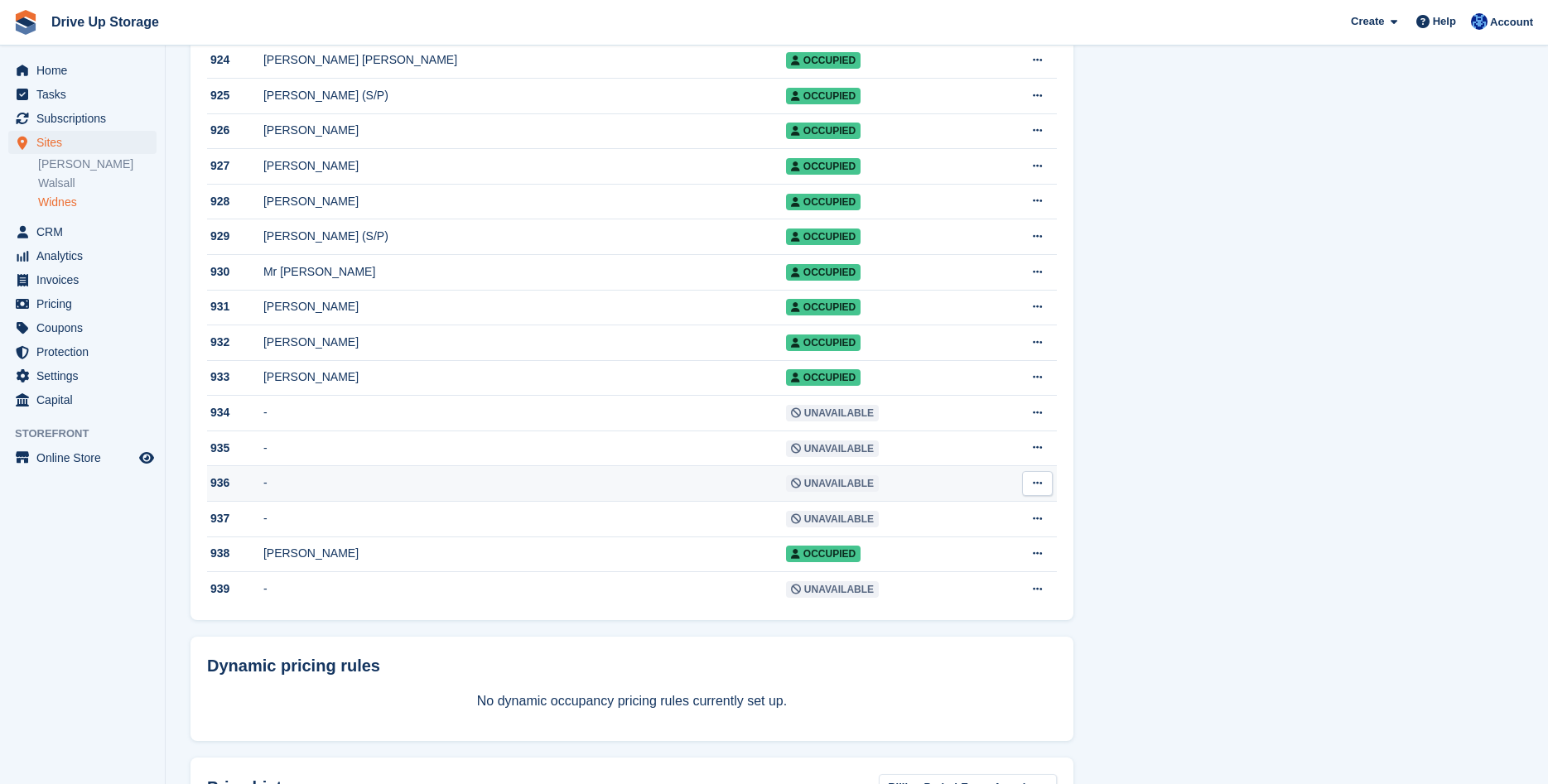
click at [786, 492] on span "Unavailable" at bounding box center [833, 484] width 93 height 17
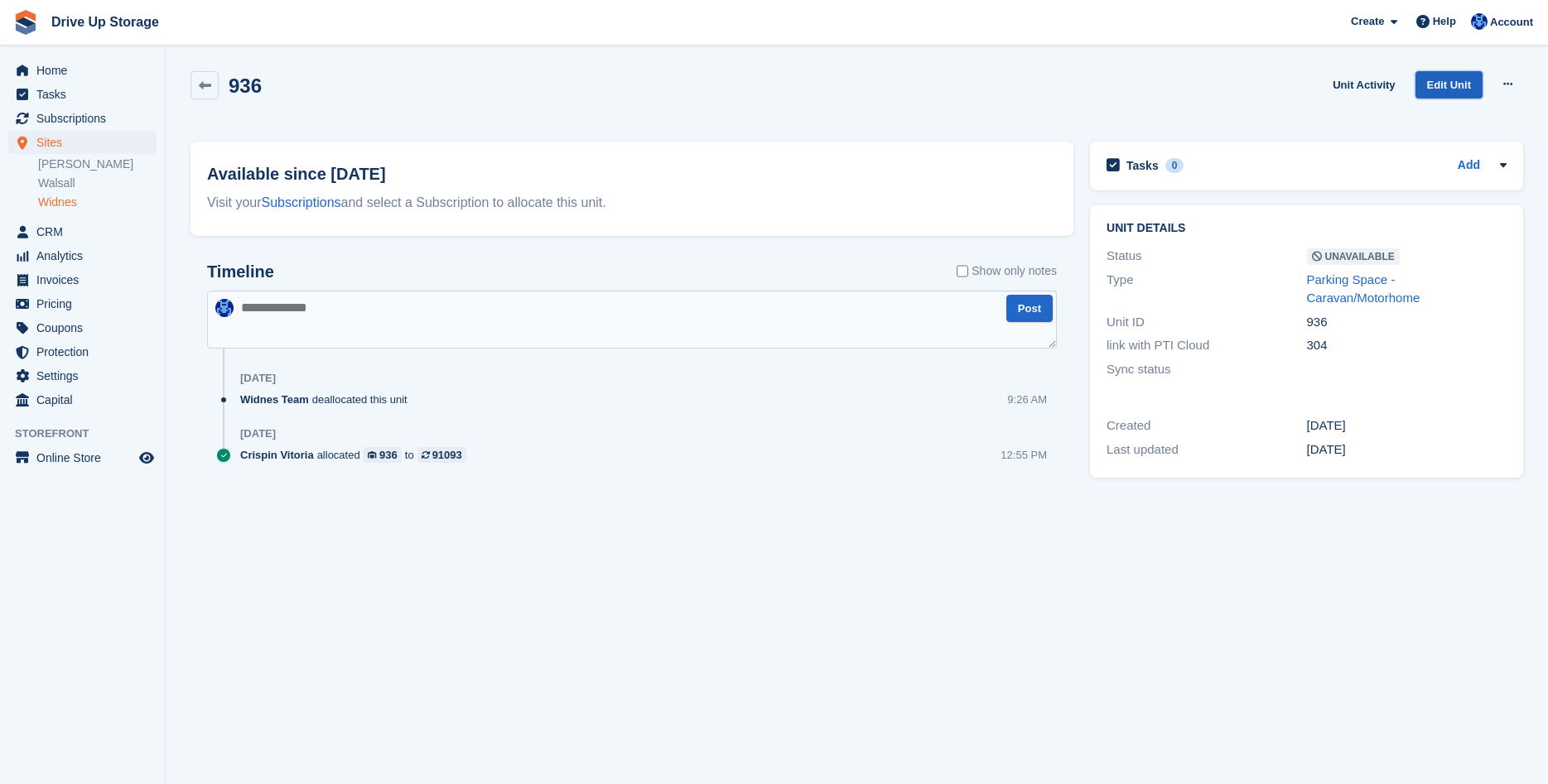
click at [1452, 80] on link "Edit Unit" at bounding box center [1450, 85] width 67 height 27
click at [1364, 86] on link "Unit Activity" at bounding box center [1363, 85] width 75 height 27
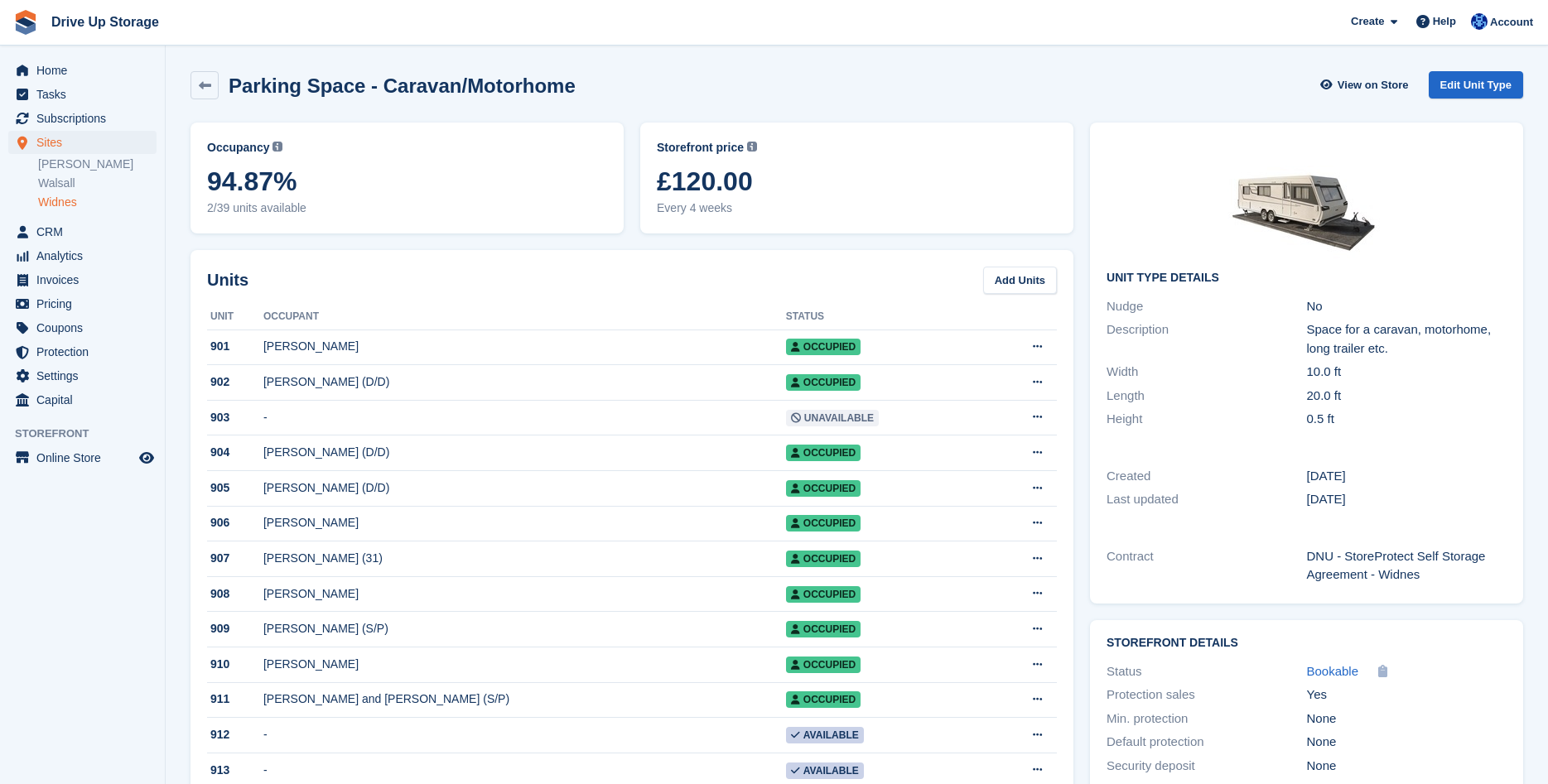
scroll to position [1098, 0]
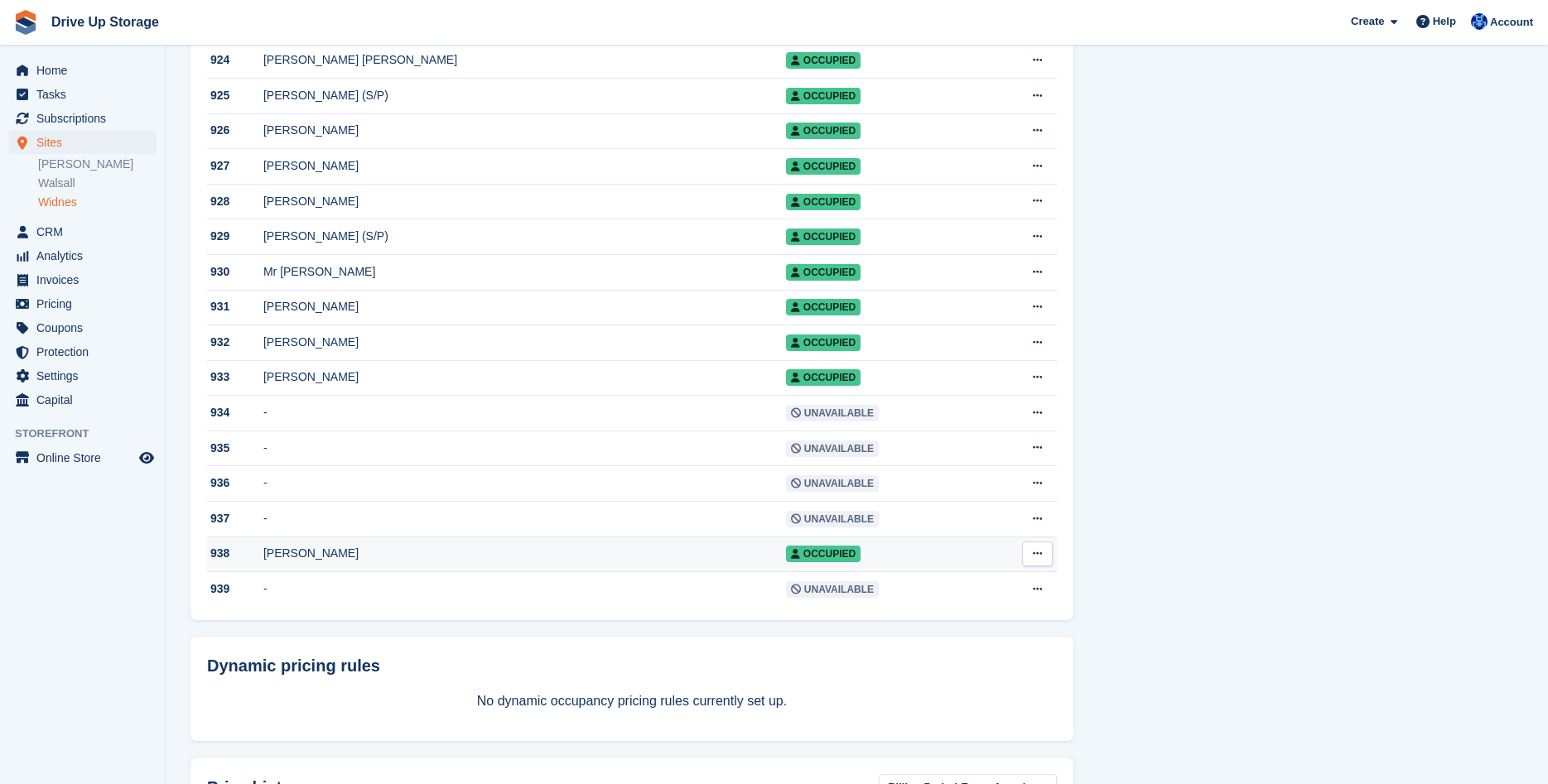
click at [1037, 559] on icon at bounding box center [1038, 554] width 9 height 11
click at [964, 597] on p "Edit unit" at bounding box center [973, 586] width 144 height 21
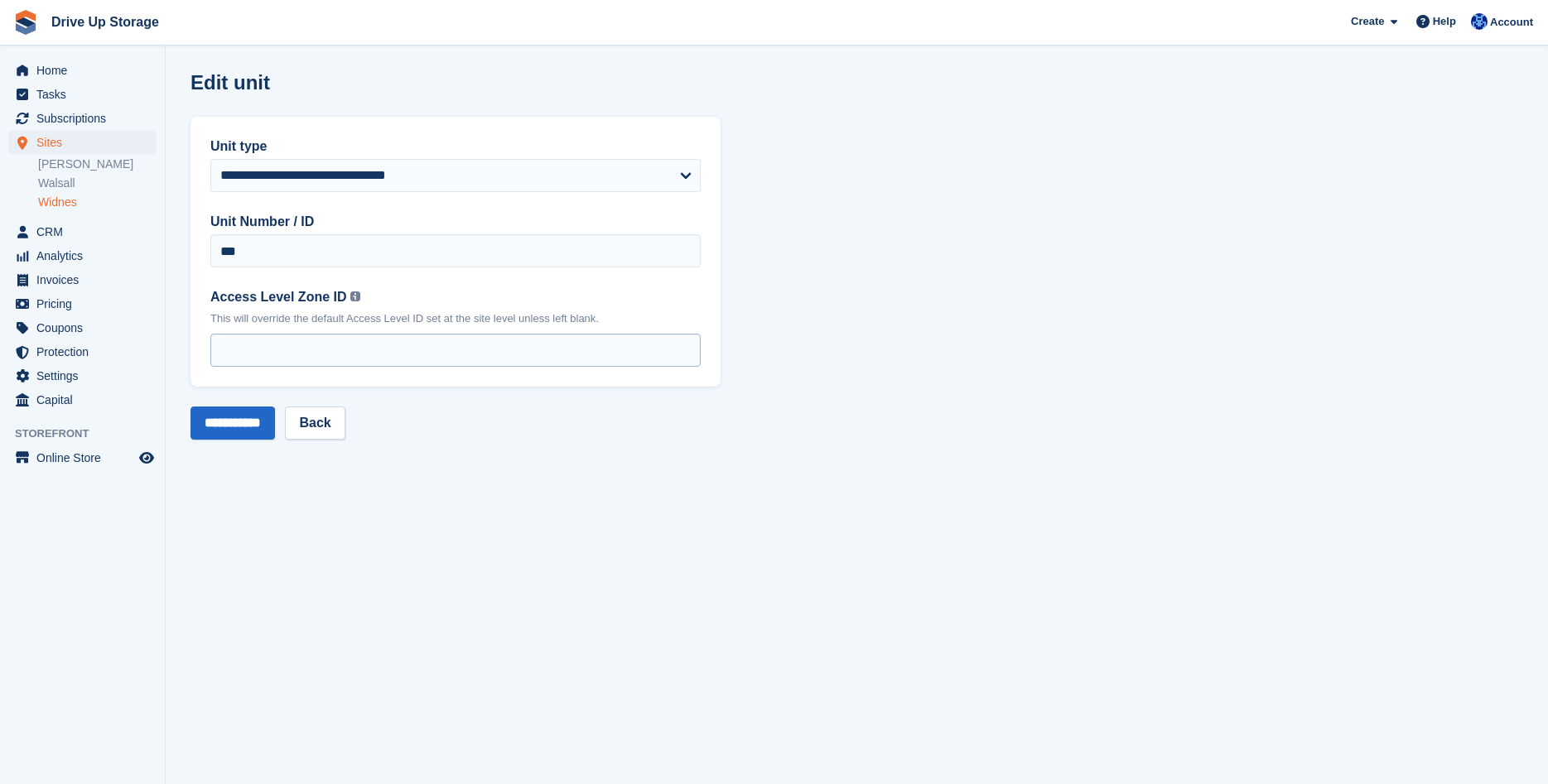
click at [687, 353] on input "*" at bounding box center [455, 350] width 491 height 33
click at [684, 345] on input "*" at bounding box center [455, 350] width 491 height 33
type input "*"
click at [686, 354] on input "*" at bounding box center [455, 350] width 491 height 33
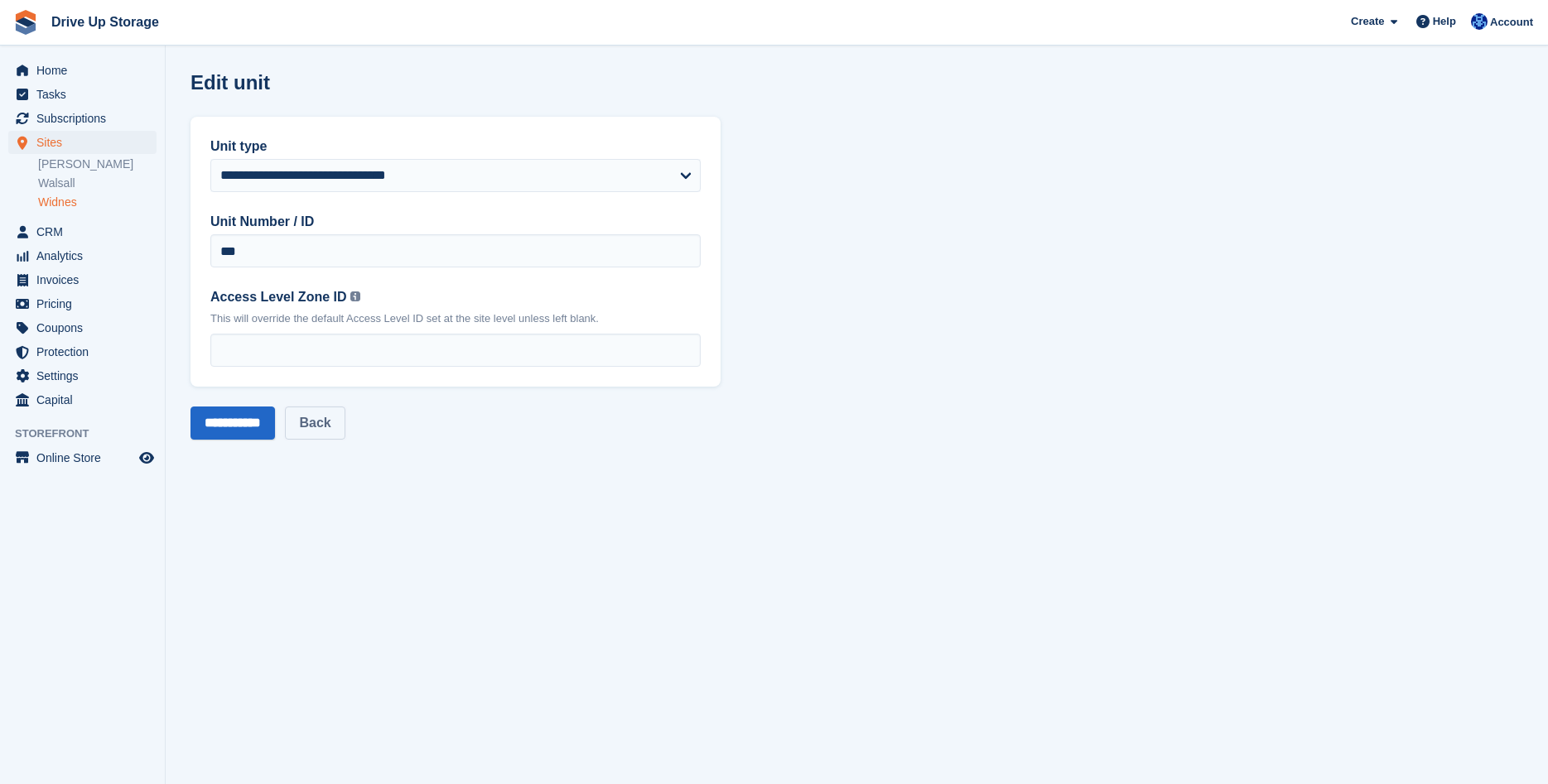
click at [331, 419] on link "Back" at bounding box center [315, 424] width 59 height 33
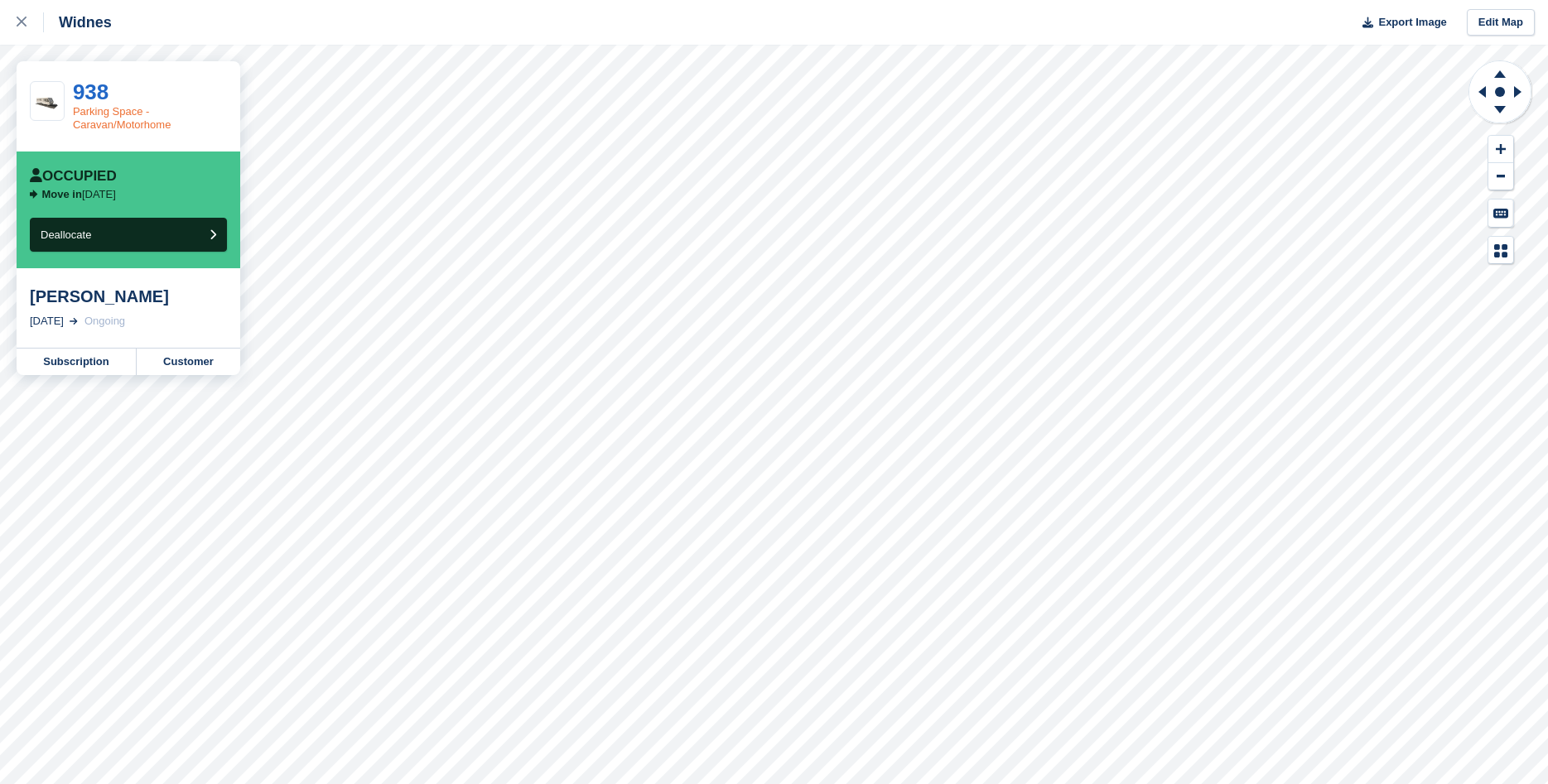
click at [144, 110] on link "Parking Space - Caravan/Motorhome" at bounding box center [122, 118] width 98 height 26
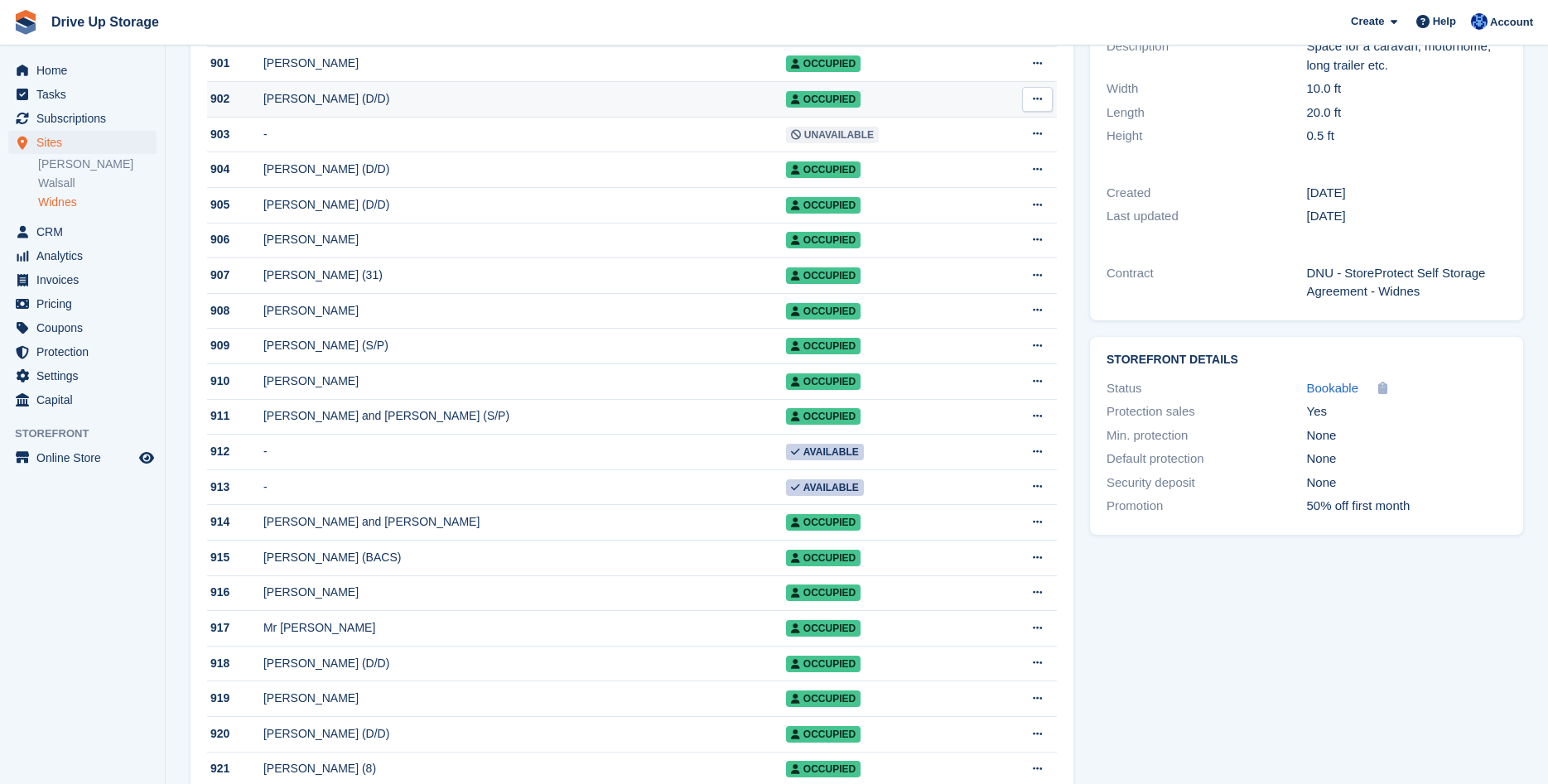
scroll to position [338, 0]
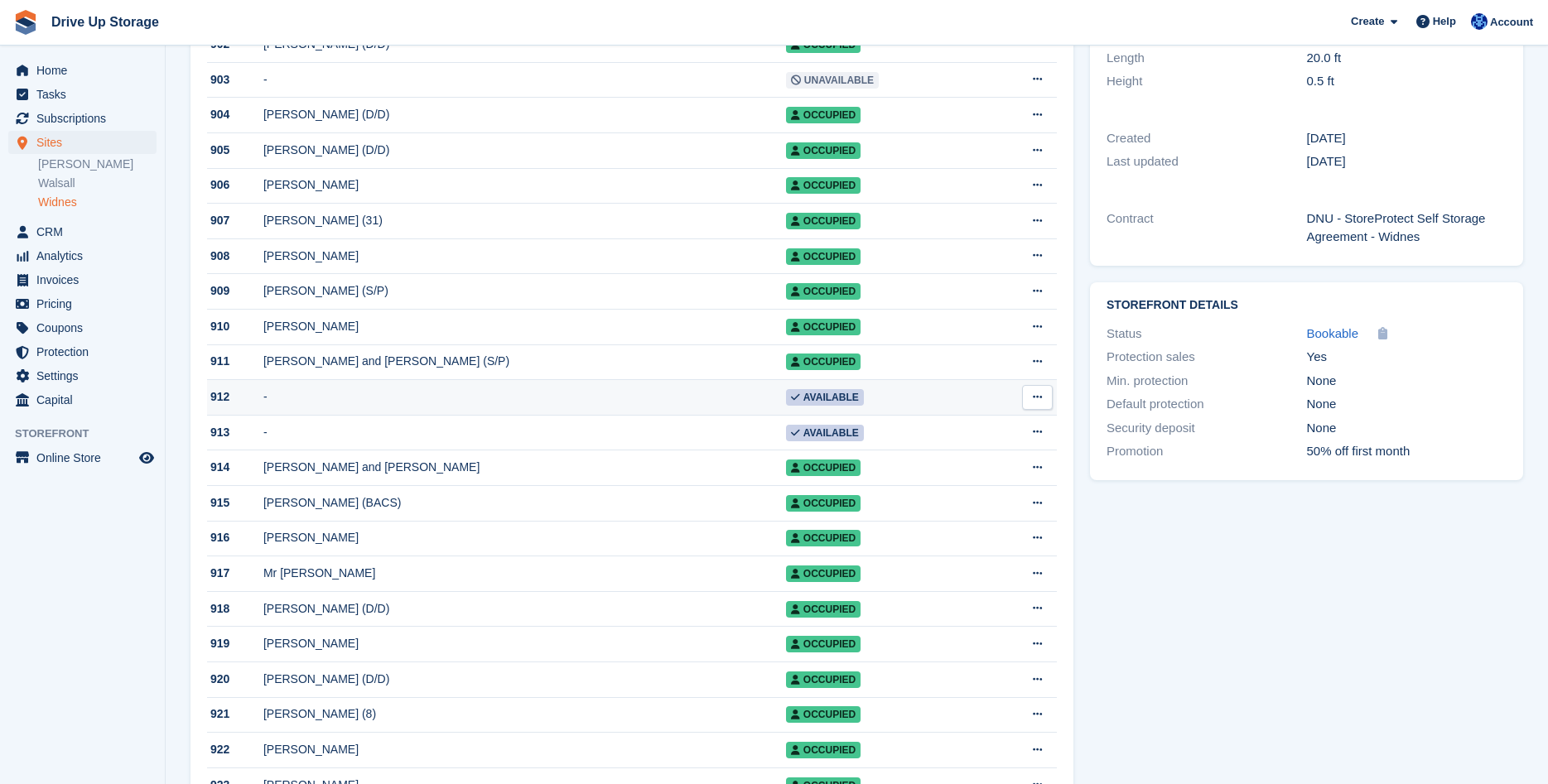
click at [786, 402] on span "Available" at bounding box center [825, 398] width 78 height 17
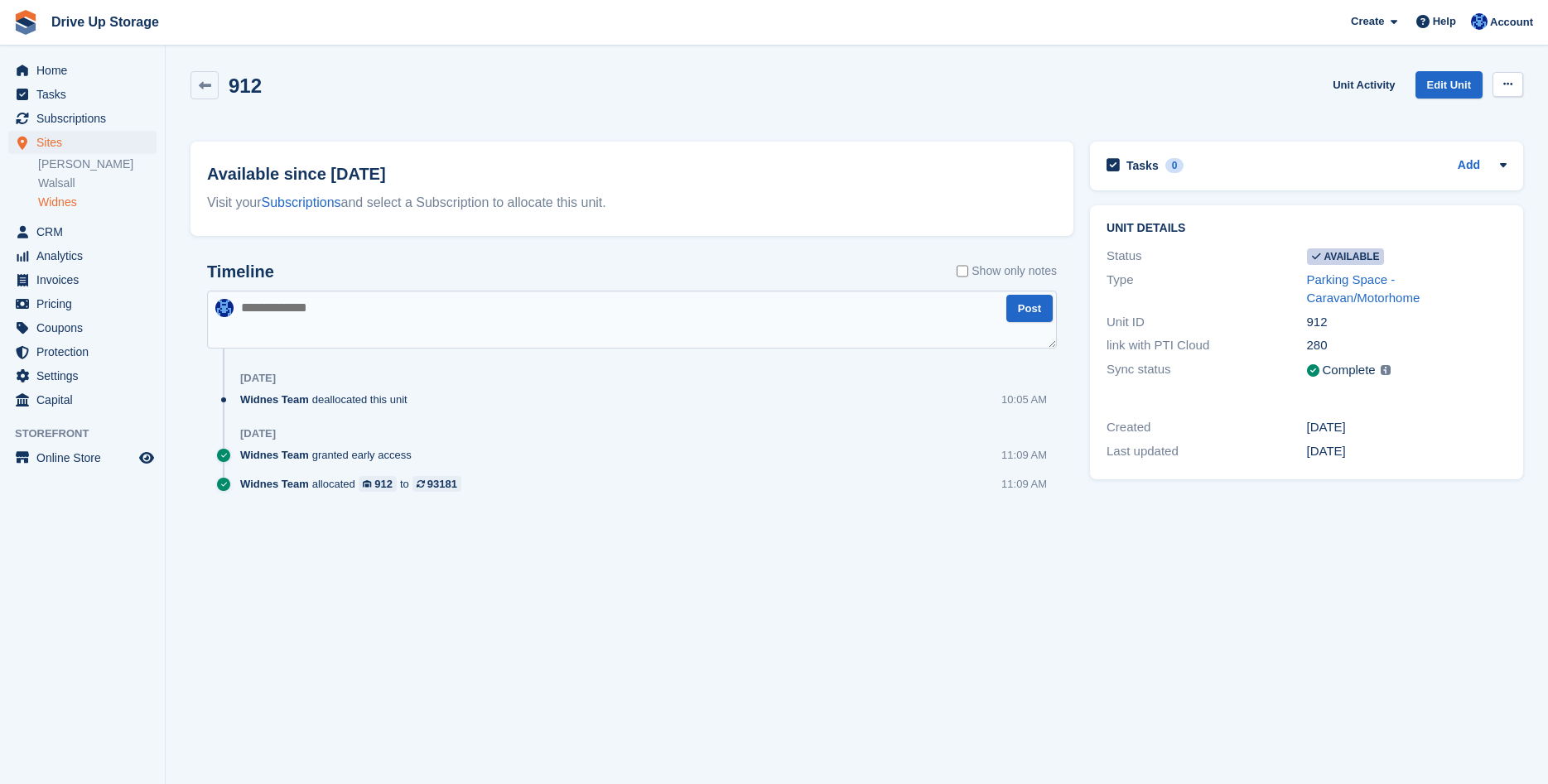
click at [1502, 83] on button at bounding box center [1508, 85] width 31 height 25
click at [852, 100] on div "912 Unit Activity Edit Unit Make unavailable Delete unit" at bounding box center [857, 95] width 1333 height 47
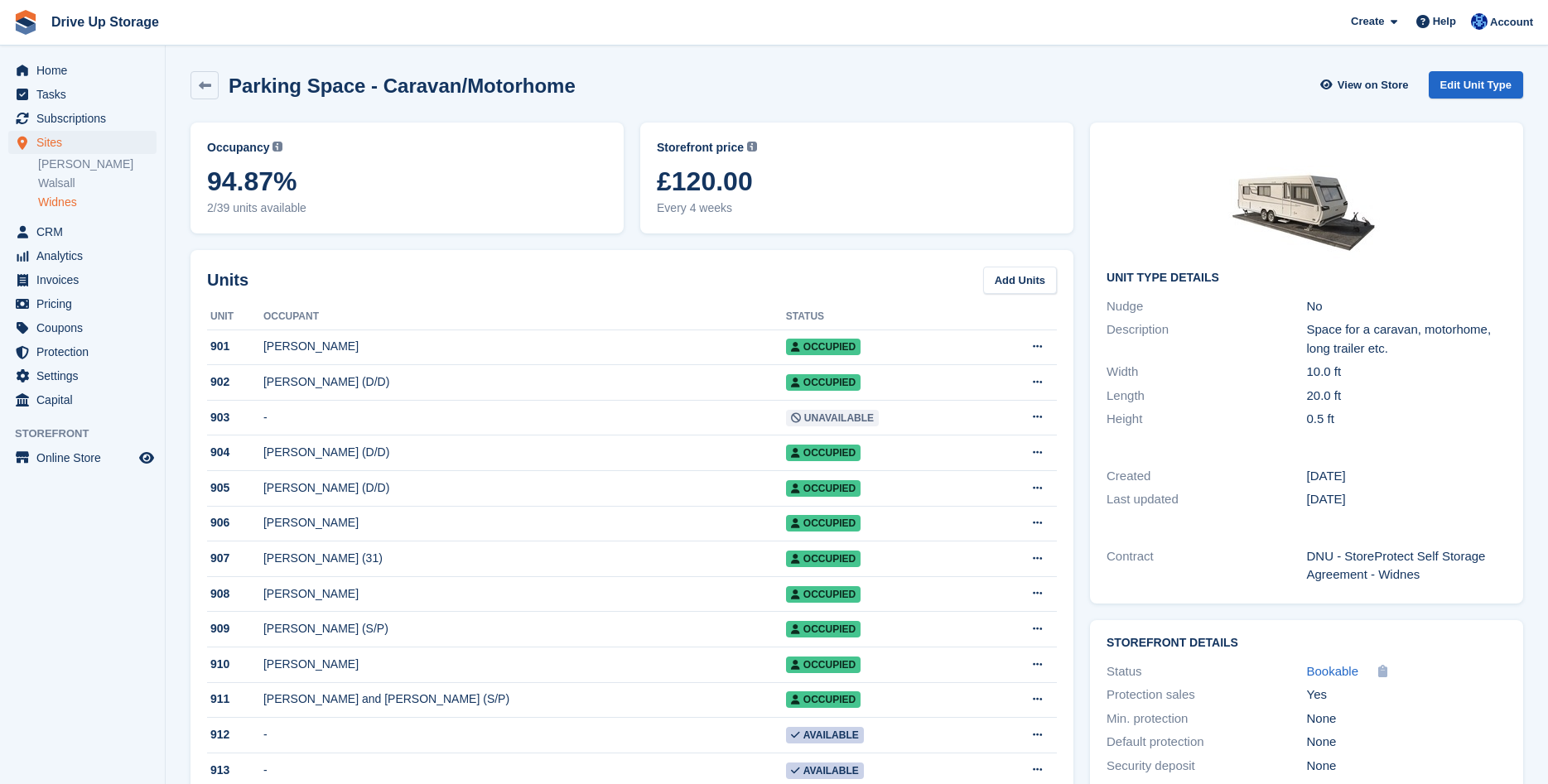
scroll to position [338, 0]
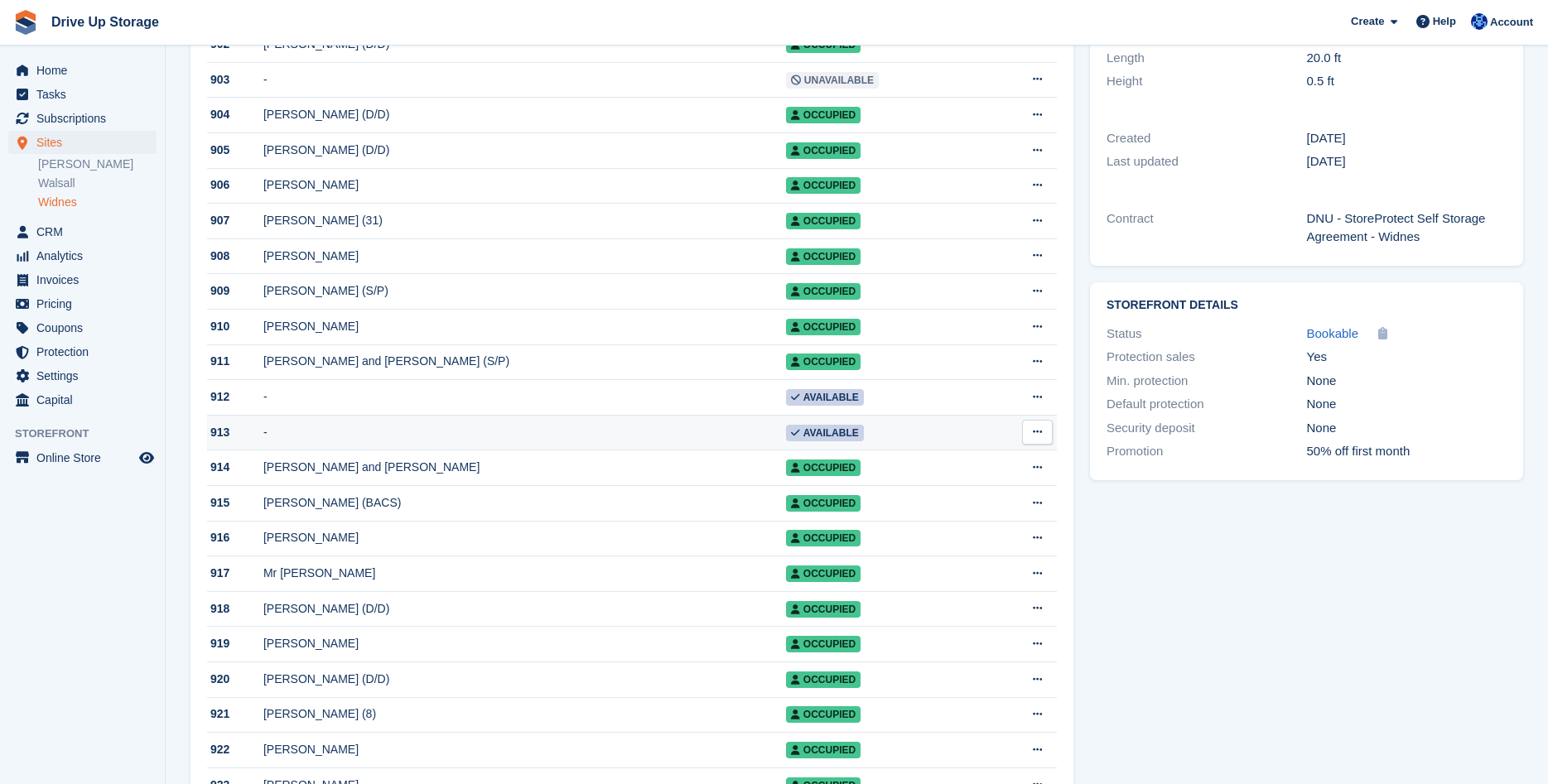
click at [340, 435] on td "-" at bounding box center [525, 433] width 523 height 35
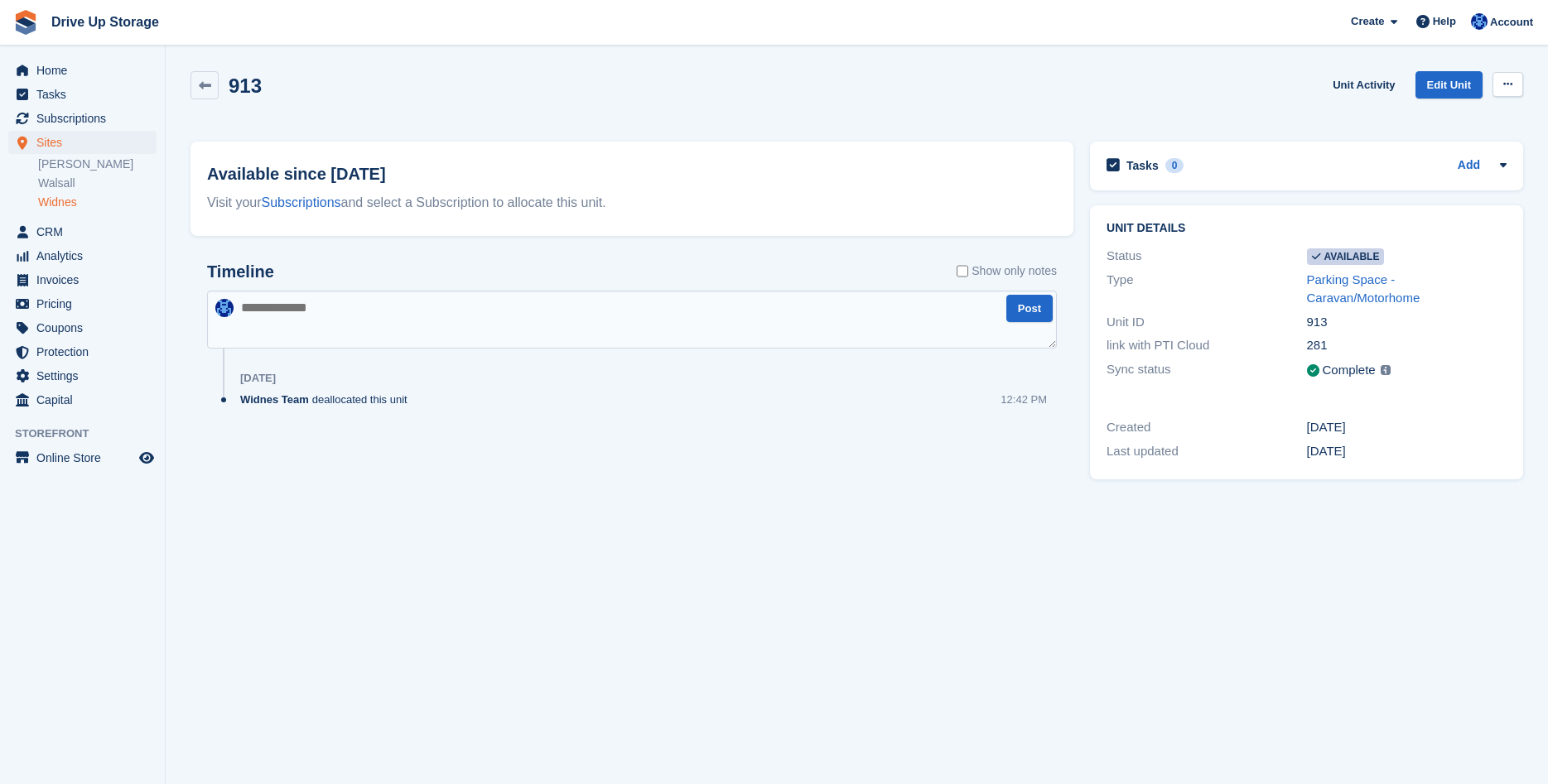
click at [1512, 91] on button at bounding box center [1508, 85] width 31 height 25
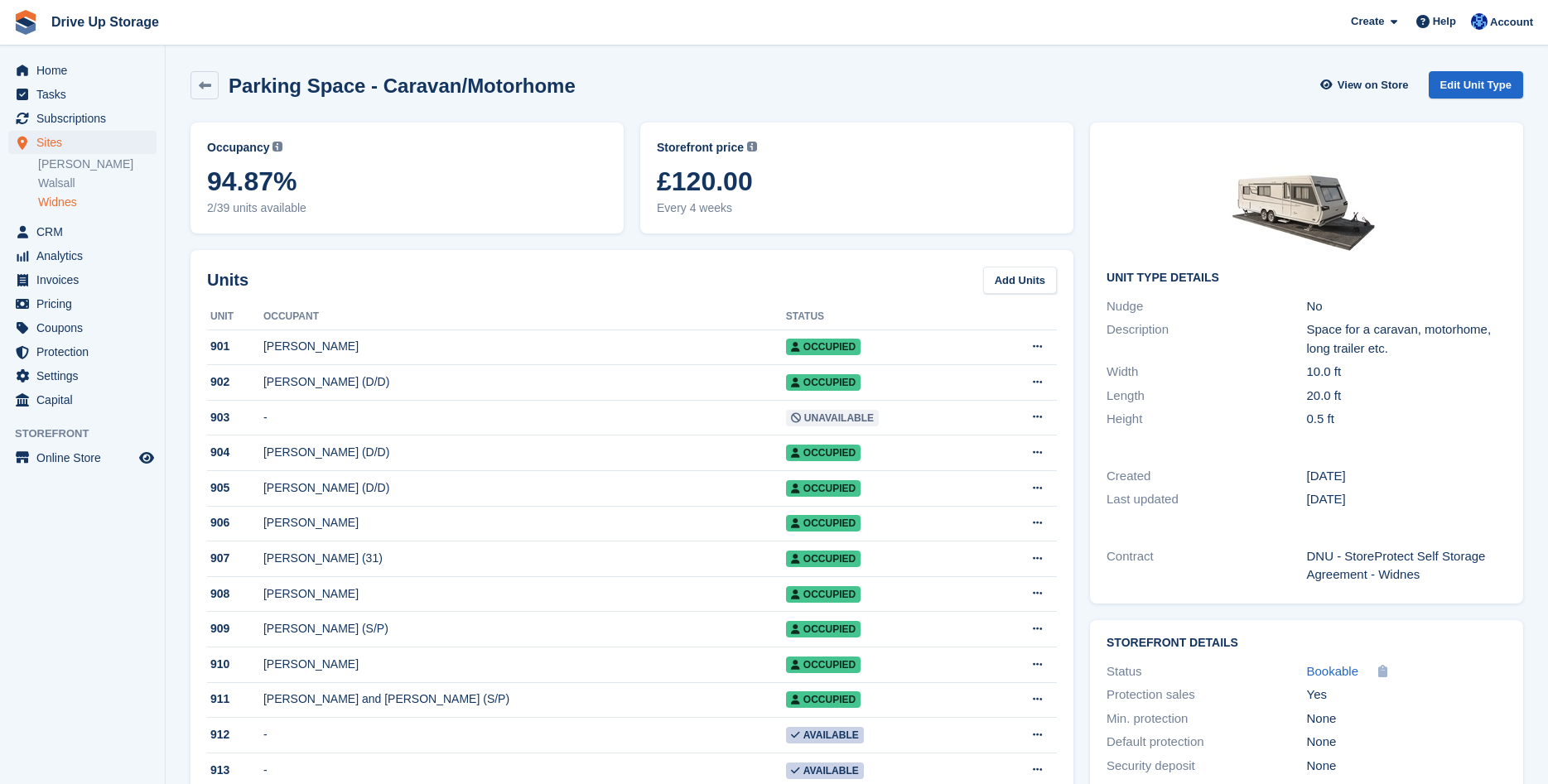
scroll to position [338, 0]
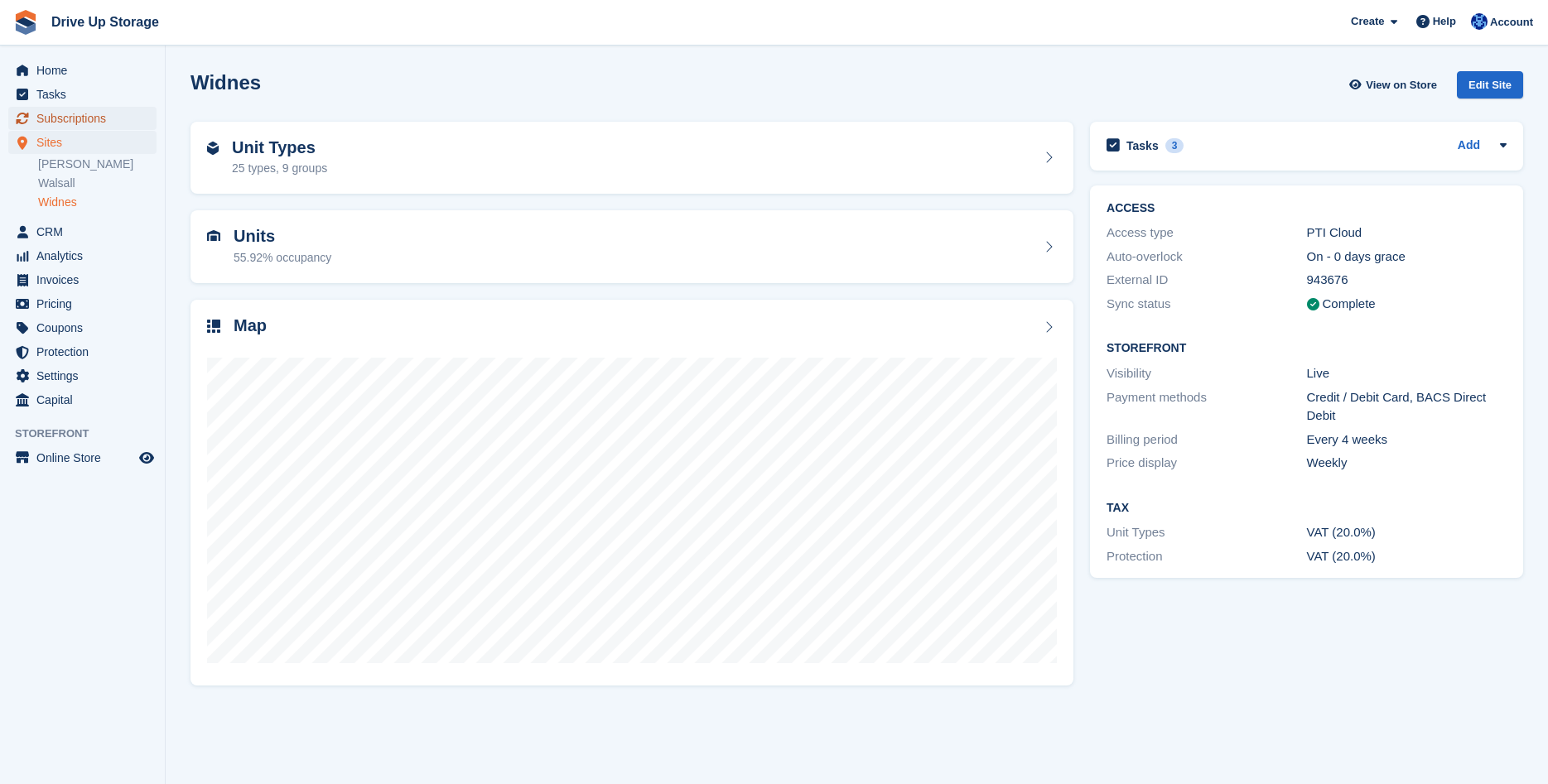
click at [53, 112] on span "Subscriptions" at bounding box center [85, 118] width 99 height 23
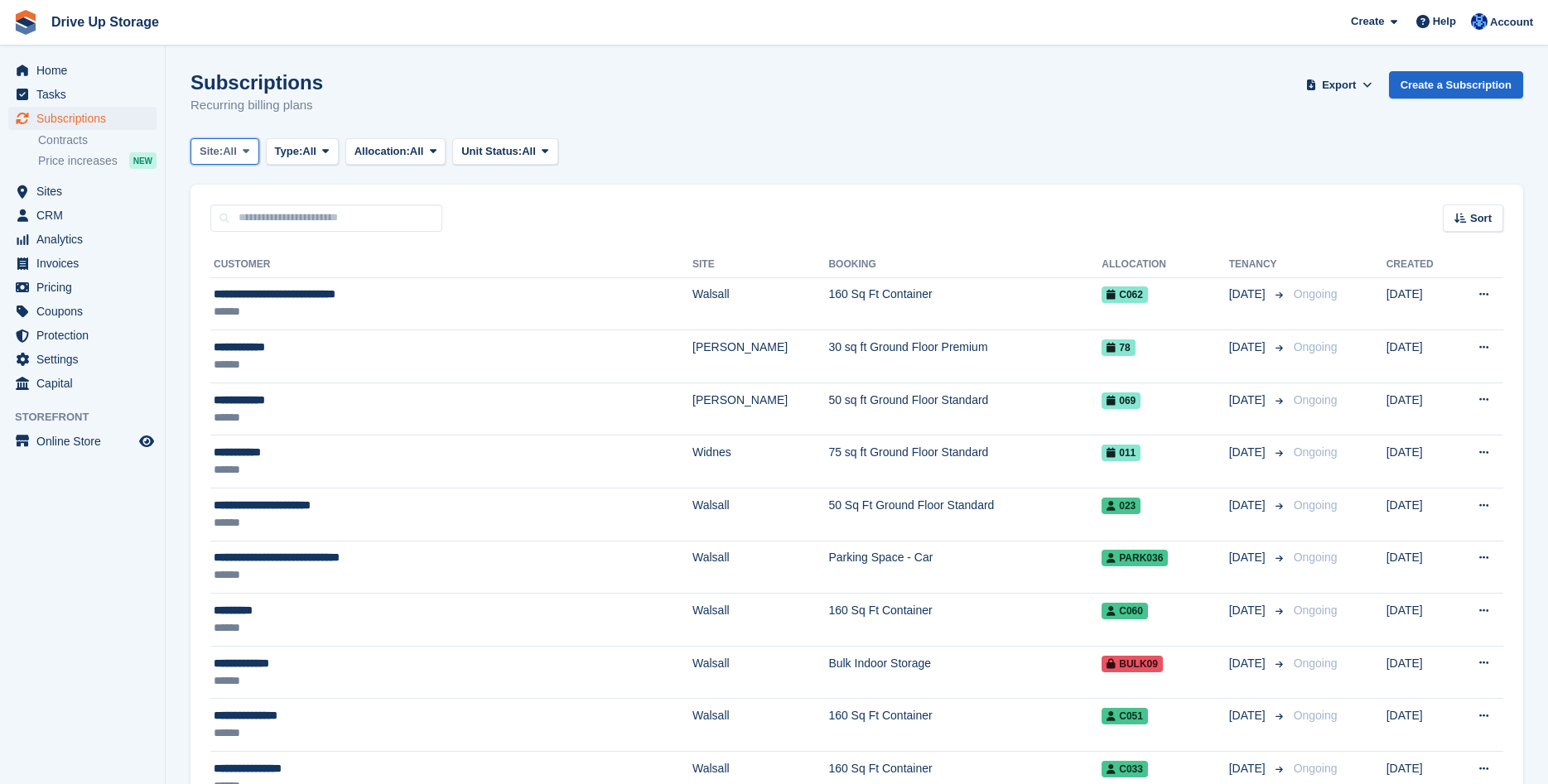
click at [248, 153] on icon at bounding box center [245, 151] width 7 height 11
click at [248, 281] on link "Widnes" at bounding box center [269, 280] width 144 height 30
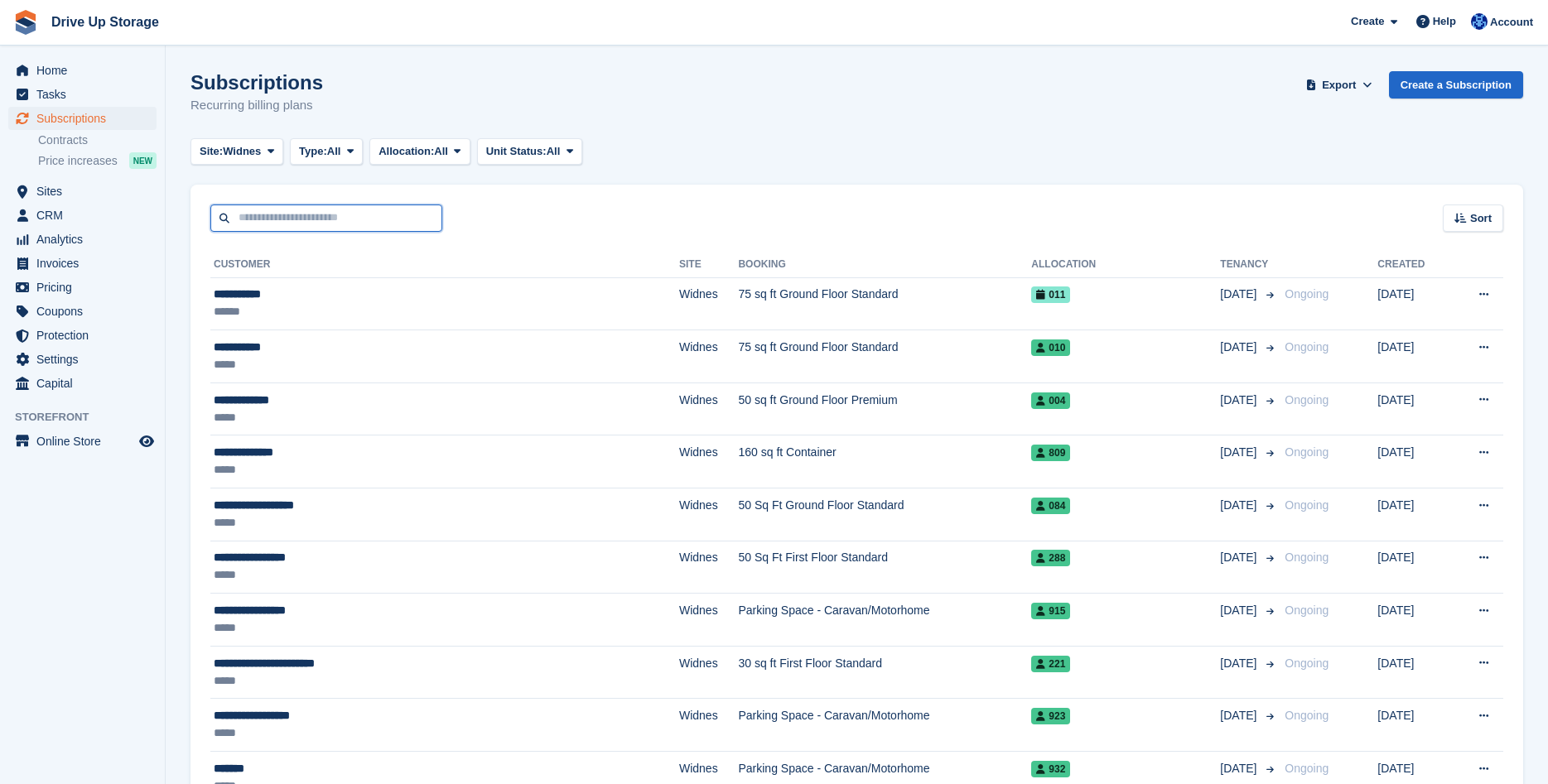
click at [264, 226] on input "text" at bounding box center [326, 217] width 232 height 27
type input "******"
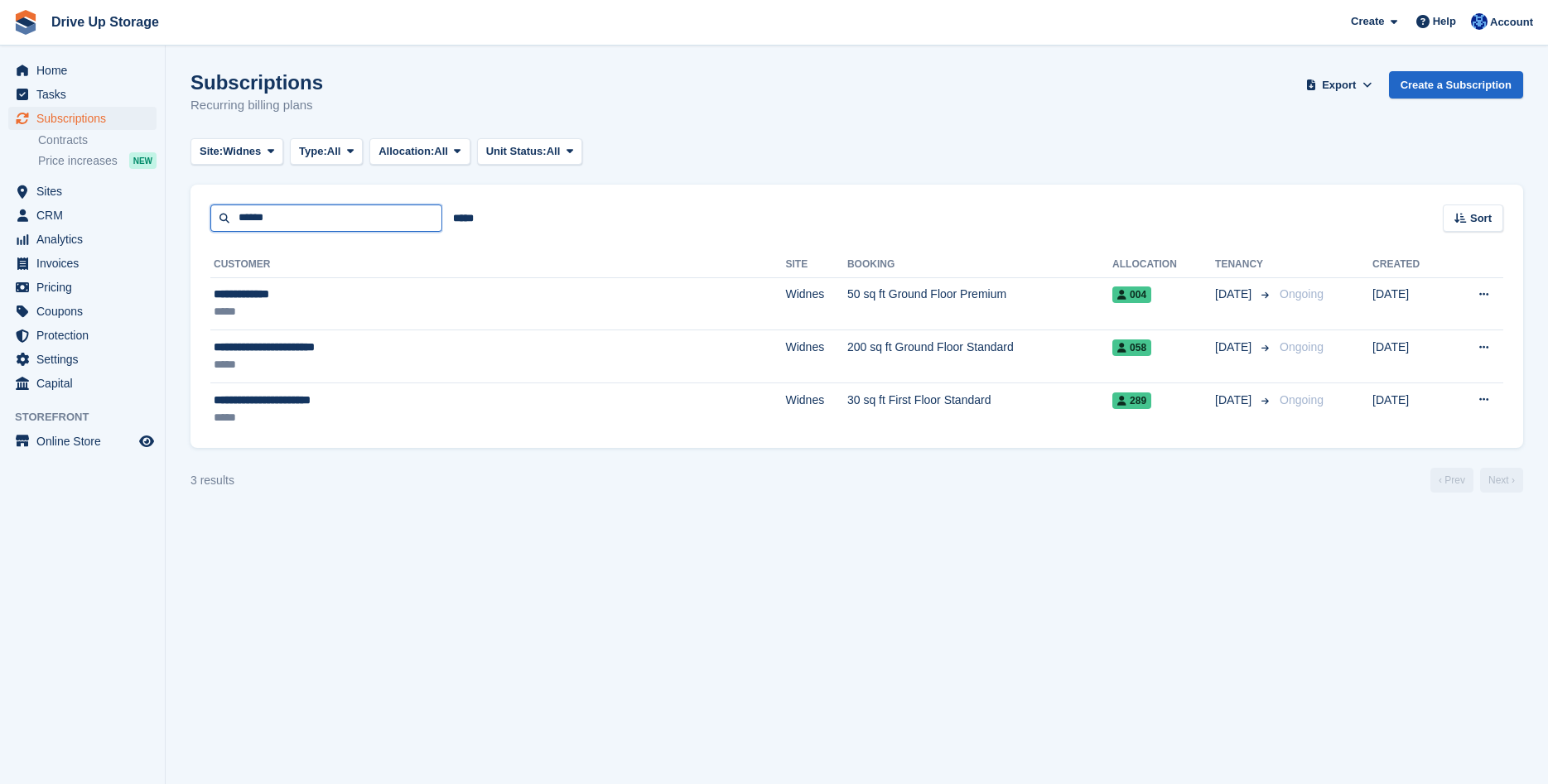
drag, startPoint x: 274, startPoint y: 216, endPoint x: 218, endPoint y: 218, distance: 56.0
click at [218, 218] on input "******" at bounding box center [326, 217] width 232 height 27
type input "*****"
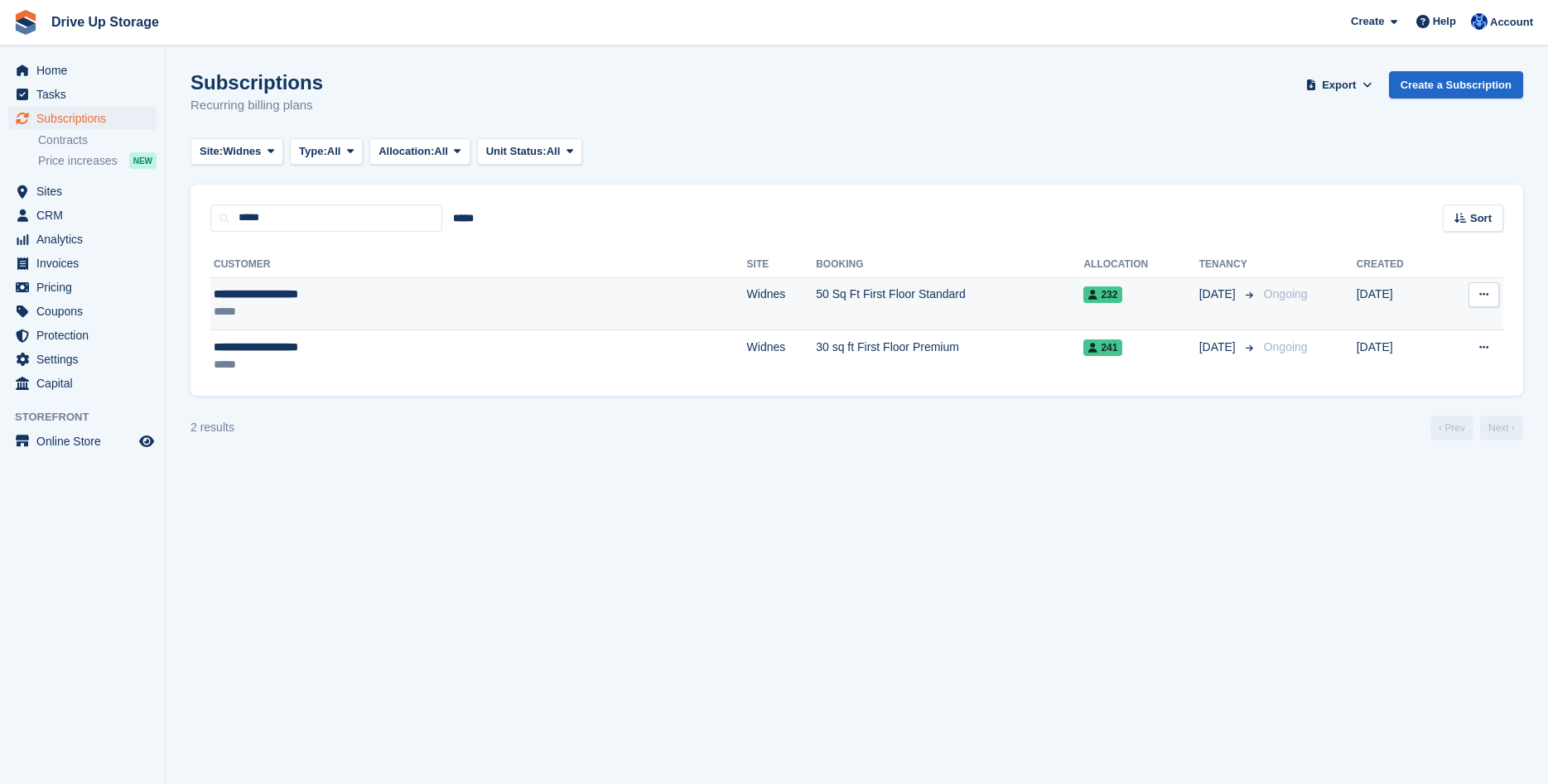
click at [280, 302] on div "**********" at bounding box center [361, 294] width 296 height 18
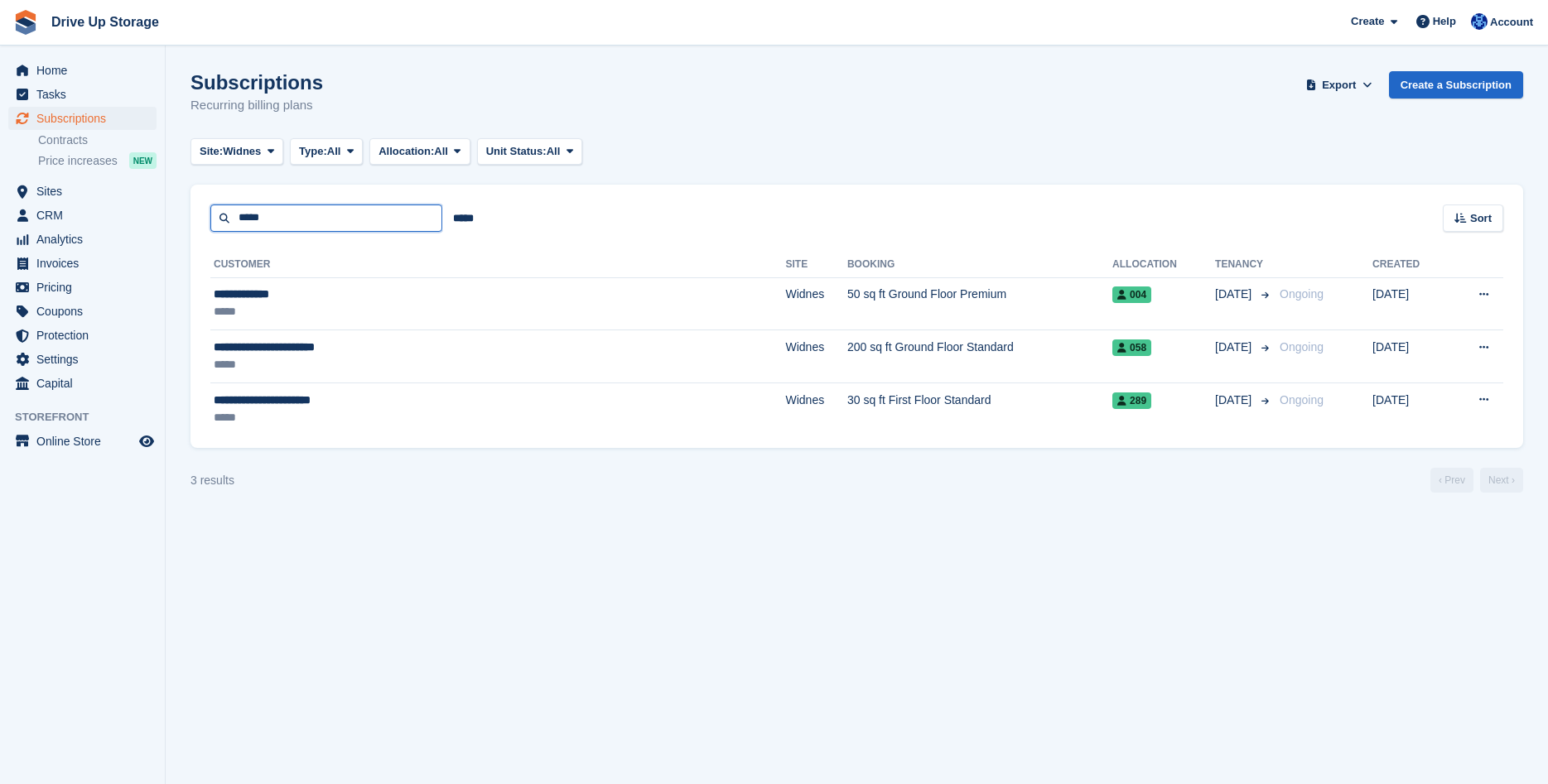
drag, startPoint x: 288, startPoint y: 222, endPoint x: 179, endPoint y: 249, distance: 112.3
click at [210, 232] on input "*****" at bounding box center [326, 217] width 232 height 27
type input "**********"
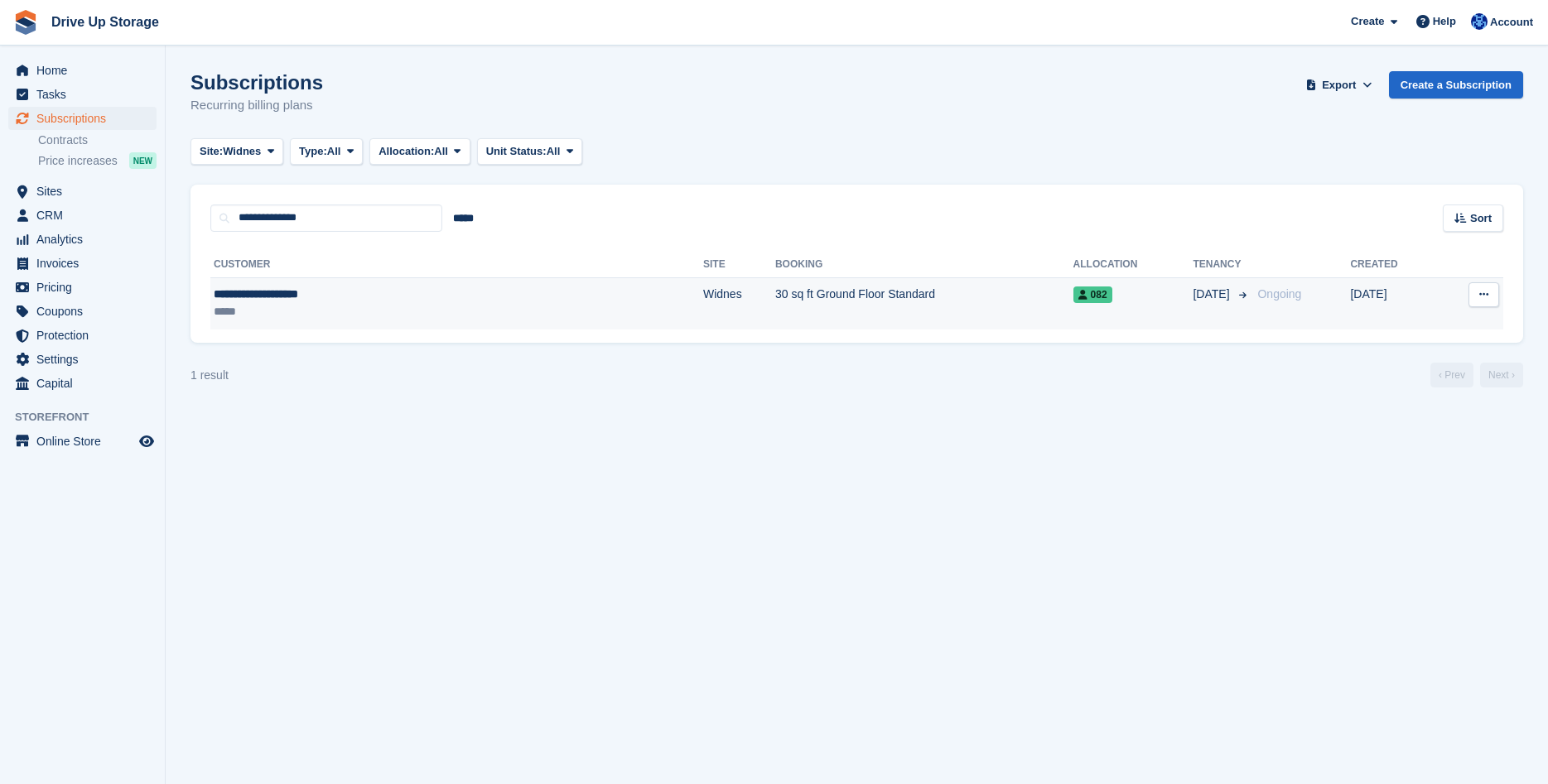
click at [331, 299] on div "**********" at bounding box center [344, 294] width 261 height 18
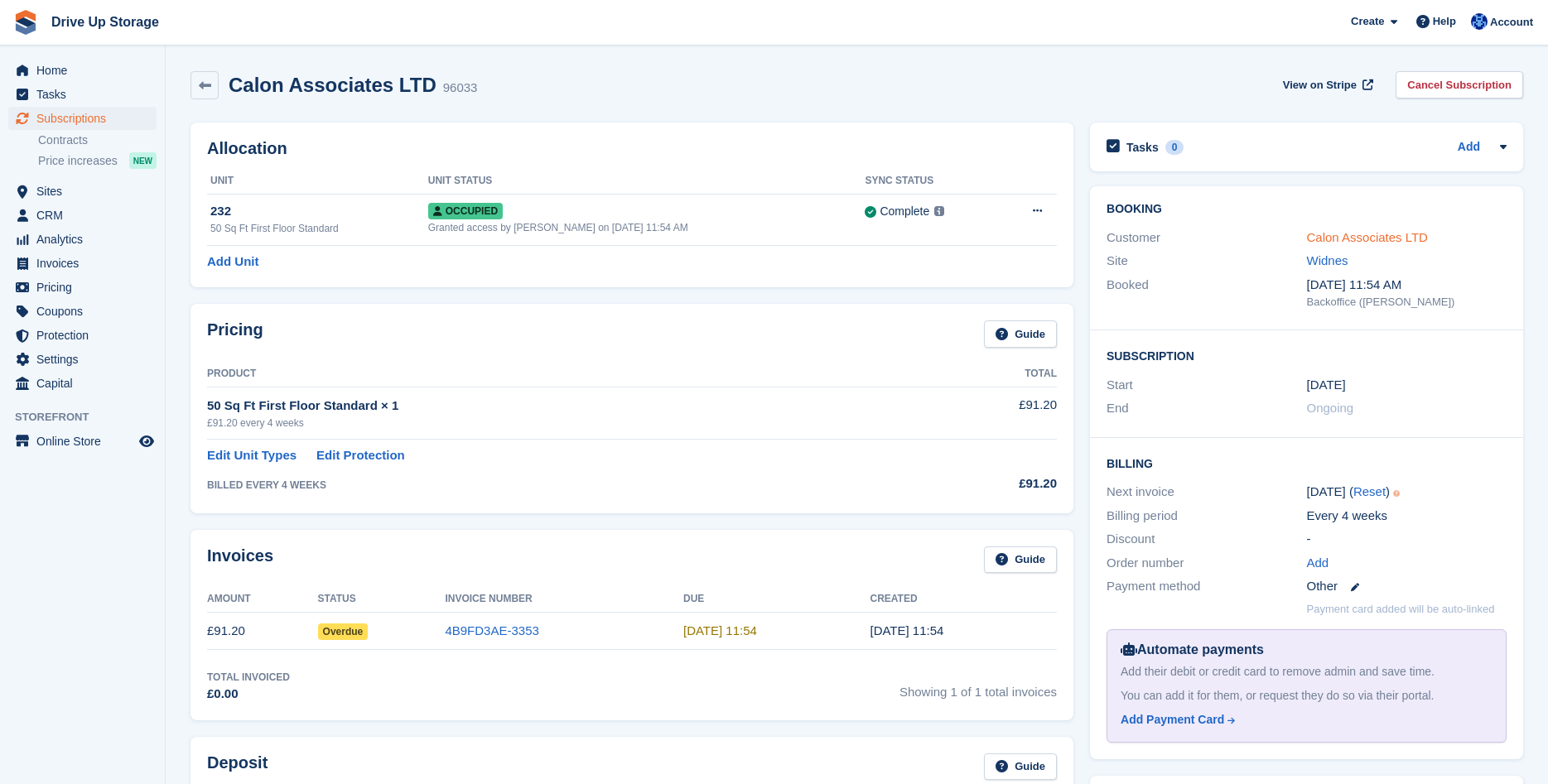
click at [1330, 235] on link "Calon Associates LTD" at bounding box center [1368, 237] width 121 height 14
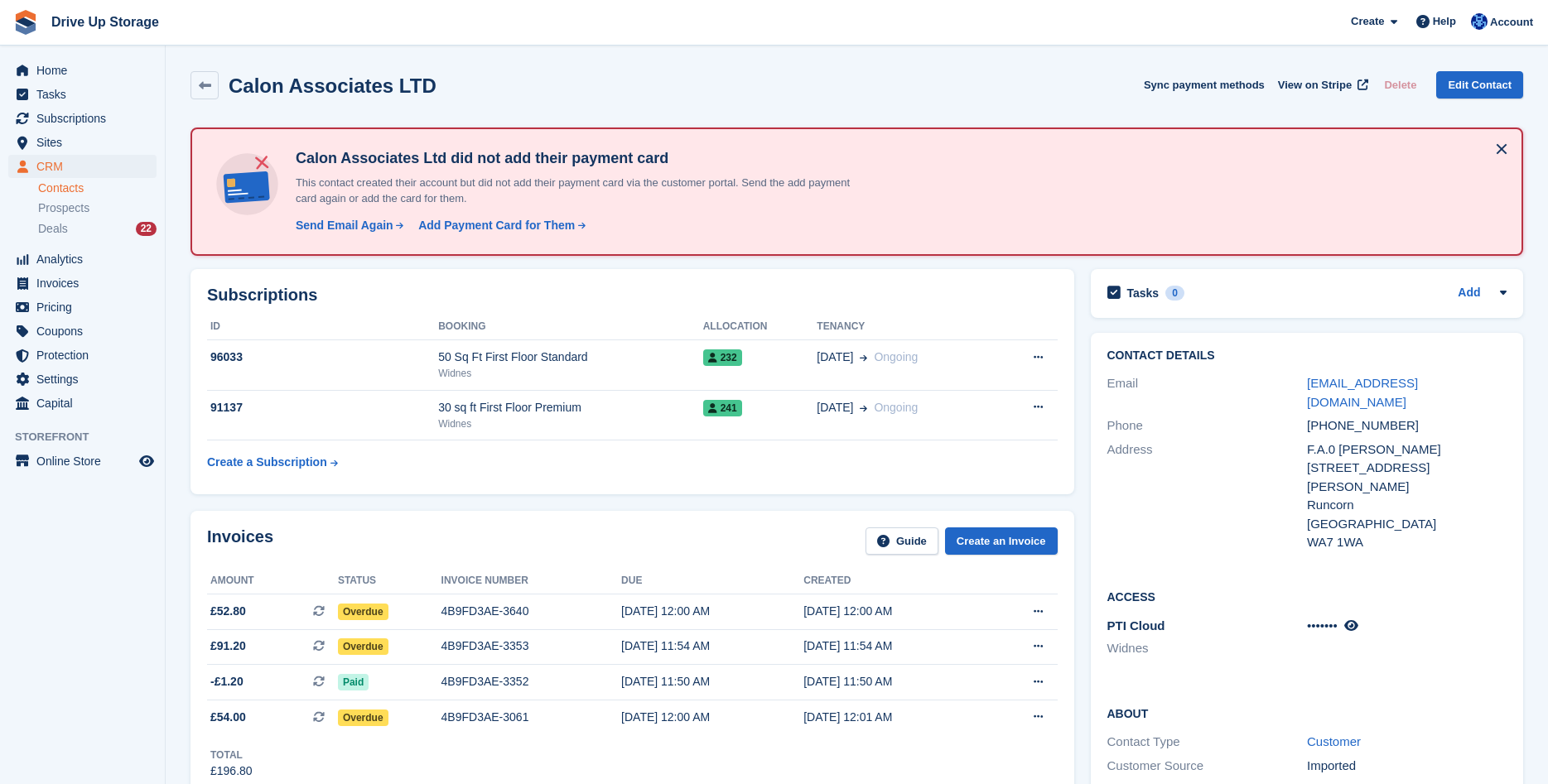
scroll to position [169, 0]
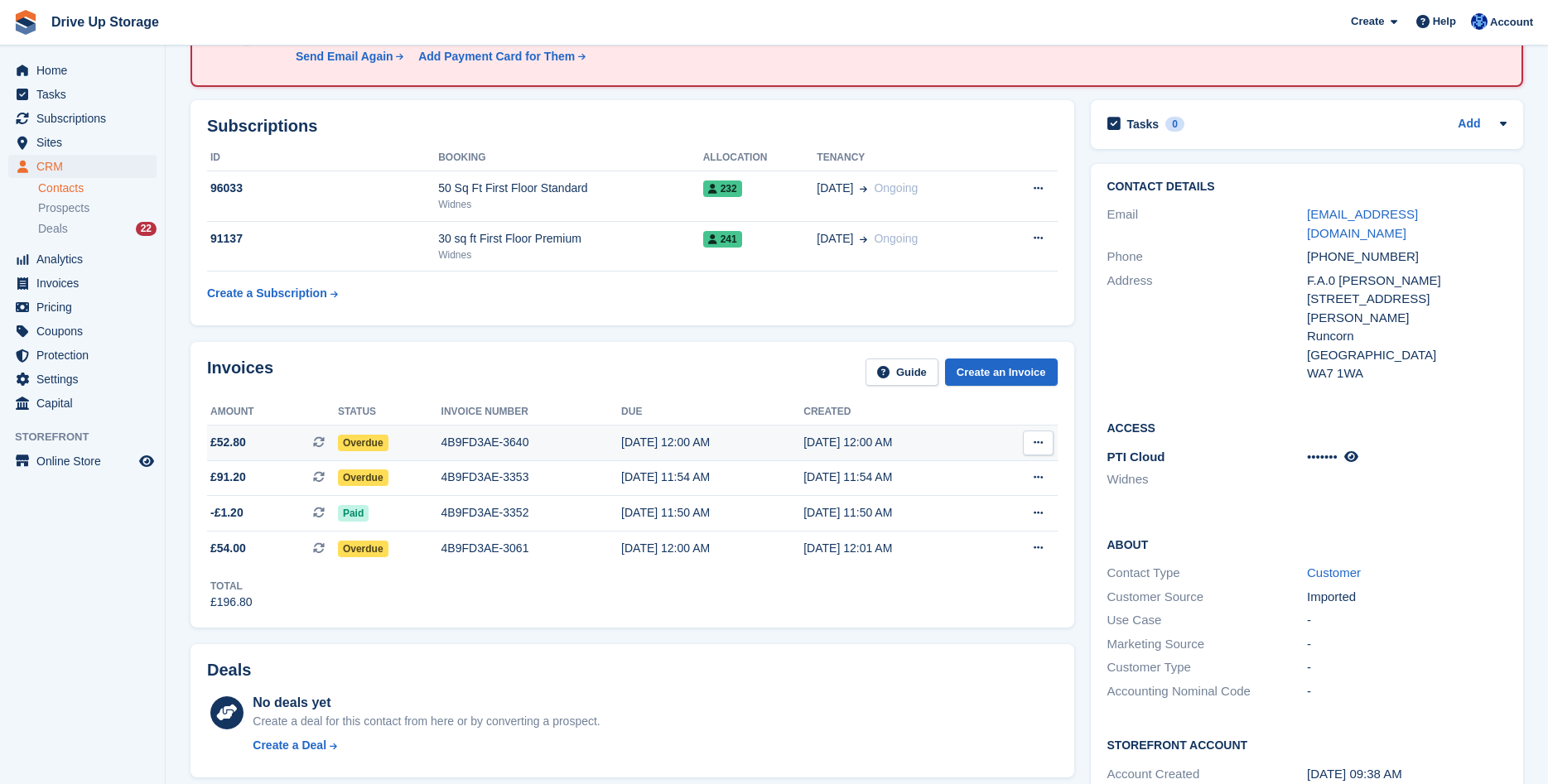
click at [546, 438] on div "4B9FD3AE-3640" at bounding box center [531, 442] width 180 height 18
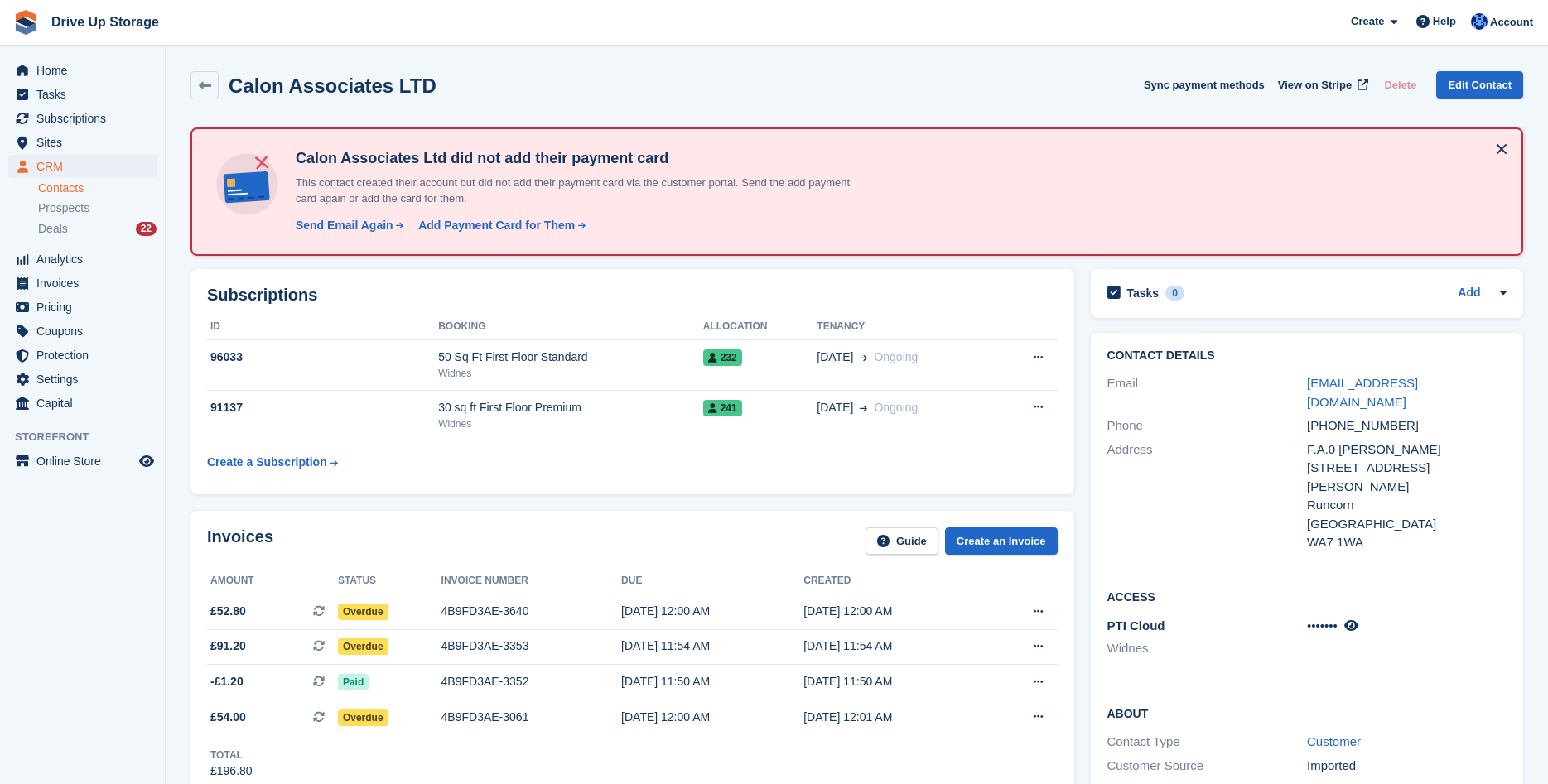
scroll to position [169, 0]
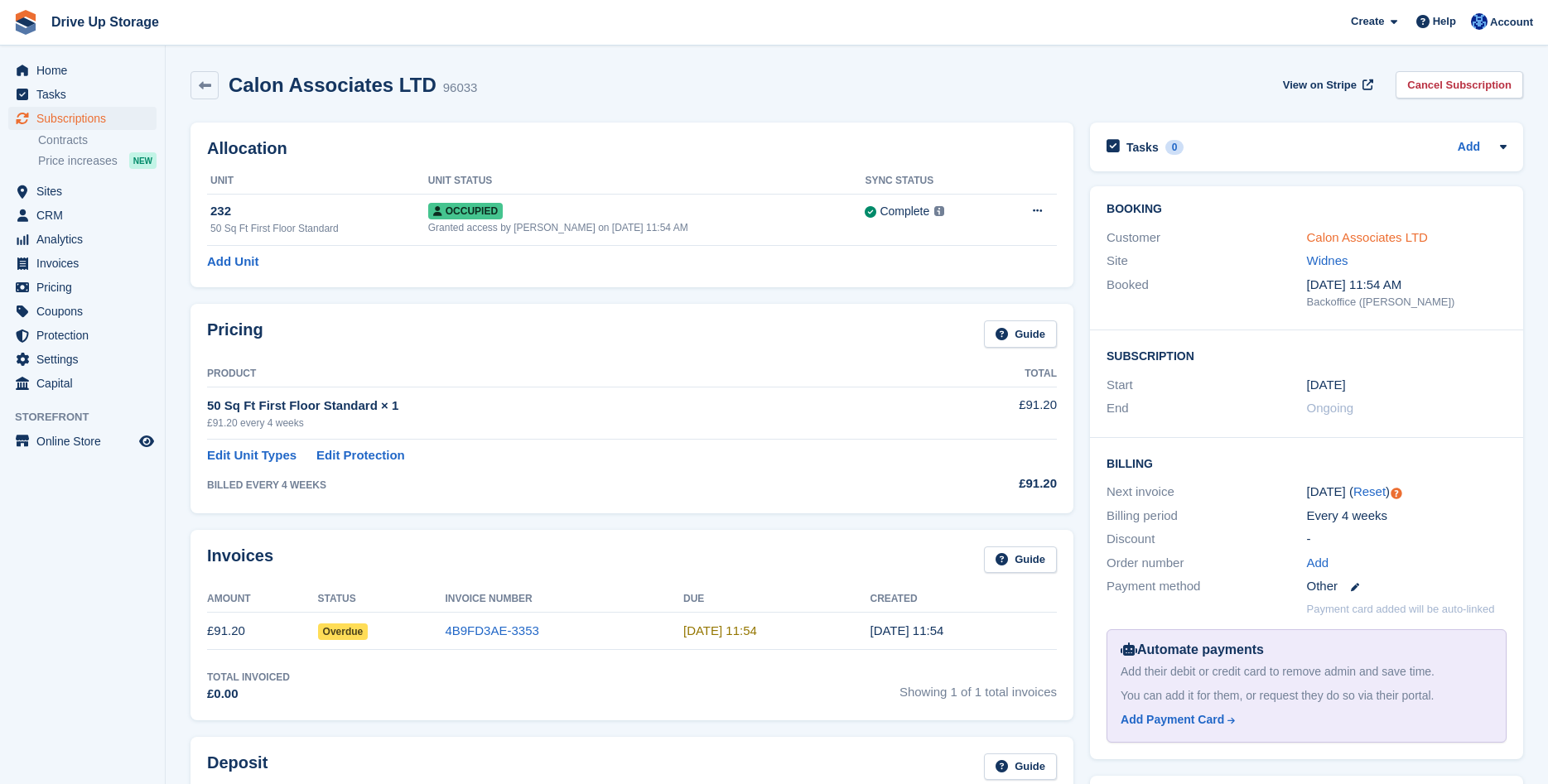
click at [1325, 239] on link "Calon Associates LTD" at bounding box center [1368, 237] width 121 height 14
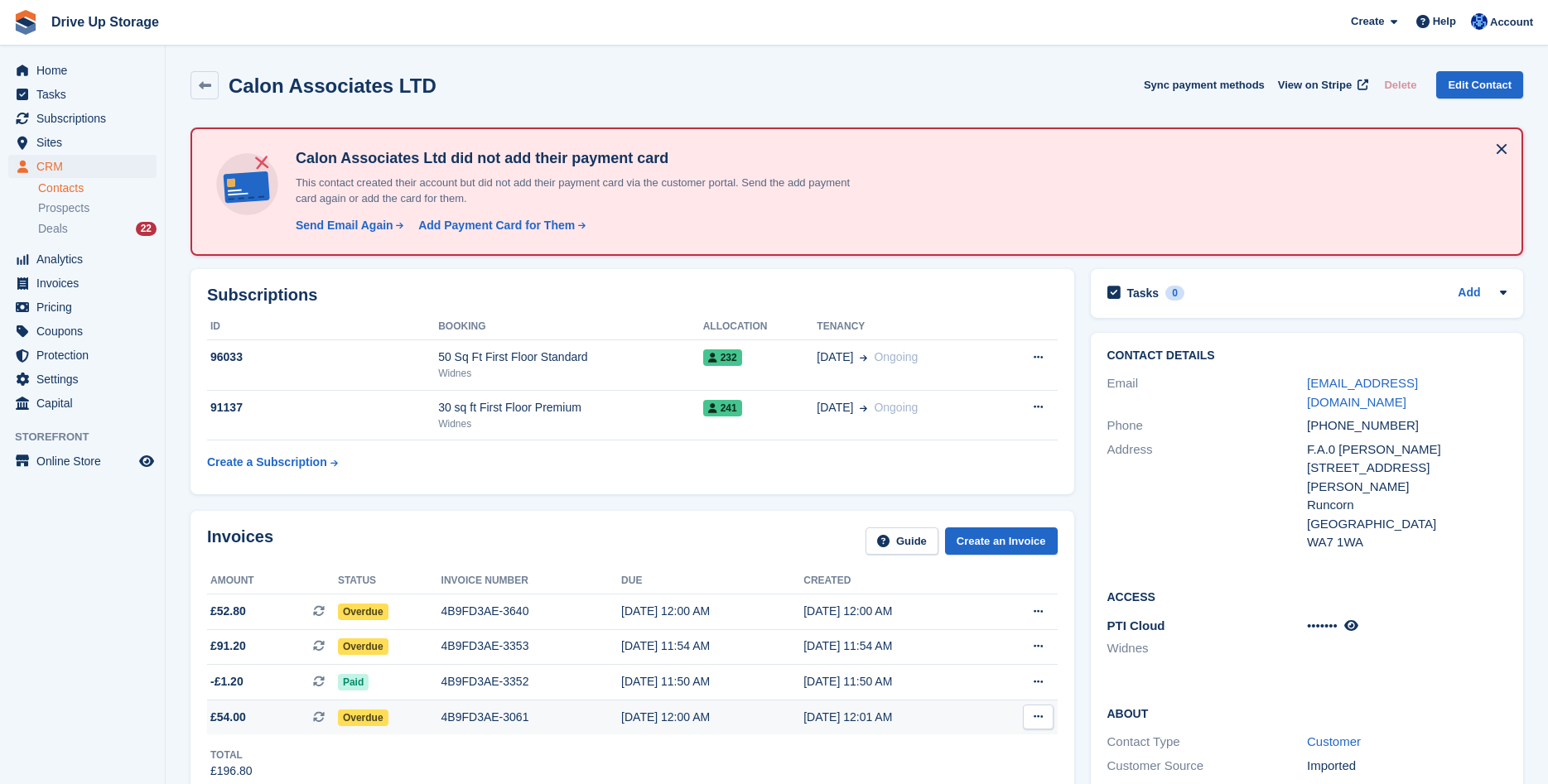
click at [585, 719] on div "4B9FD3AE-3061" at bounding box center [531, 717] width 180 height 18
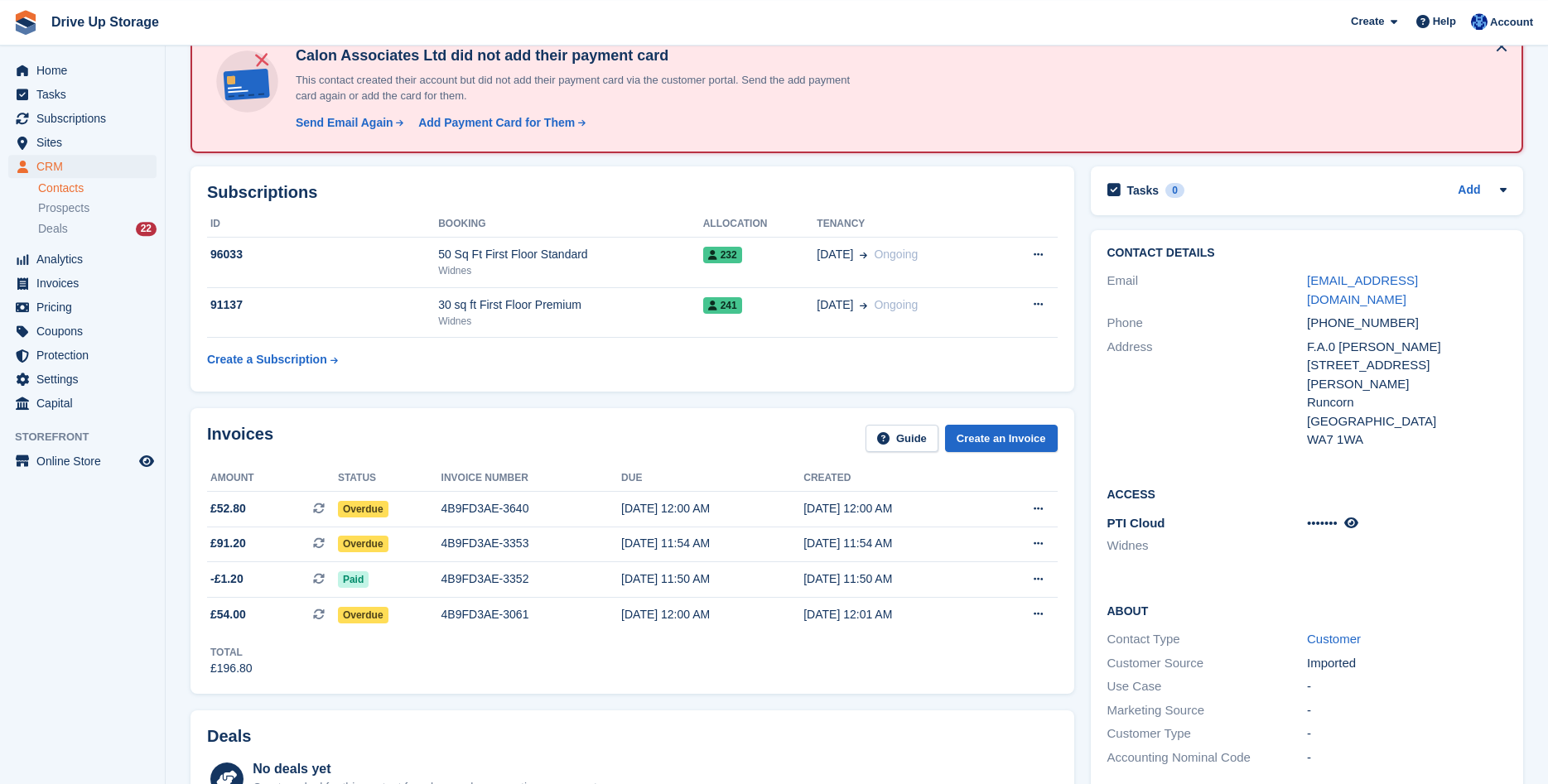
scroll to position [507, 0]
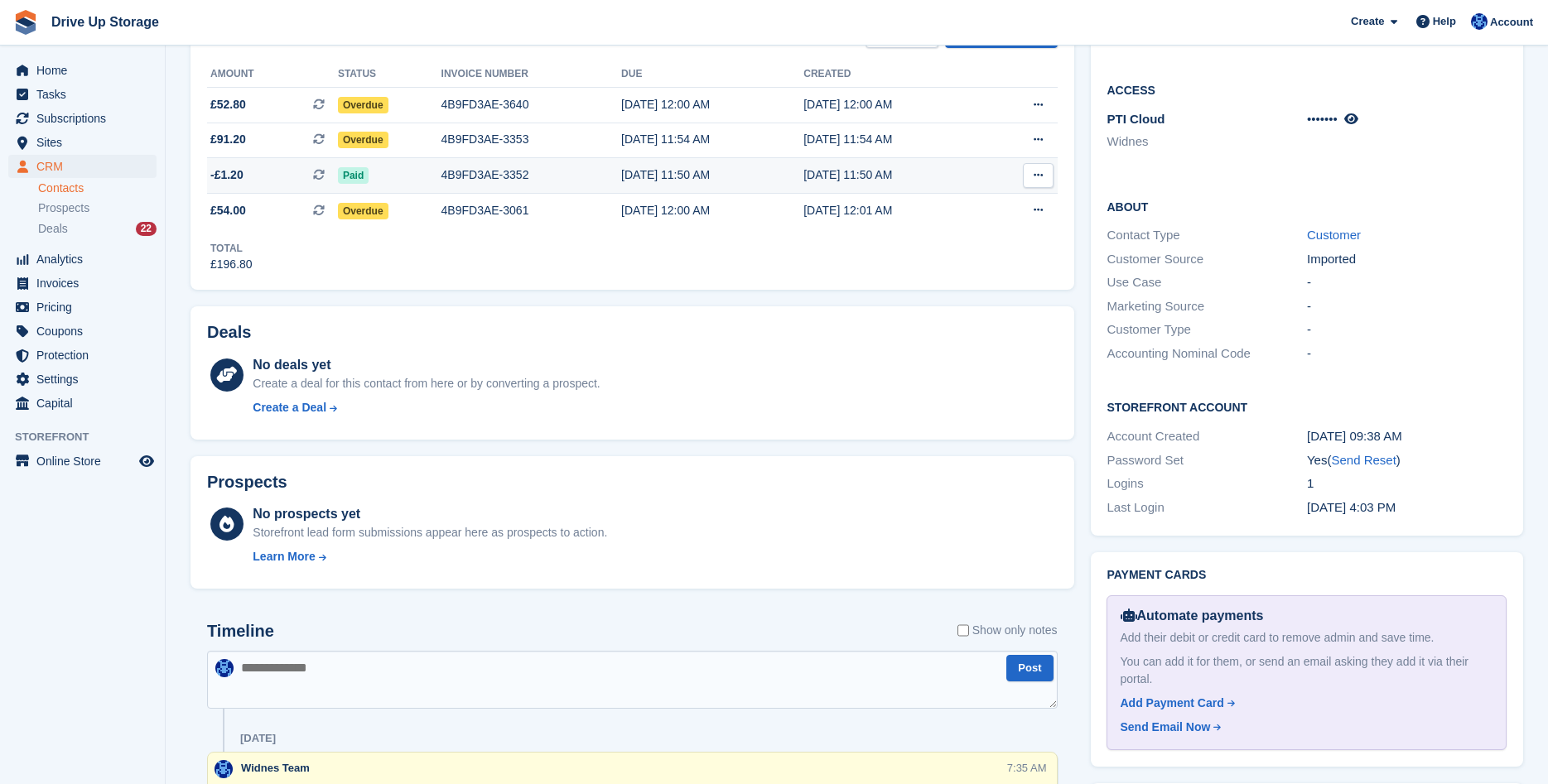
click at [450, 181] on div "4B9FD3AE-3352" at bounding box center [531, 175] width 180 height 18
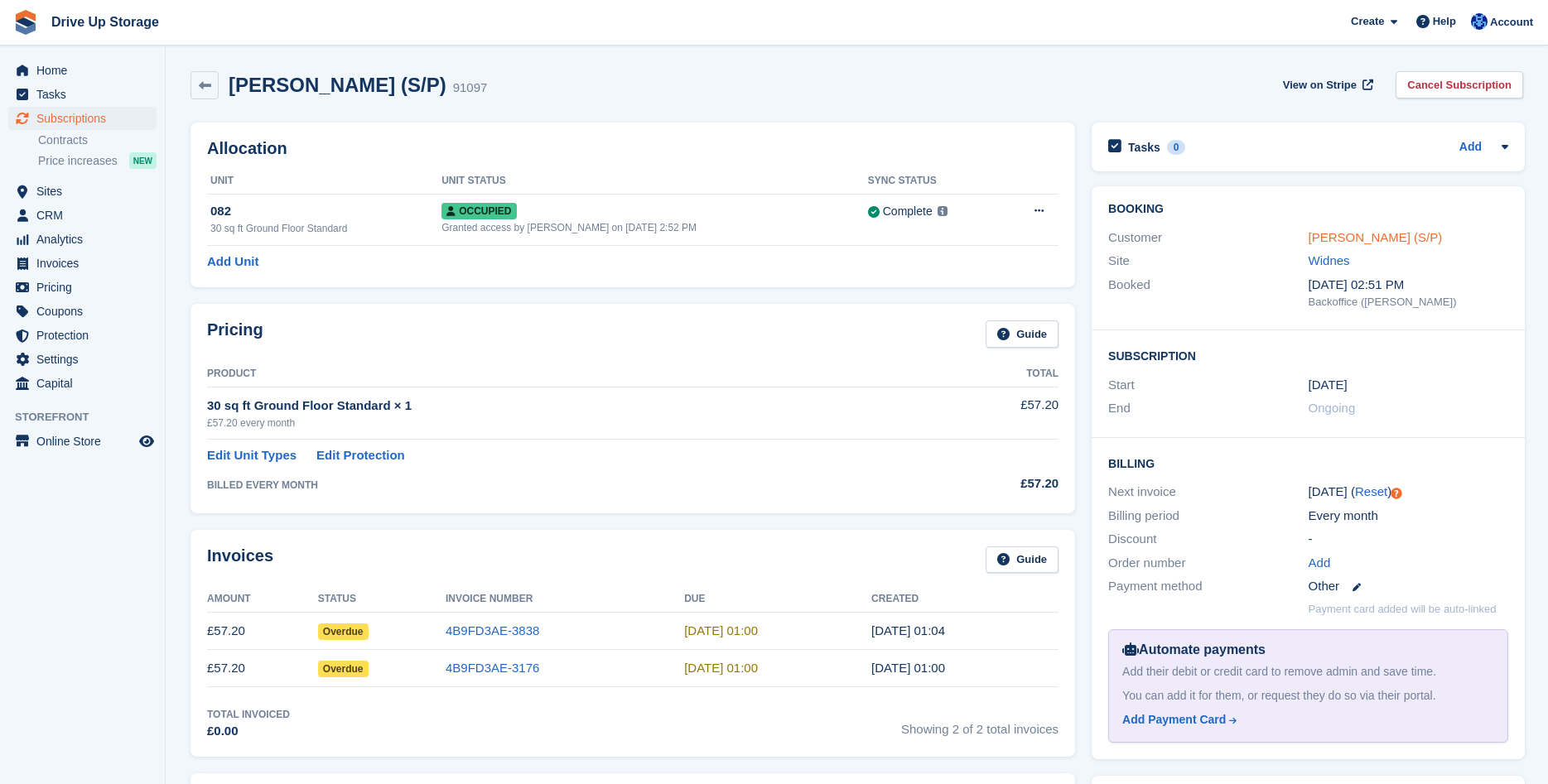
click at [1345, 236] on link "Tracey Farrell (S/P)" at bounding box center [1376, 237] width 134 height 14
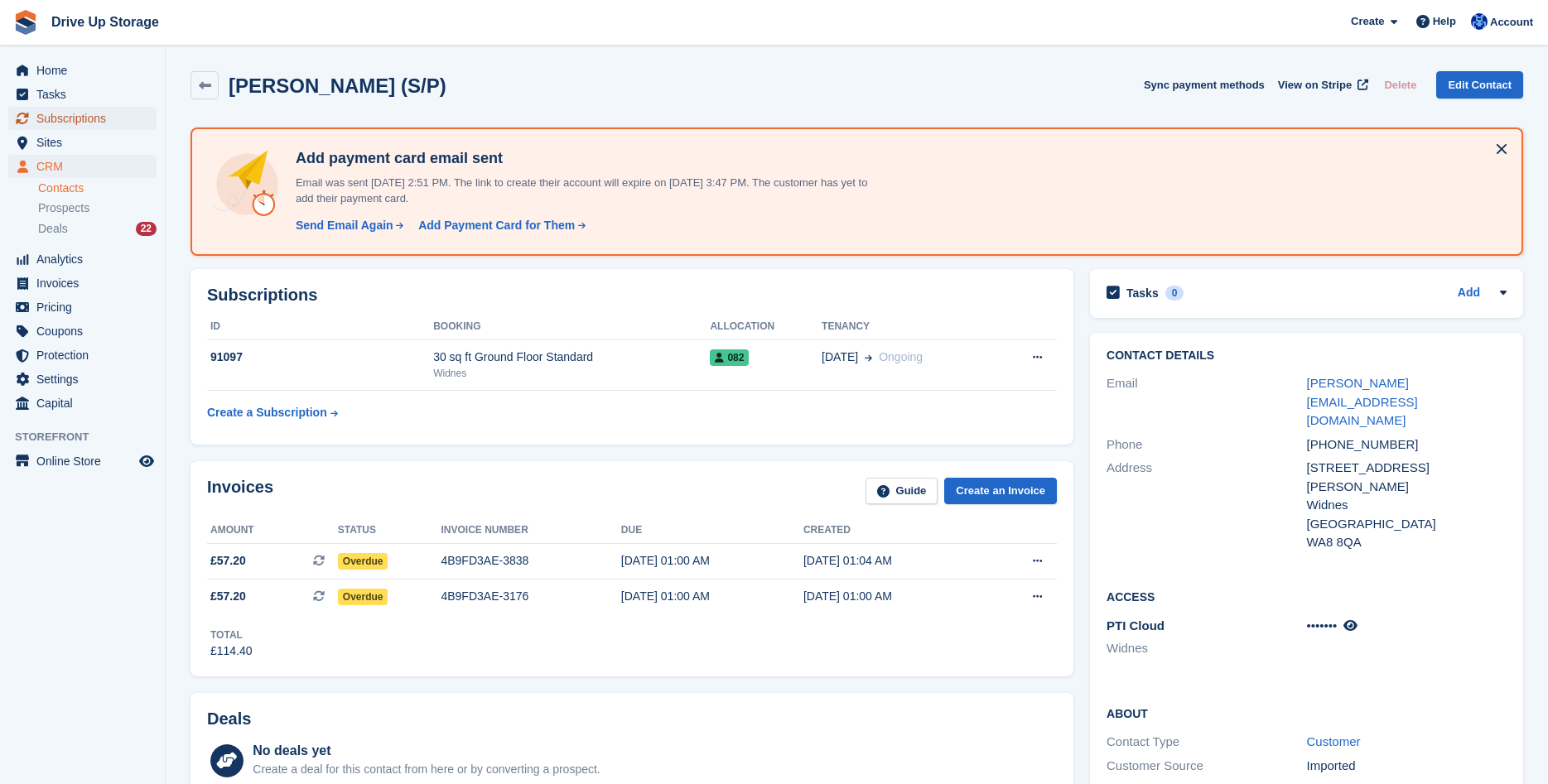
click at [44, 118] on span "Subscriptions" at bounding box center [85, 118] width 99 height 23
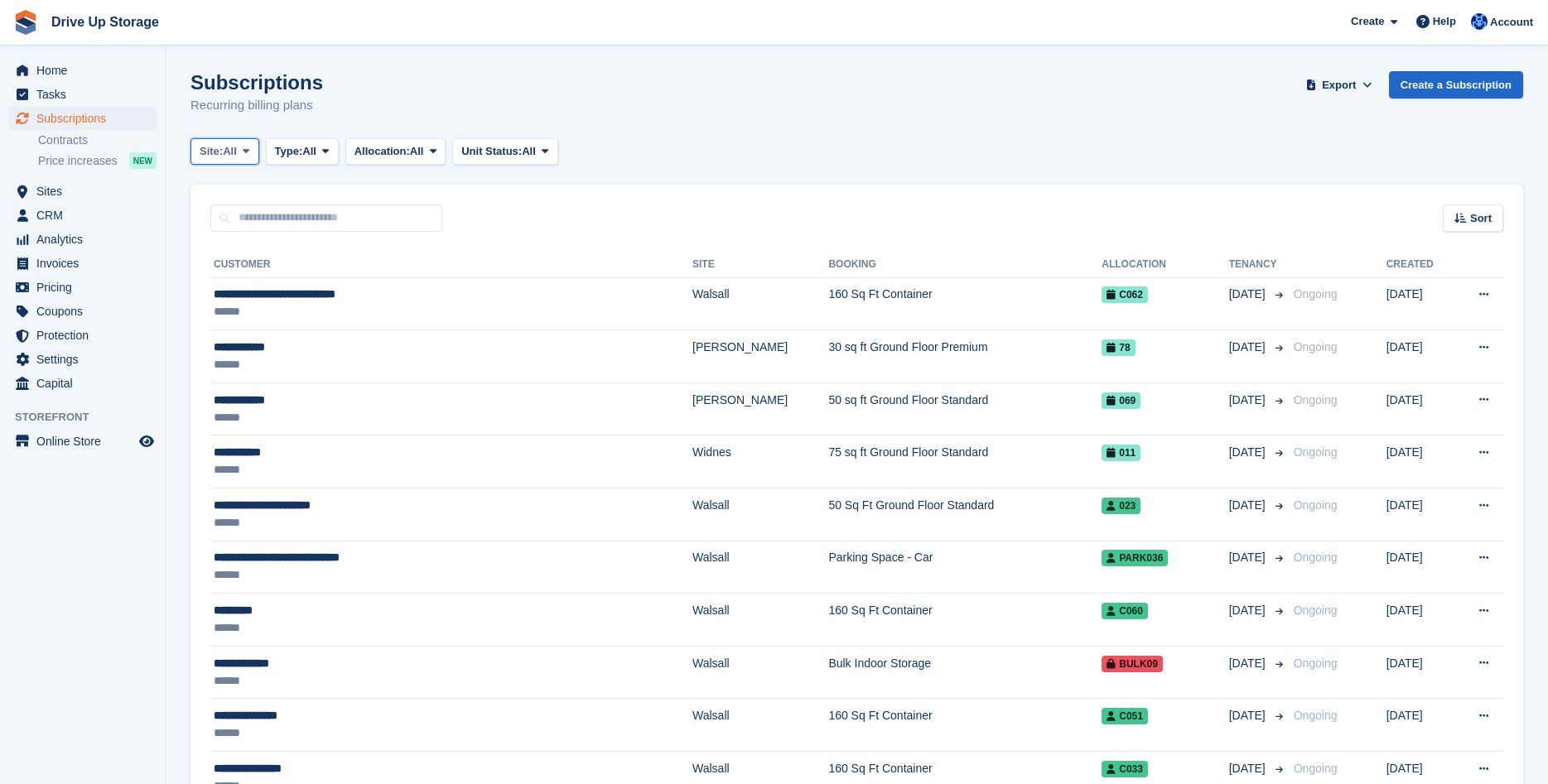
click at [249, 150] on icon at bounding box center [245, 151] width 7 height 11
click at [246, 278] on link "Widnes" at bounding box center [269, 280] width 144 height 30
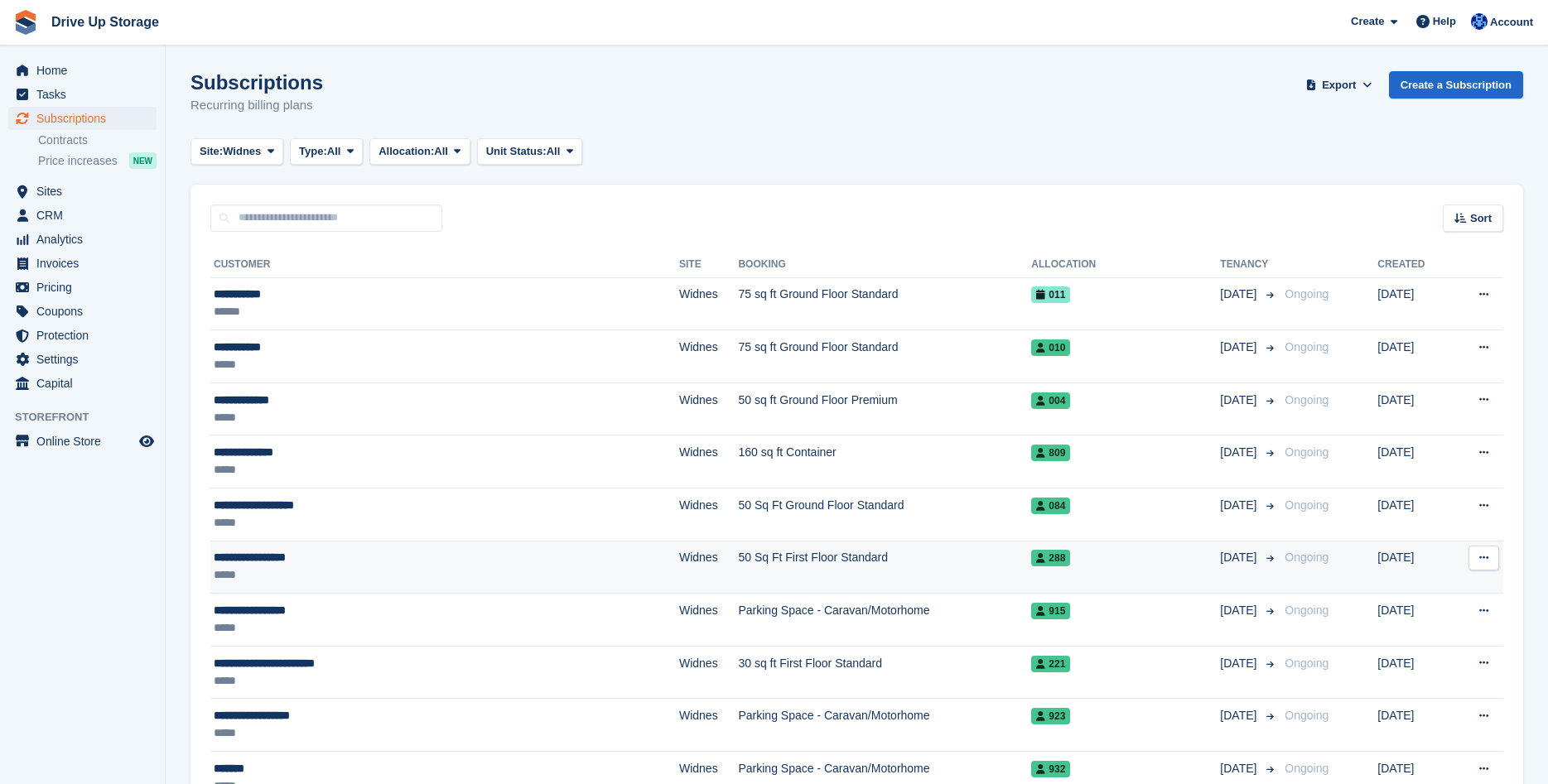
click at [256, 558] on div "**********" at bounding box center [365, 557] width 303 height 18
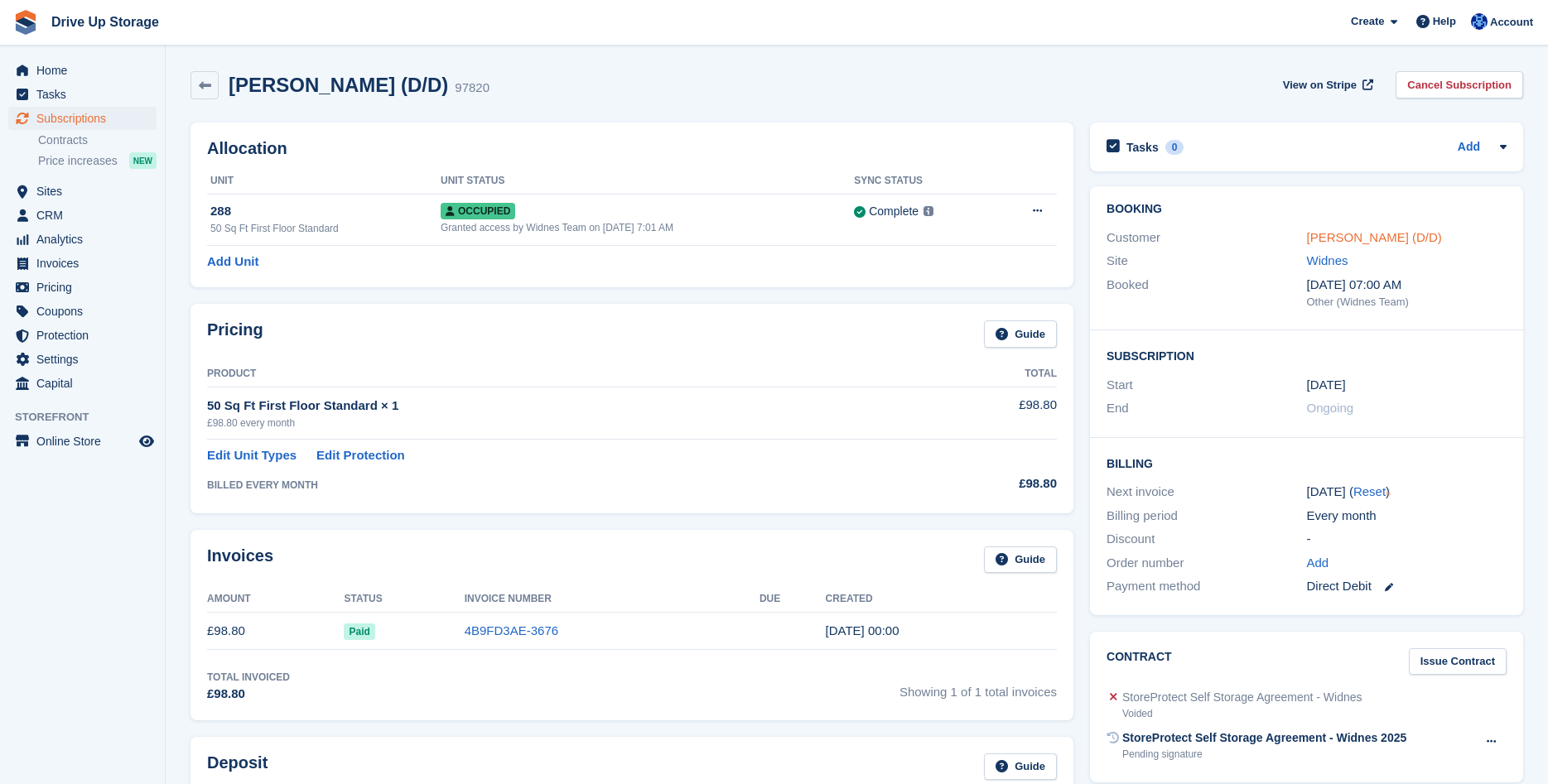
click at [1345, 240] on link "[PERSON_NAME] (D/D)" at bounding box center [1374, 237] width 135 height 14
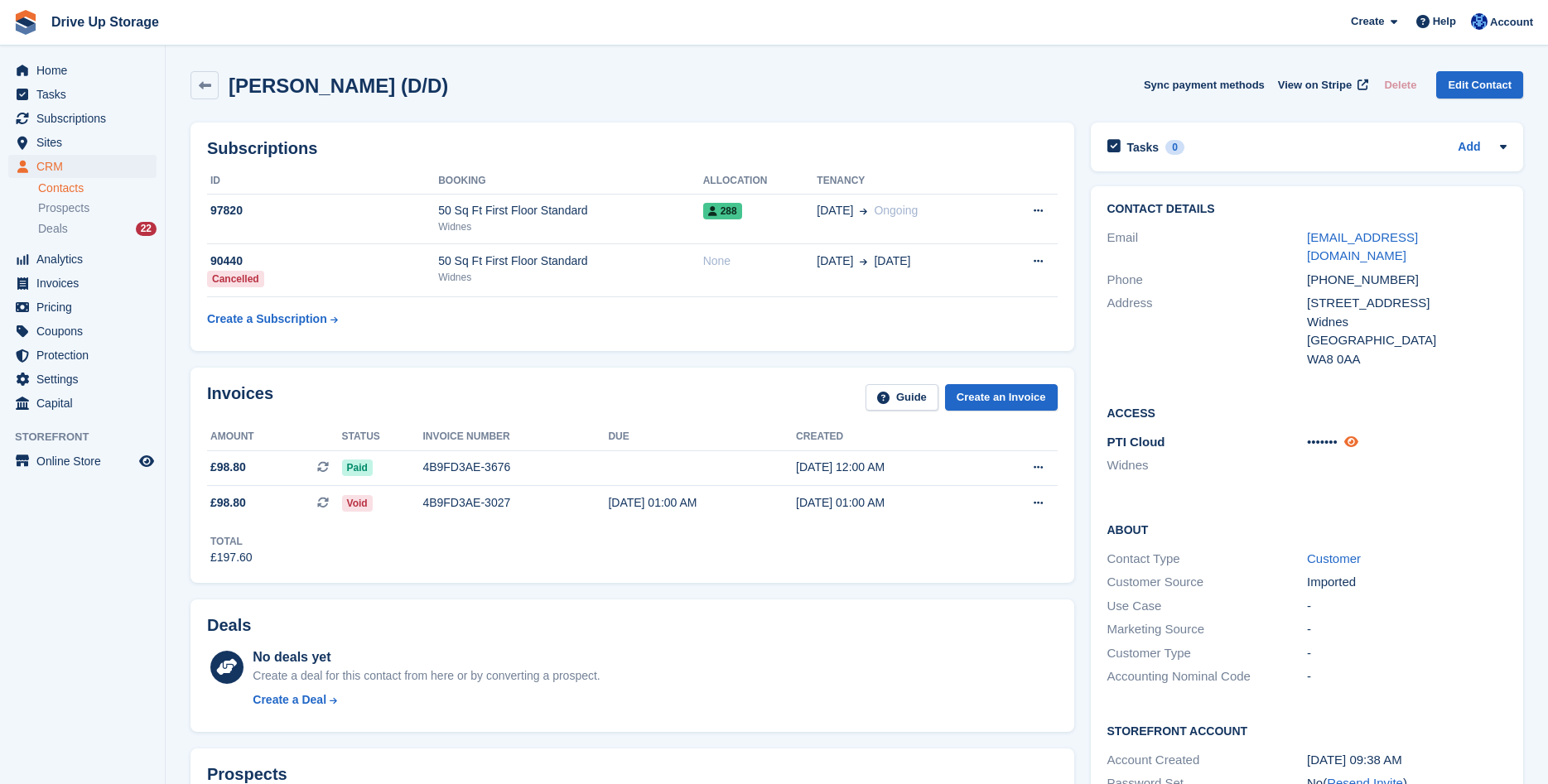
click at [1353, 436] on icon at bounding box center [1351, 441] width 14 height 12
click at [97, 124] on span "Subscriptions" at bounding box center [85, 118] width 99 height 23
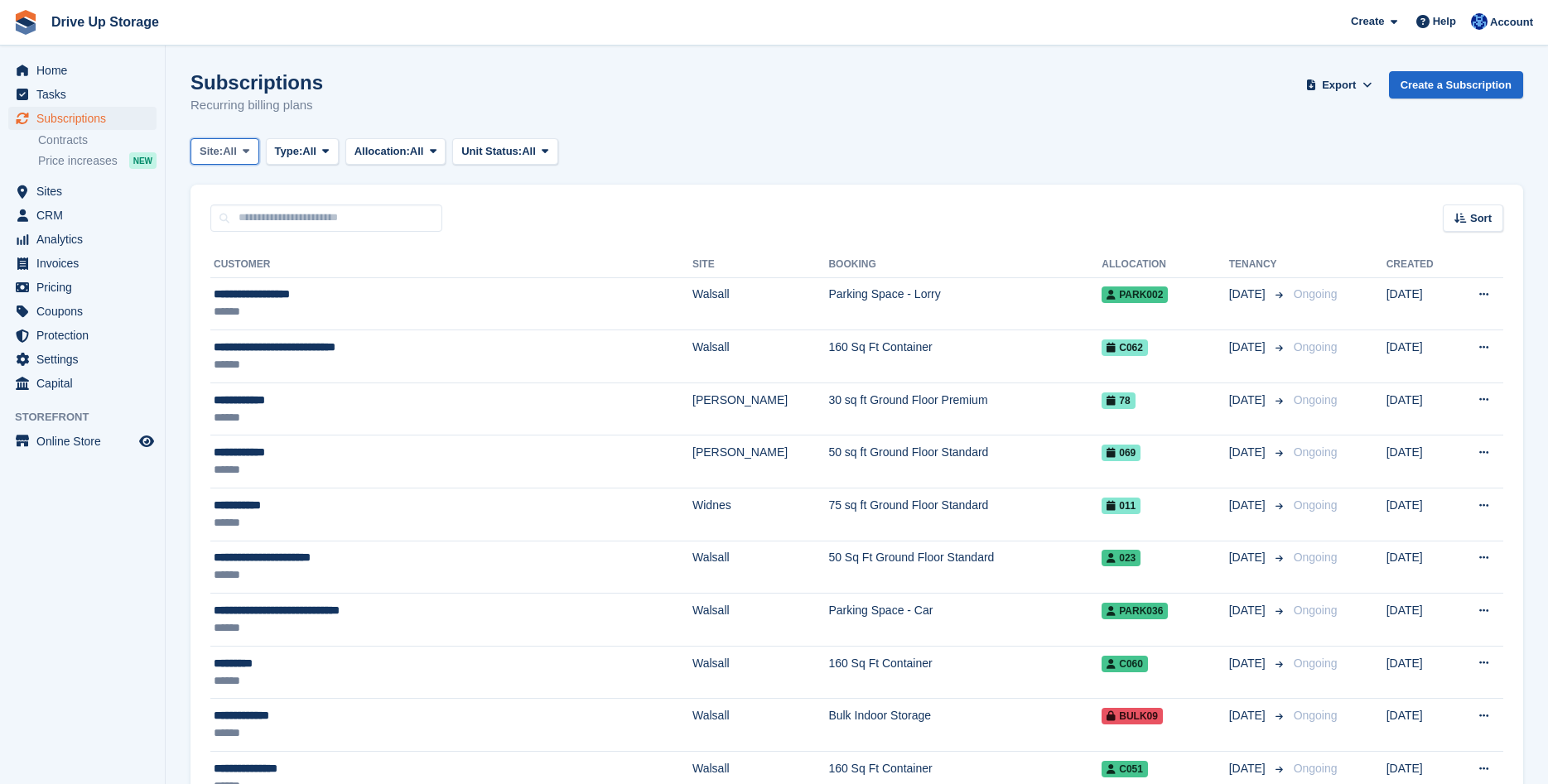
click at [248, 150] on icon at bounding box center [245, 151] width 7 height 11
click at [225, 283] on link "Widnes" at bounding box center [269, 280] width 144 height 30
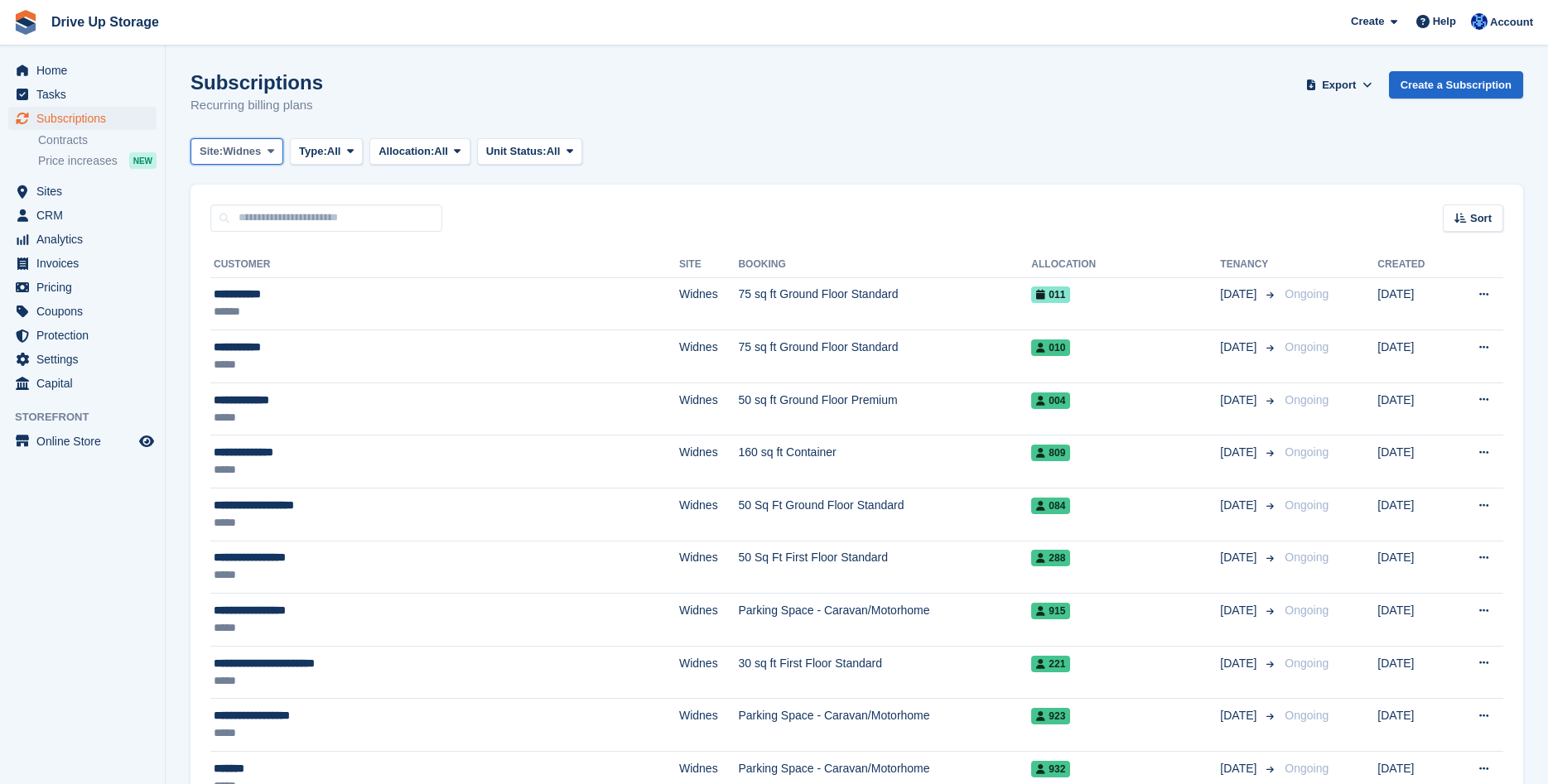
click at [273, 155] on icon at bounding box center [270, 151] width 7 height 11
click at [228, 289] on link "Widnes" at bounding box center [269, 280] width 144 height 30
click at [1474, 208] on div "Sort" at bounding box center [1473, 217] width 60 height 27
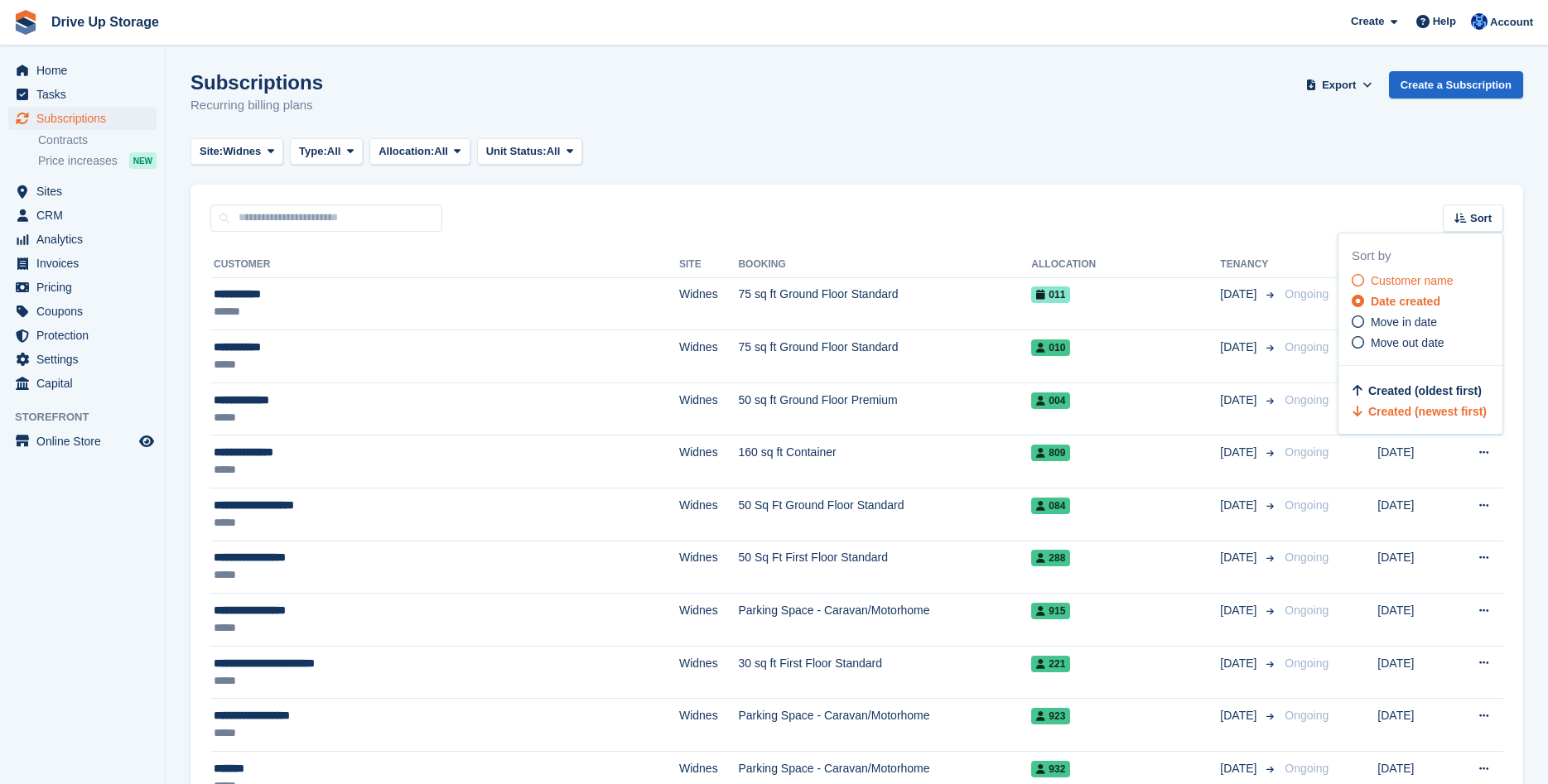
click at [1361, 279] on icon at bounding box center [1358, 280] width 12 height 12
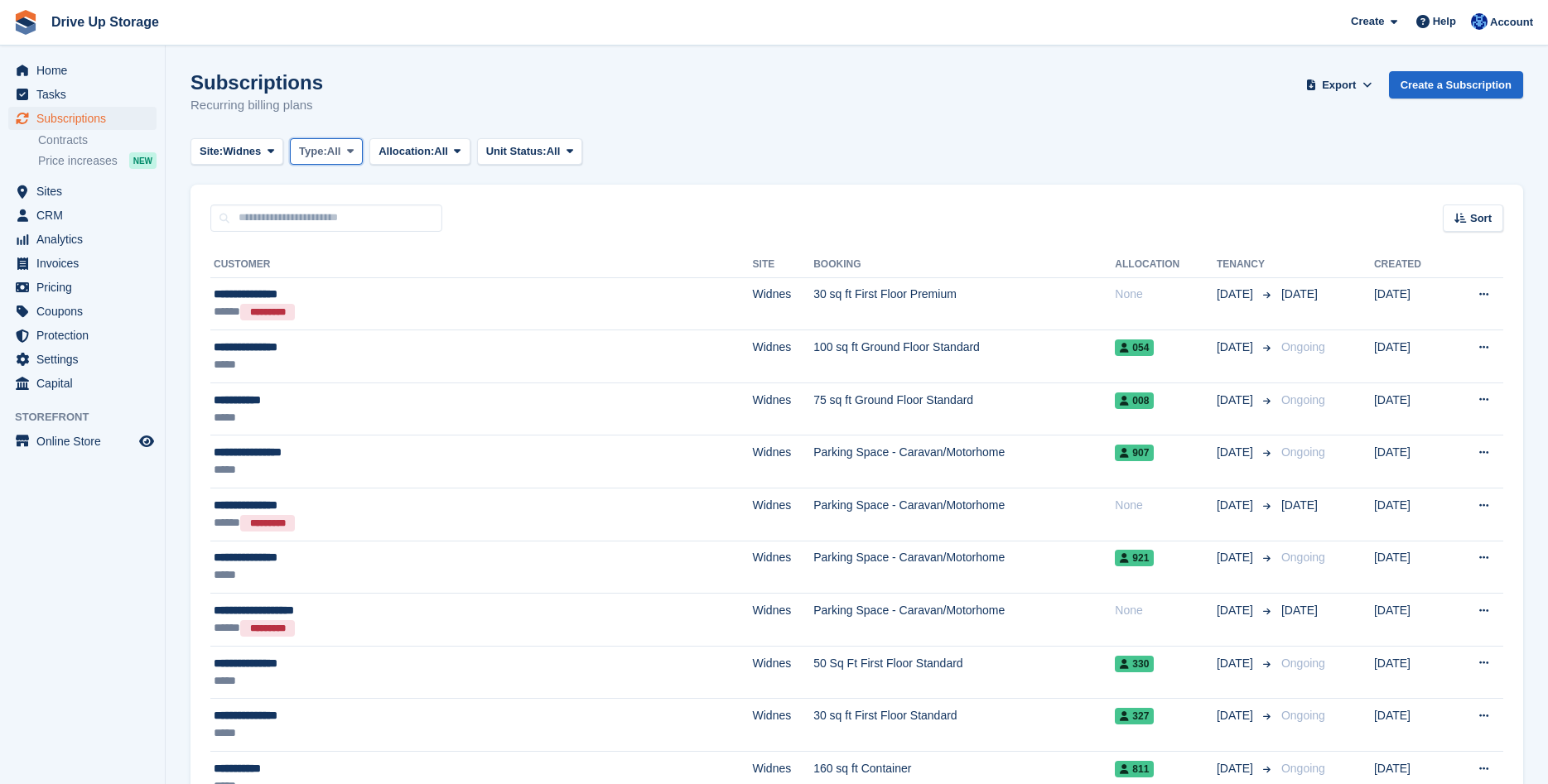
click at [354, 152] on icon at bounding box center [350, 151] width 7 height 11
click at [337, 286] on link "Active" at bounding box center [369, 280] width 144 height 30
